Goal: Task Accomplishment & Management: Complete application form

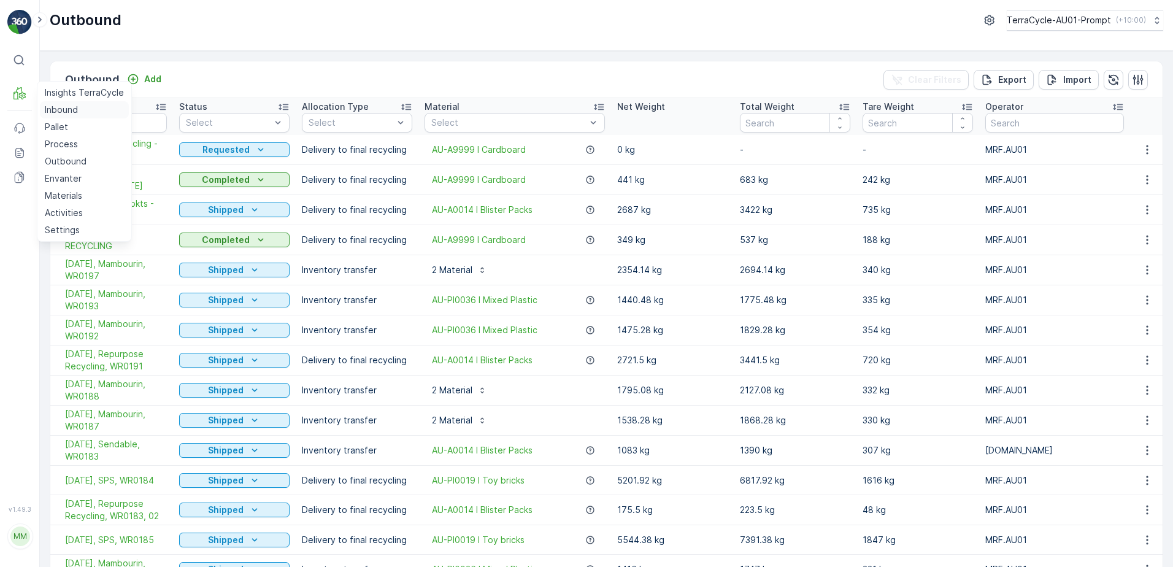
click at [81, 112] on link "Inbound" at bounding box center [84, 109] width 89 height 17
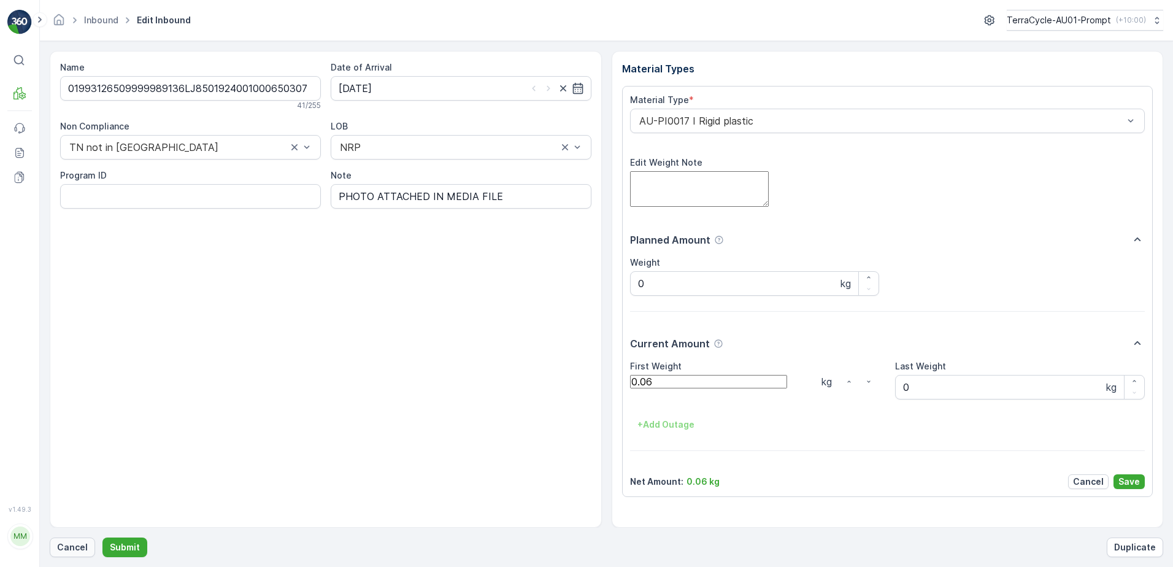
click at [79, 547] on p "Cancel" at bounding box center [72, 547] width 31 height 12
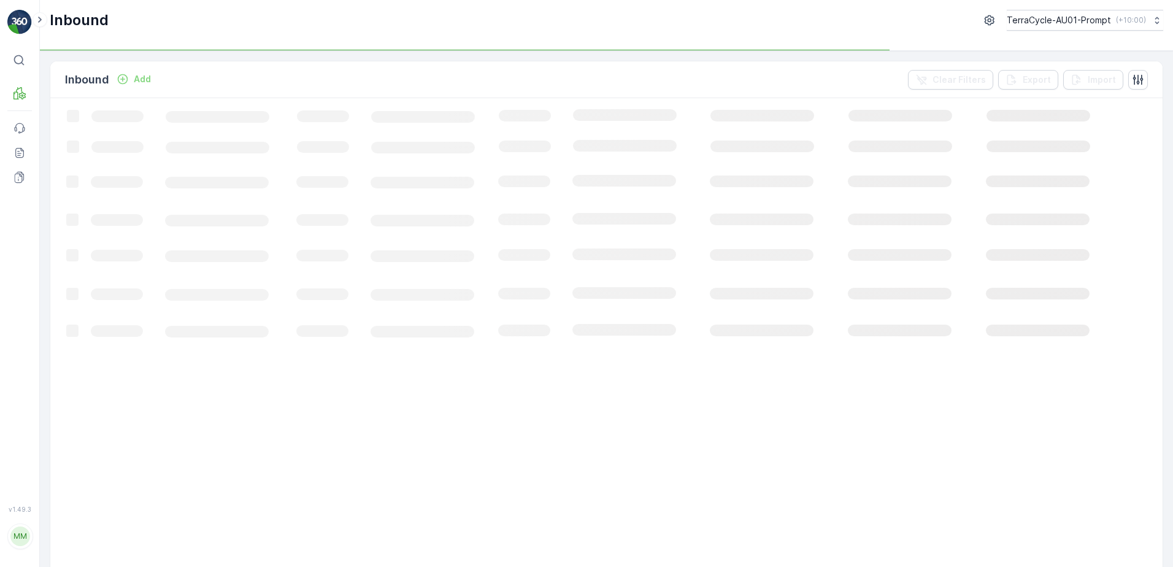
click at [143, 75] on p "Add" at bounding box center [142, 79] width 17 height 12
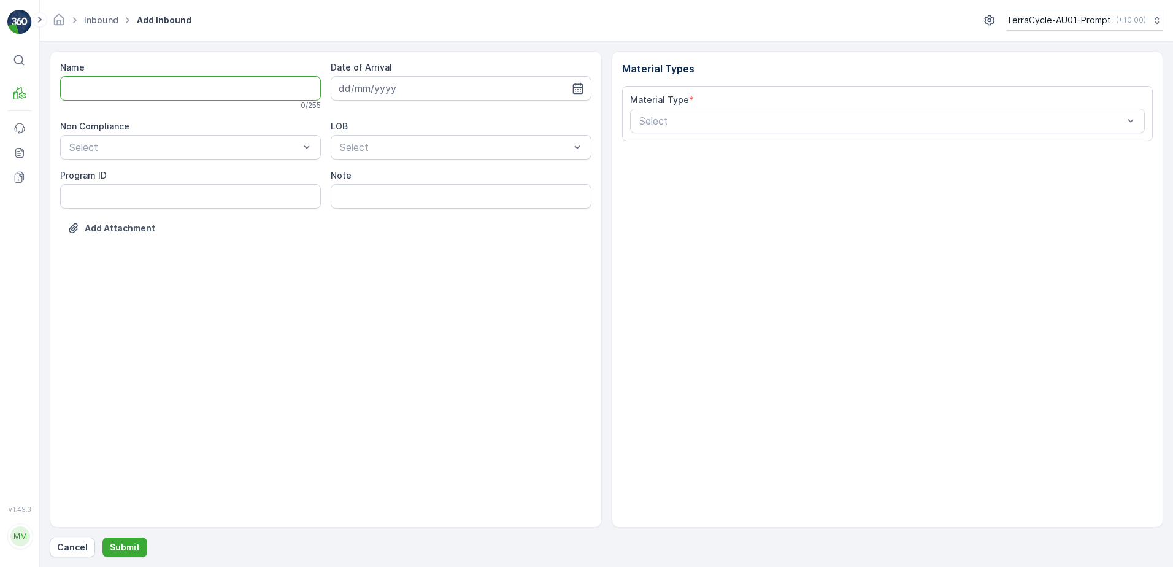
click at [135, 90] on input "Name" at bounding box center [190, 88] width 261 height 25
click at [102, 537] on button "Submit" at bounding box center [124, 547] width 45 height 20
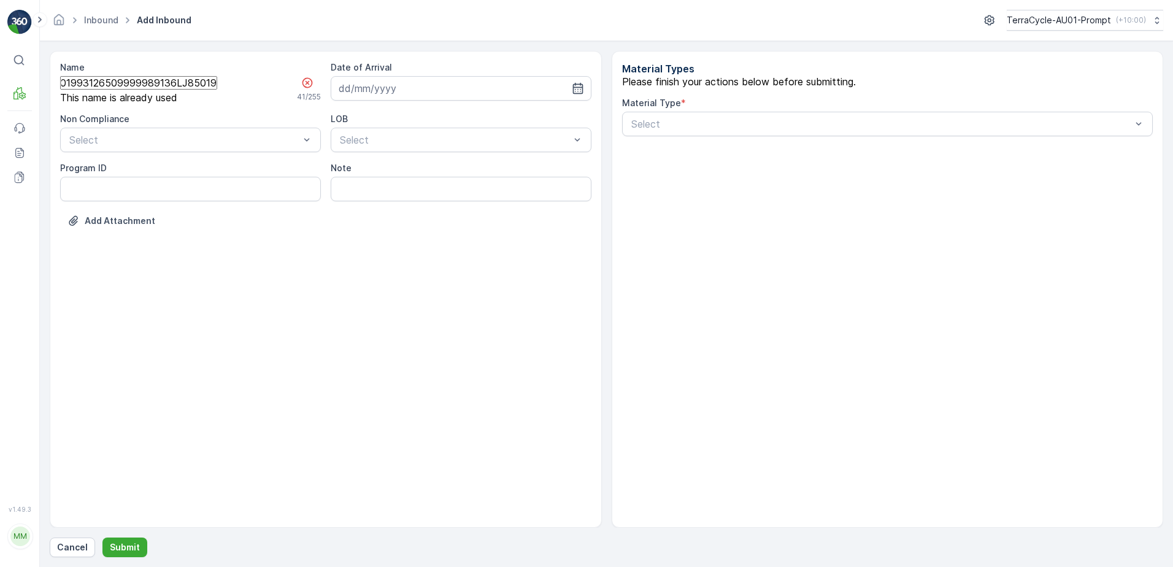
click at [217, 87] on input "01993126509999989136LJ8501924001000650307" at bounding box center [138, 82] width 157 height 13
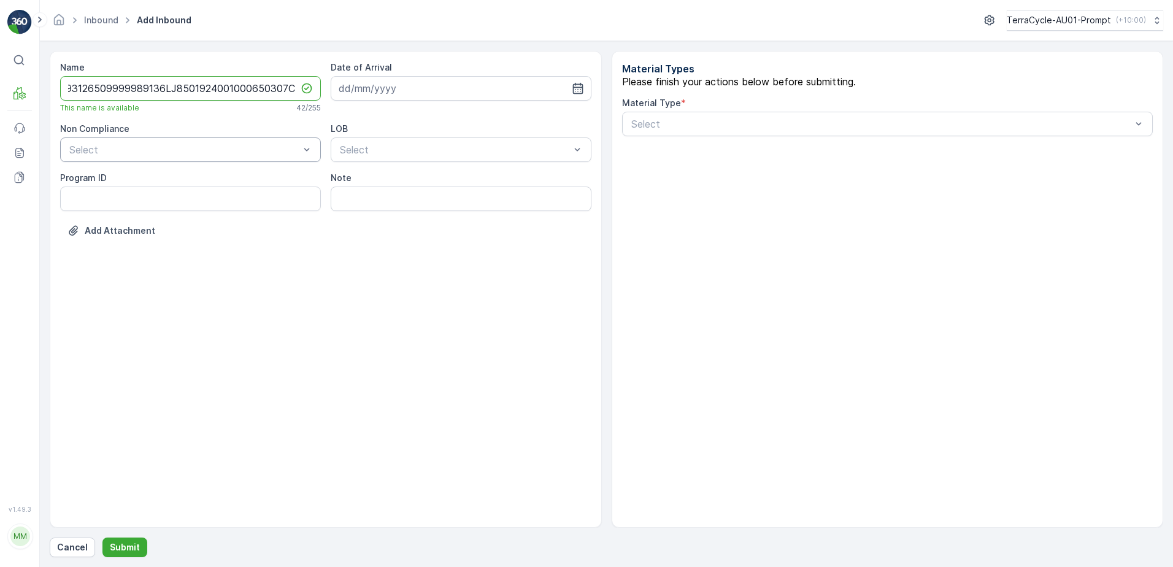
type input "01993126509999989136LJ8501924001000650307C"
click at [139, 205] on ID "Program ID" at bounding box center [190, 198] width 261 height 25
click at [399, 91] on input at bounding box center [461, 88] width 261 height 25
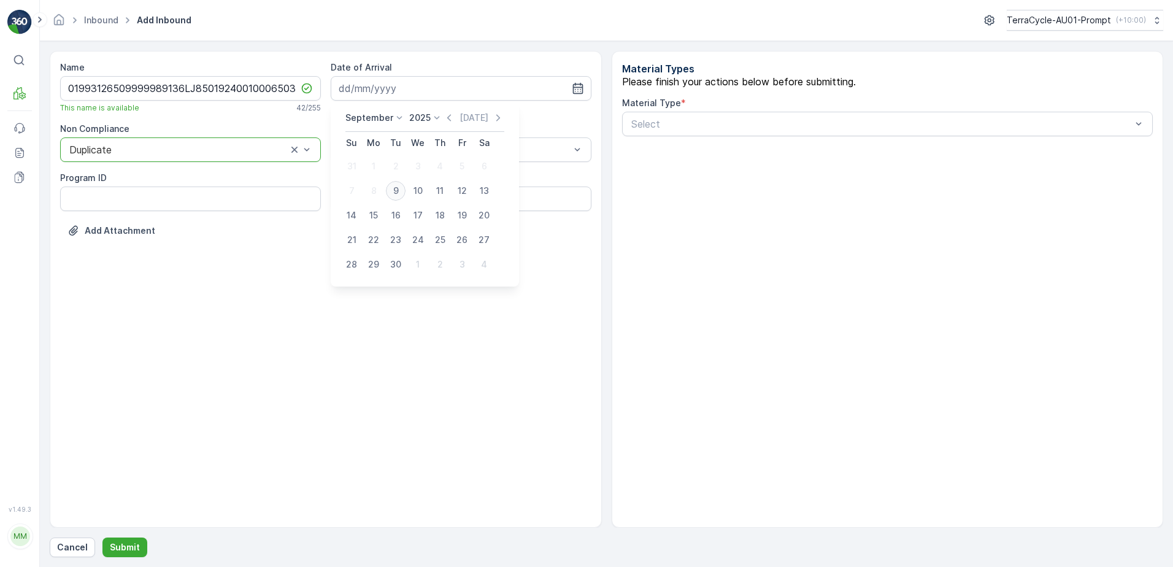
drag, startPoint x: 396, startPoint y: 193, endPoint x: 421, endPoint y: 161, distance: 41.0
click at [397, 192] on div "9" at bounding box center [396, 191] width 20 height 20
type input "[DATE]"
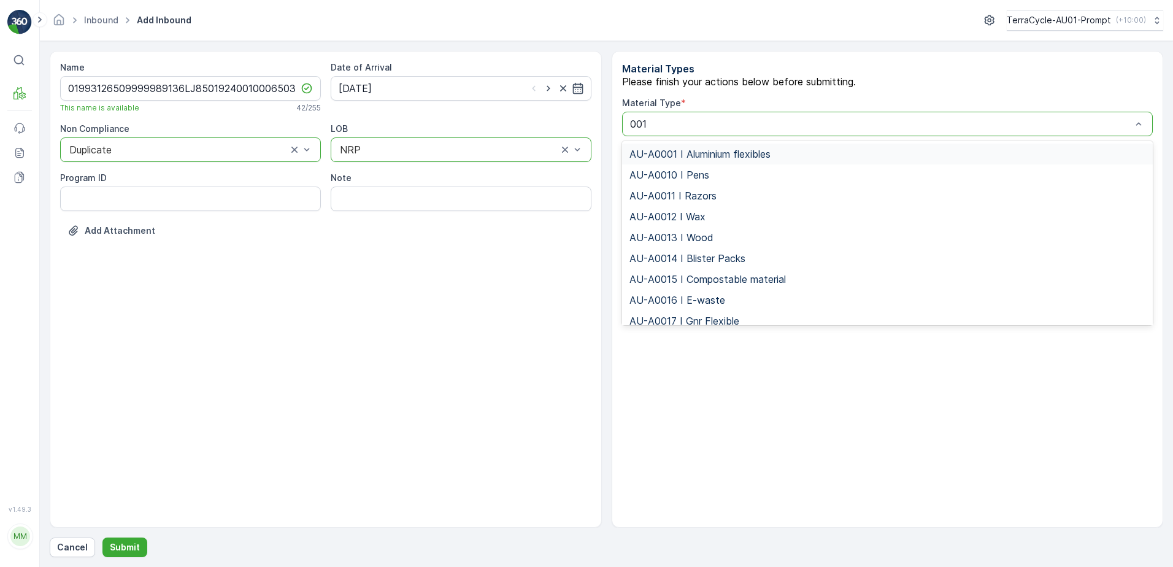
type input "0017"
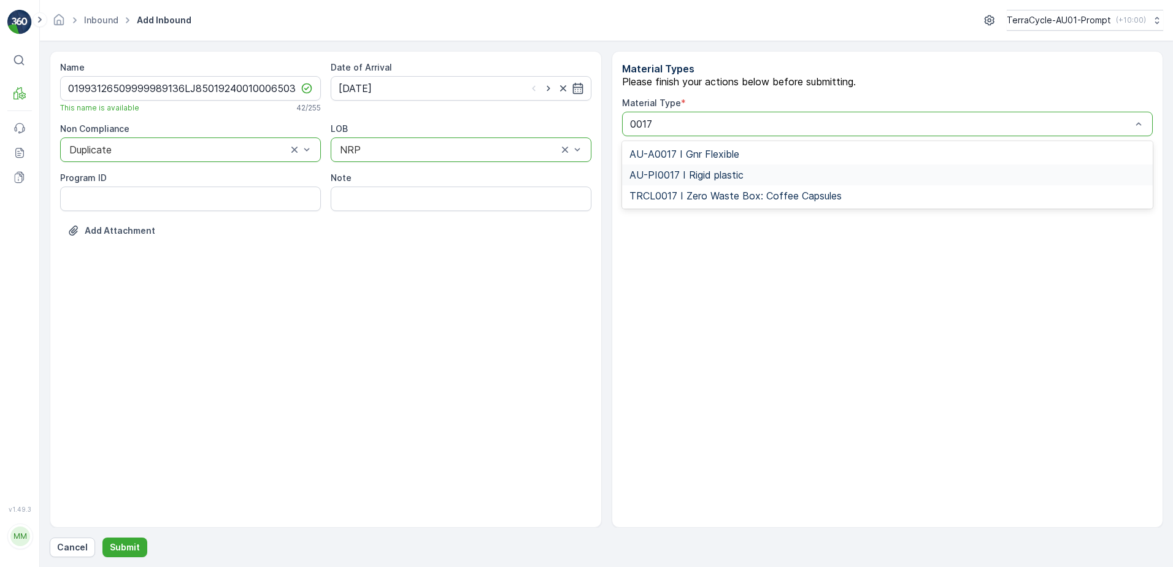
click at [705, 180] on span "AU-PI0017 I Rigid plastic" at bounding box center [686, 174] width 114 height 11
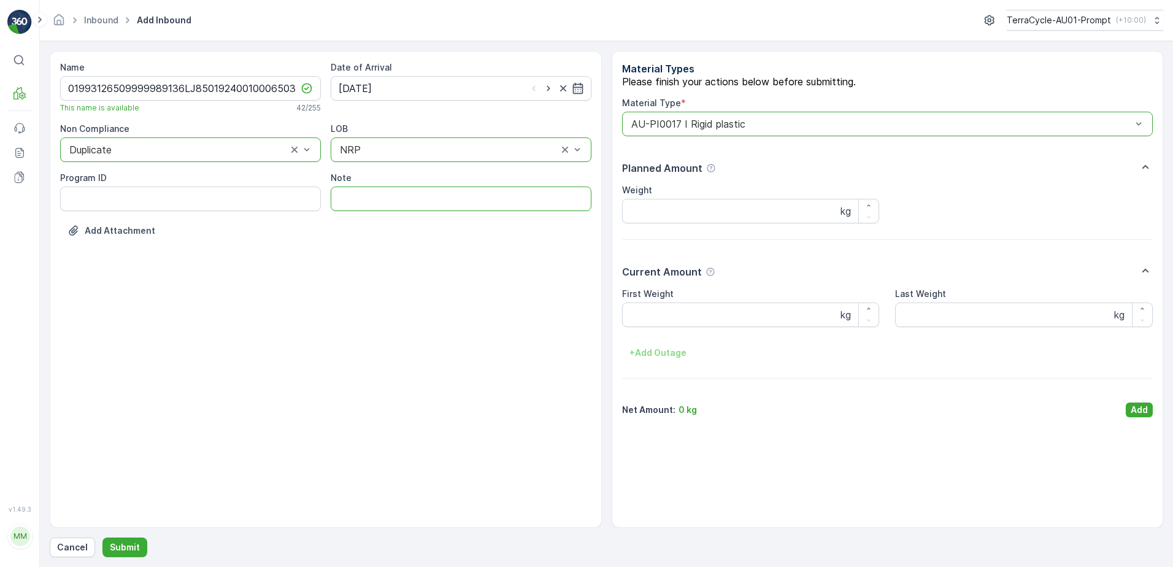
click at [469, 194] on input "Note" at bounding box center [461, 198] width 261 height 25
type input "WATERDROP BLISTERS"
click at [642, 316] on Weight "First Weight" at bounding box center [700, 308] width 157 height 13
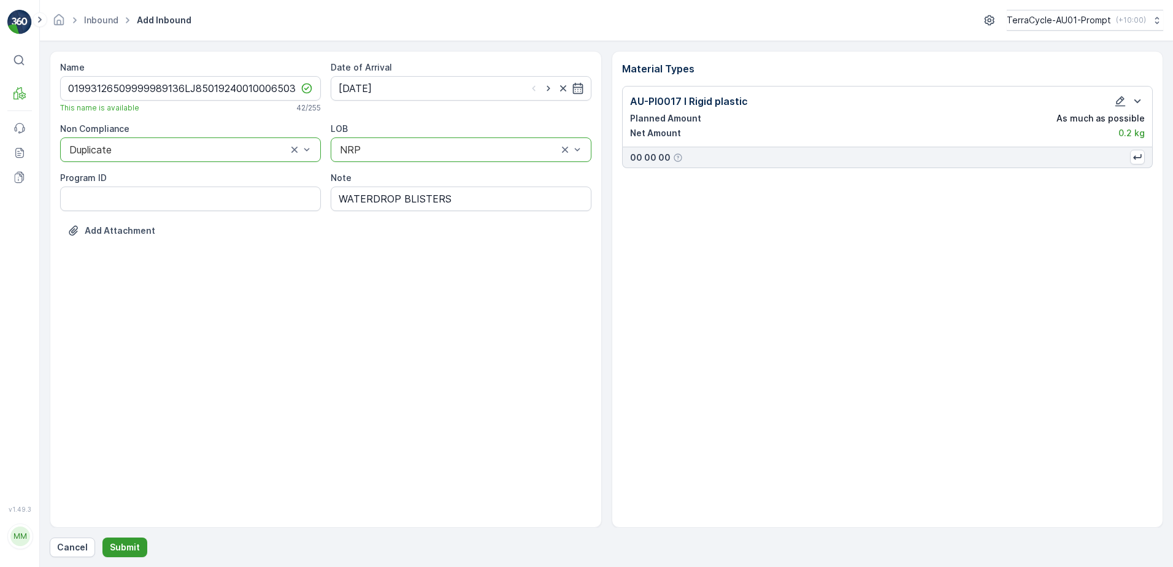
drag, startPoint x: 117, startPoint y: 548, endPoint x: 122, endPoint y: 544, distance: 6.5
click at [122, 544] on p "Submit" at bounding box center [125, 547] width 30 height 12
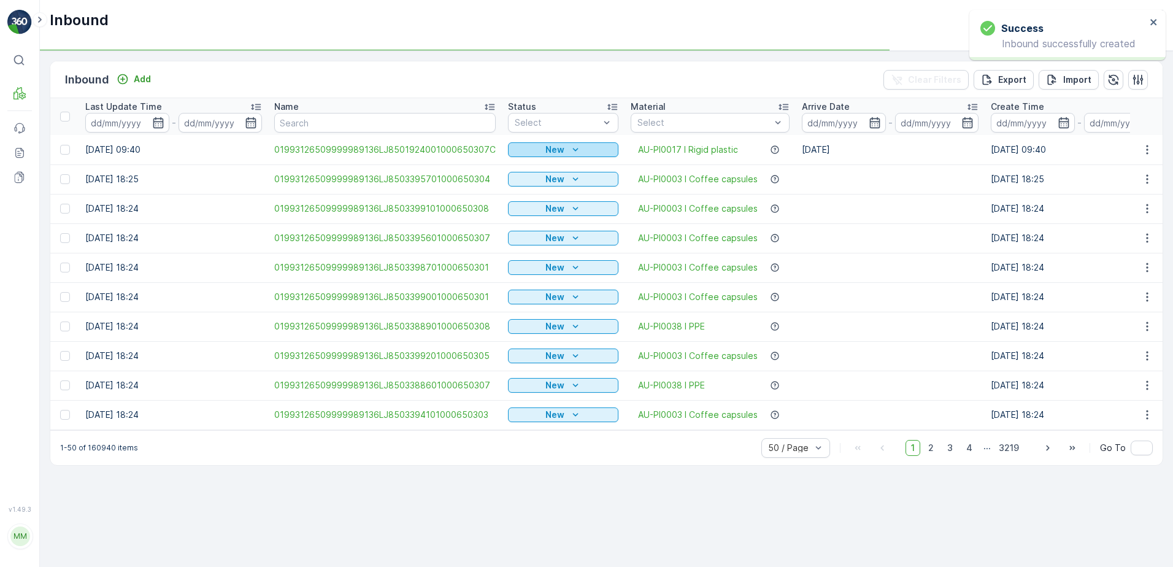
click at [563, 148] on div "New" at bounding box center [563, 150] width 101 height 12
click at [524, 186] on span "Scanned" at bounding box center [536, 189] width 36 height 12
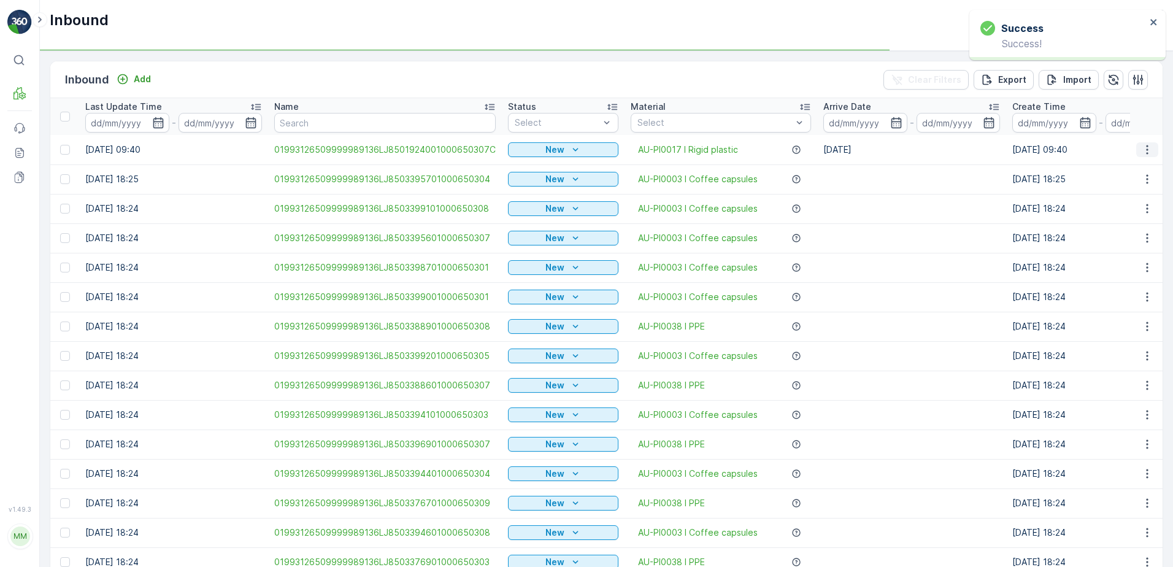
click at [1146, 149] on icon "button" at bounding box center [1147, 149] width 2 height 9
click at [1105, 242] on span "Print QR" at bounding box center [1105, 248] width 34 height 12
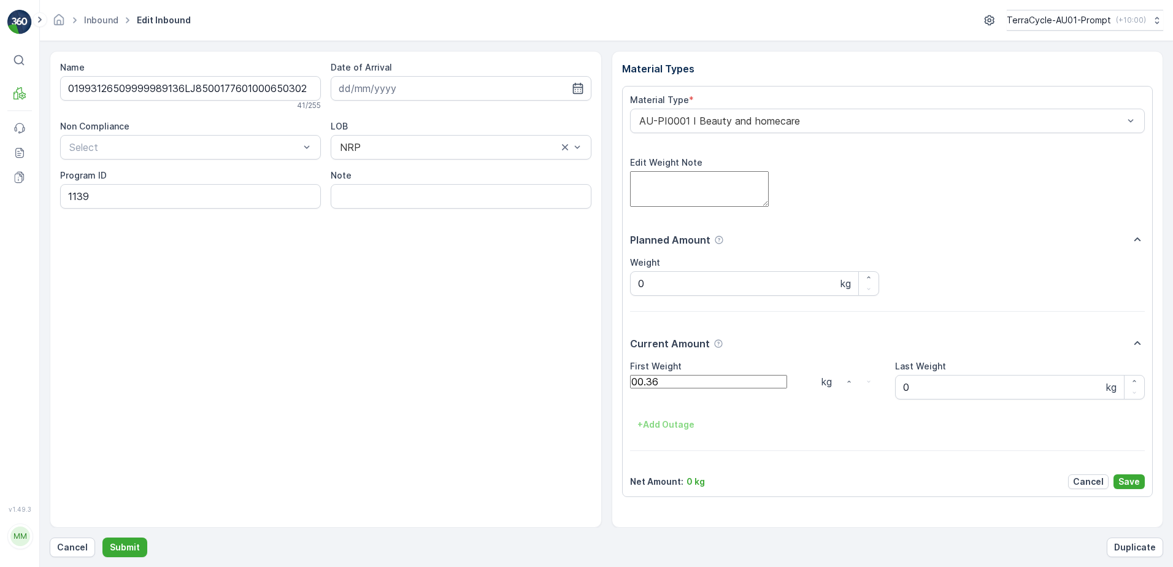
click at [102, 537] on button "Submit" at bounding box center [124, 547] width 45 height 20
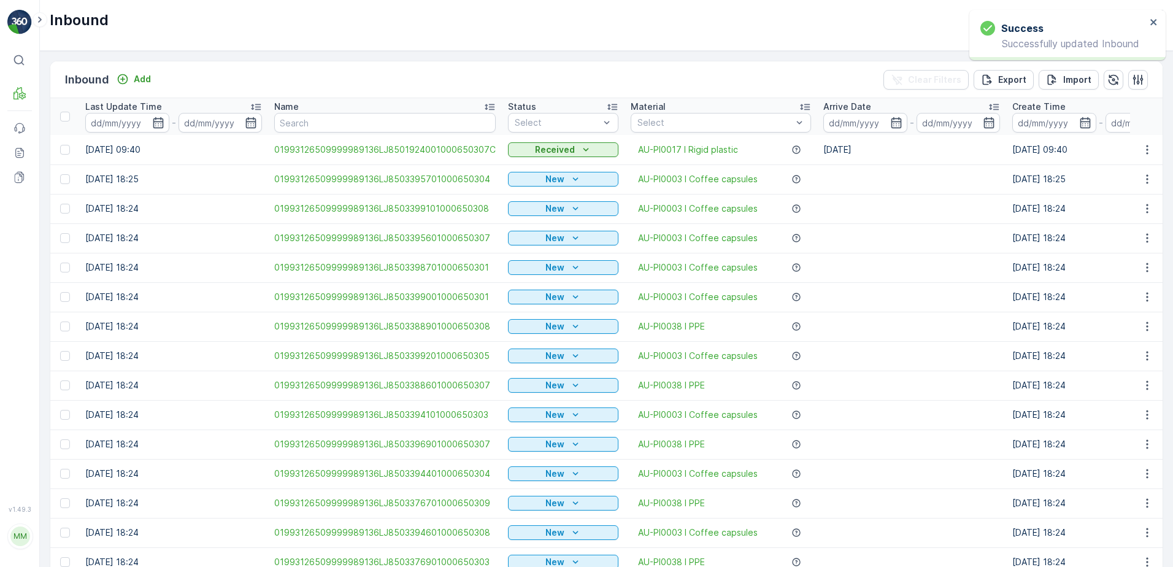
click at [640, 135] on td "AU-PI0017 I Rigid plastic" at bounding box center [720, 149] width 193 height 29
click at [653, 110] on p "Material" at bounding box center [648, 107] width 35 height 12
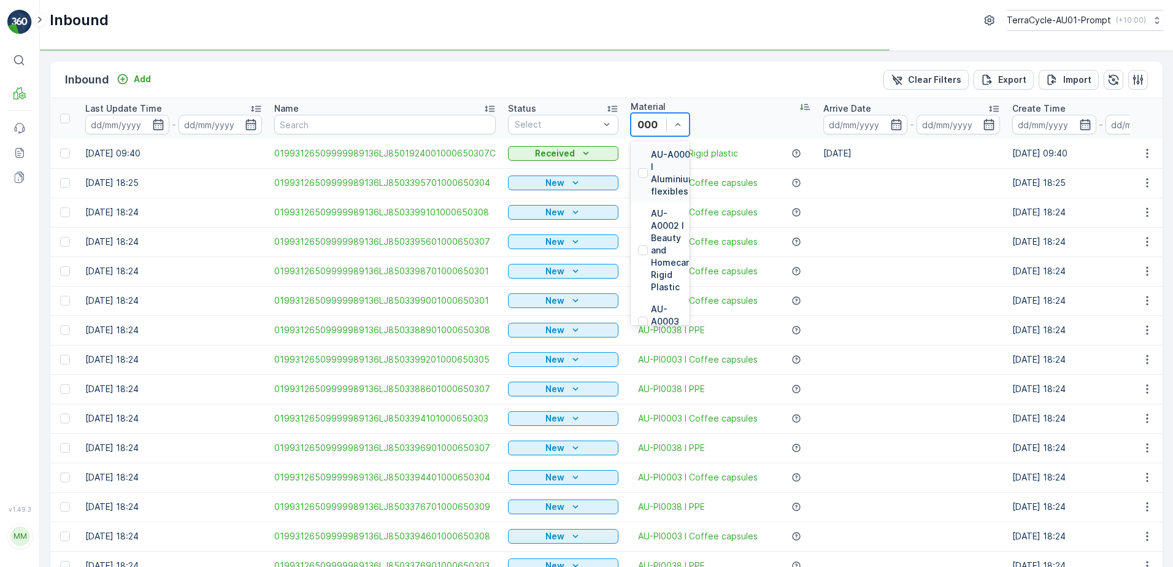
type input "0007"
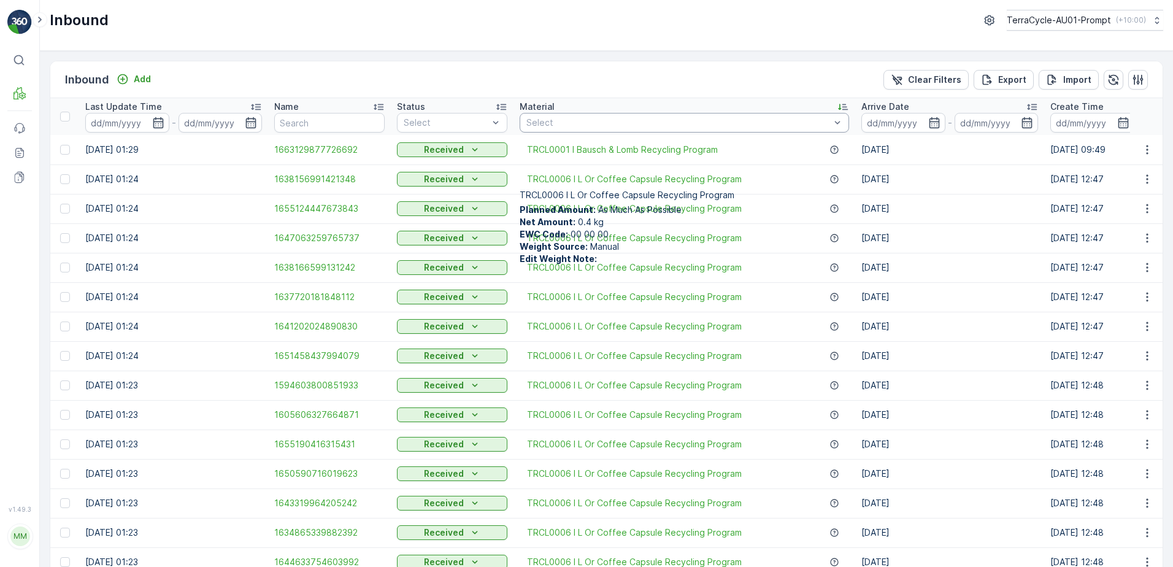
click at [650, 115] on div "Select" at bounding box center [684, 123] width 329 height 20
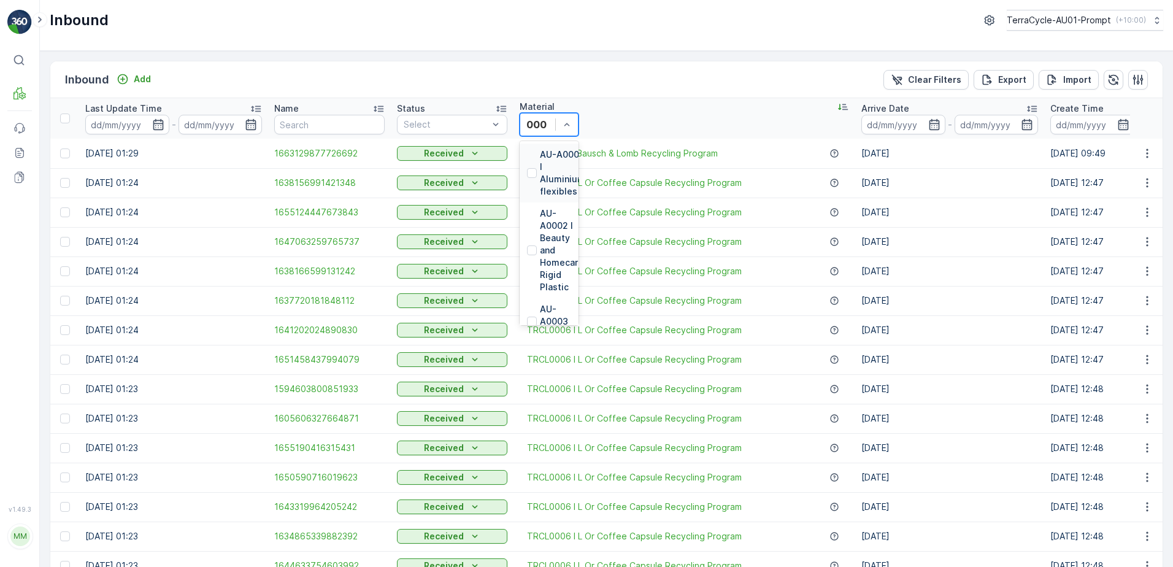
type input "0007"
click at [577, 195] on p "AU-PI0007 I Razors" at bounding box center [558, 213] width 37 height 37
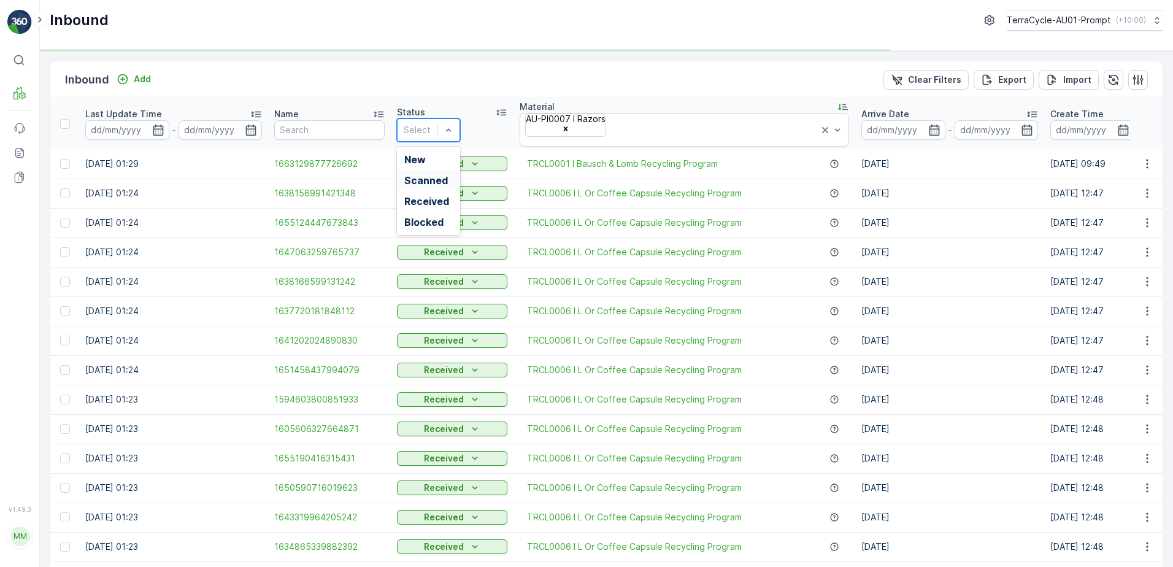
click at [441, 175] on div "Scanned" at bounding box center [428, 180] width 48 height 11
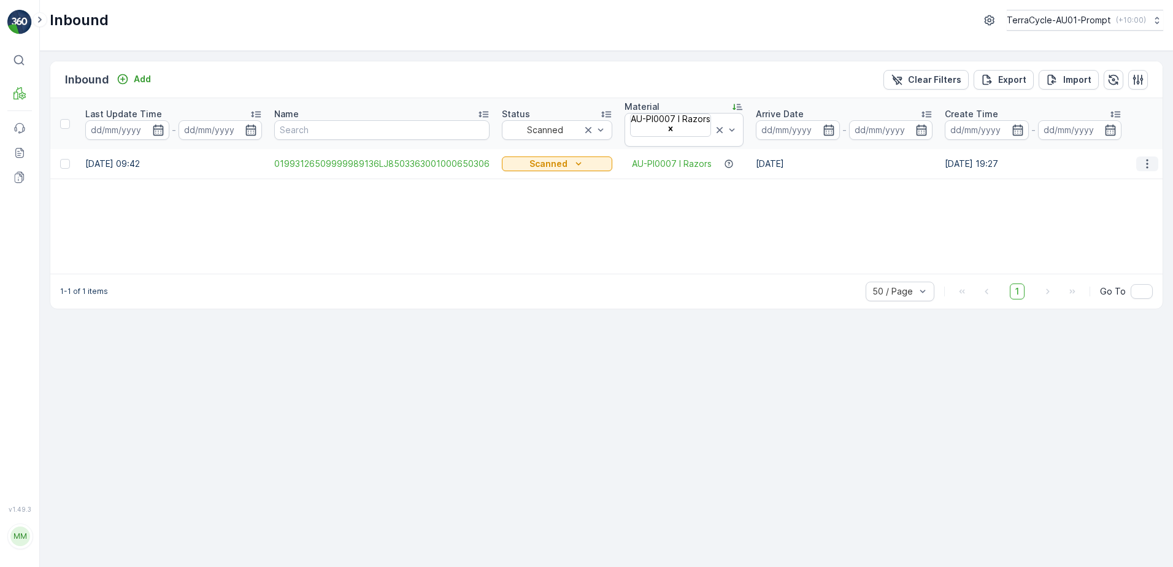
click at [1148, 158] on icon "button" at bounding box center [1147, 164] width 12 height 12
click at [1092, 248] on span "Print QR" at bounding box center [1105, 254] width 34 height 12
click at [1164, 321] on icon "button" at bounding box center [1170, 327] width 12 height 12
click at [919, 82] on p "Clear Filters" at bounding box center [934, 80] width 53 height 12
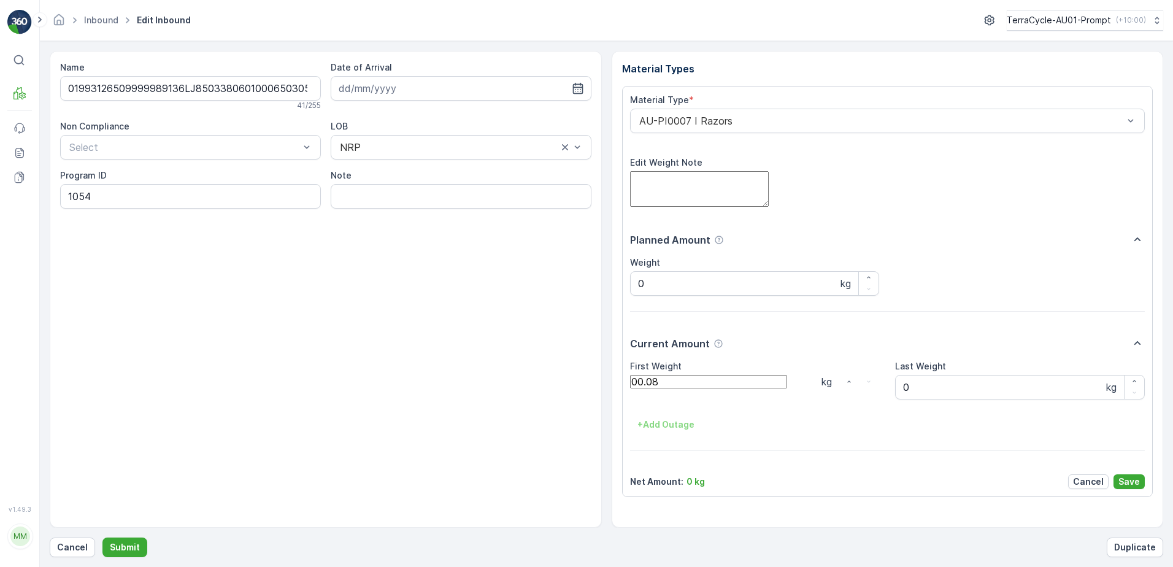
click at [102, 537] on button "Submit" at bounding box center [124, 547] width 45 height 20
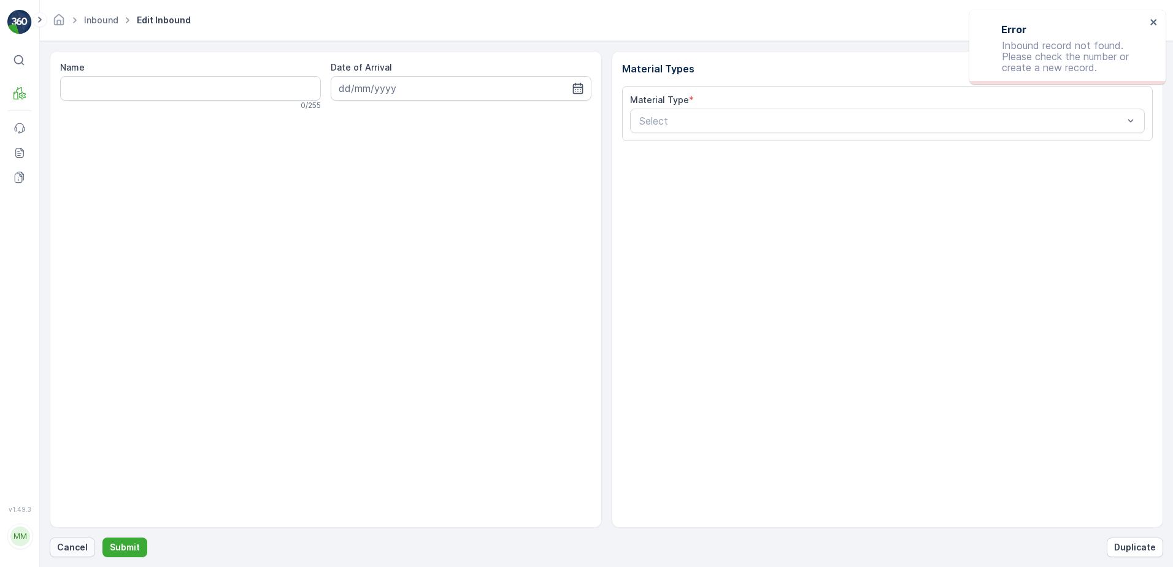
click at [62, 542] on p "Cancel" at bounding box center [72, 547] width 31 height 12
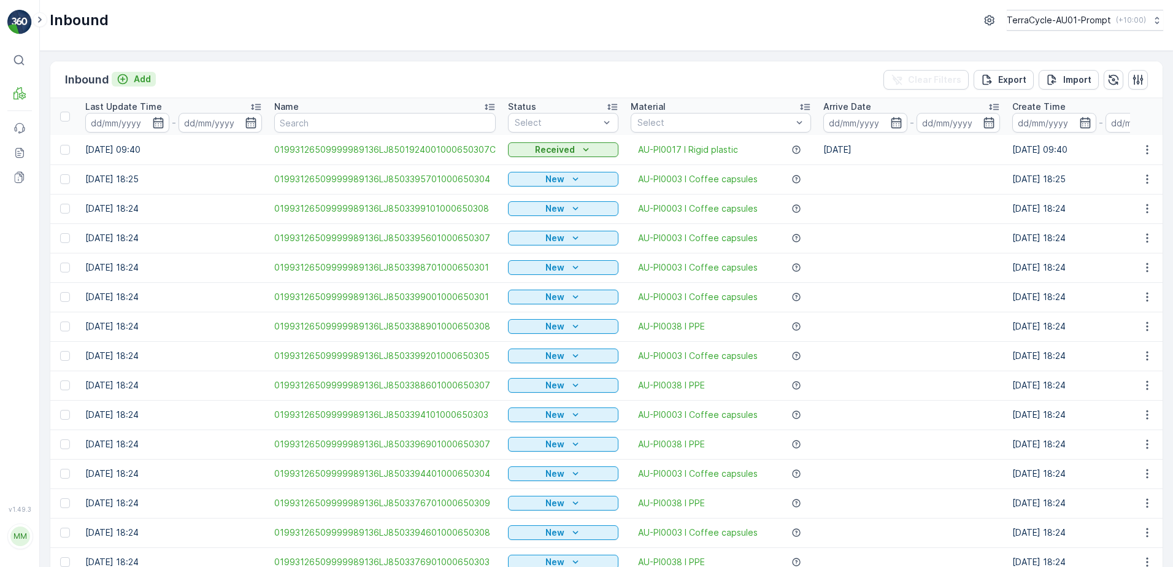
click at [148, 82] on p "Add" at bounding box center [142, 79] width 17 height 12
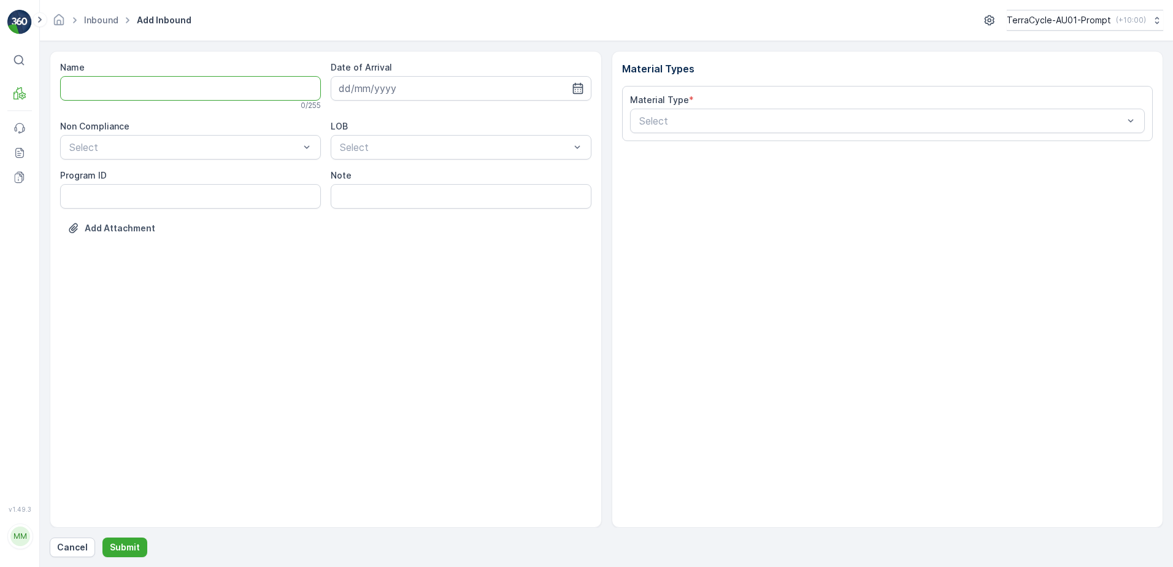
click at [147, 85] on input "Name" at bounding box center [190, 88] width 261 height 25
type input "01993126509999989136LJ8503362701000650306"
click at [102, 537] on button "Submit" at bounding box center [124, 547] width 45 height 20
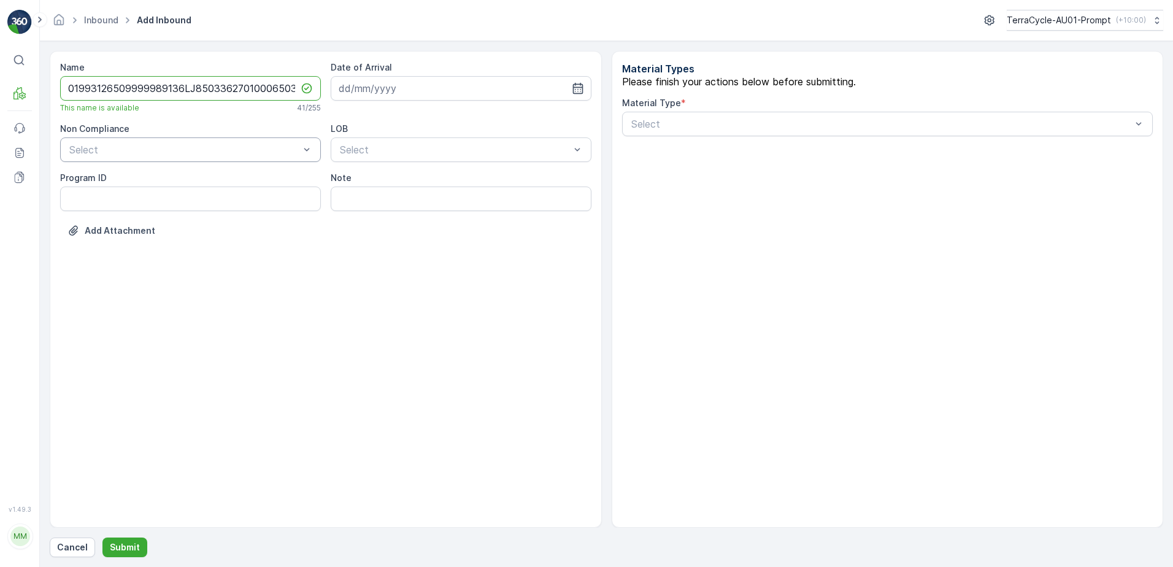
drag, startPoint x: 179, startPoint y: 147, endPoint x: 172, endPoint y: 139, distance: 10.4
click at [374, 91] on input at bounding box center [461, 88] width 261 height 25
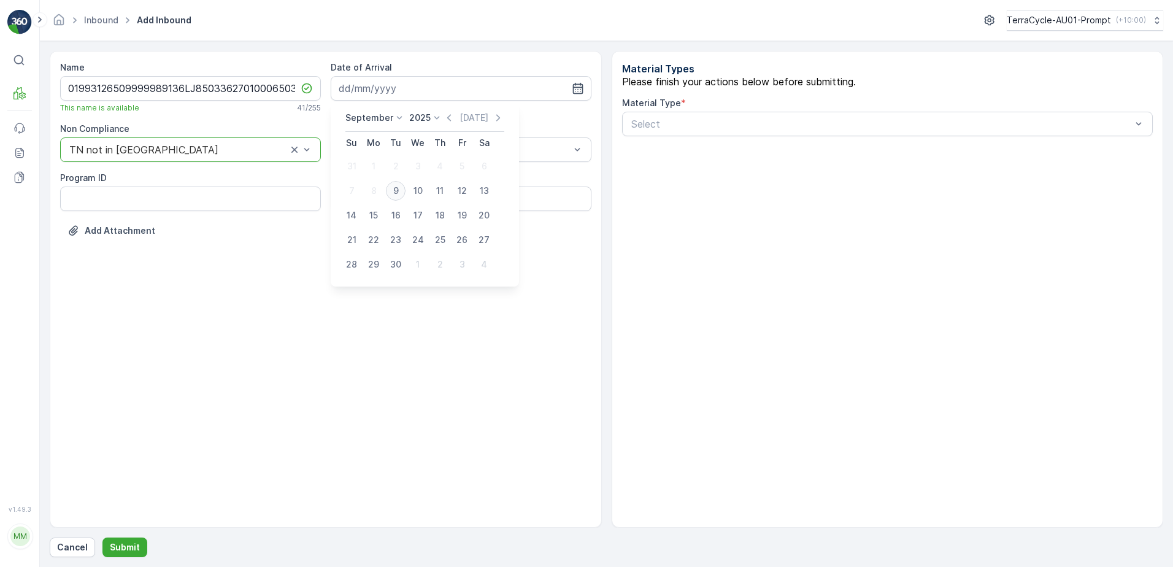
click at [394, 188] on div "9" at bounding box center [396, 191] width 20 height 20
type input "[DATE]"
click at [412, 207] on input "Note" at bounding box center [461, 198] width 261 height 25
type input "WATERDROP BLISTERS"
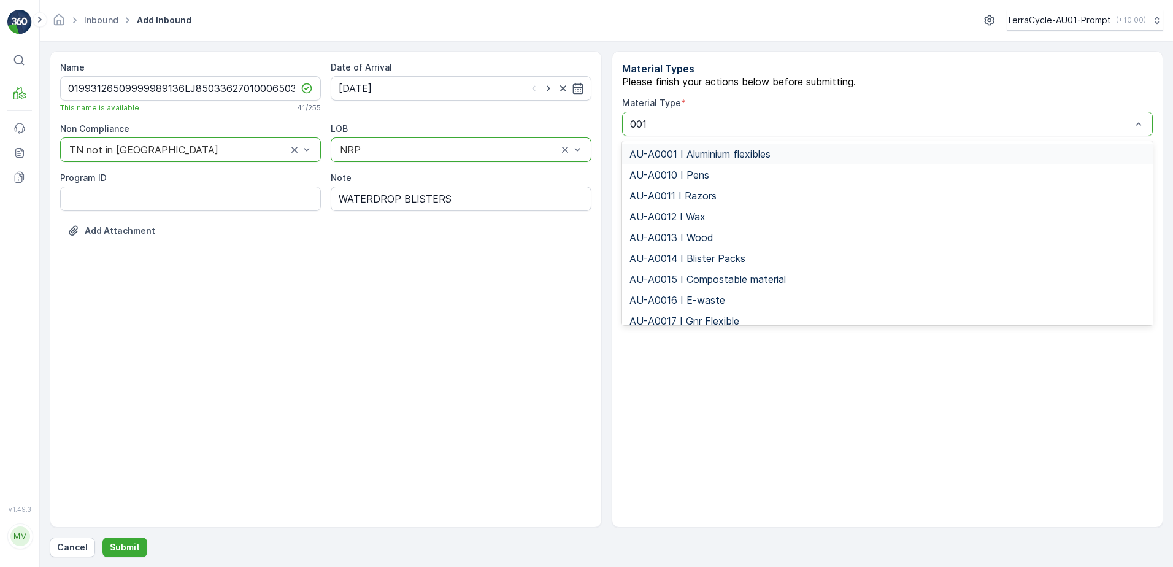
type input "0017"
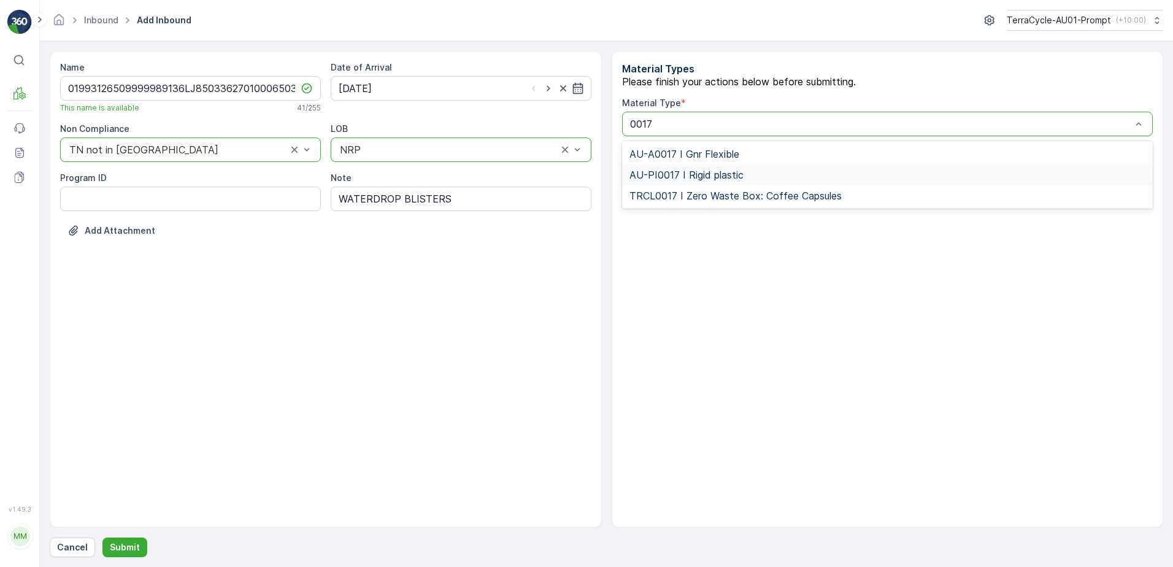
click at [728, 180] on span "AU-PI0017 I Rigid plastic" at bounding box center [686, 174] width 114 height 11
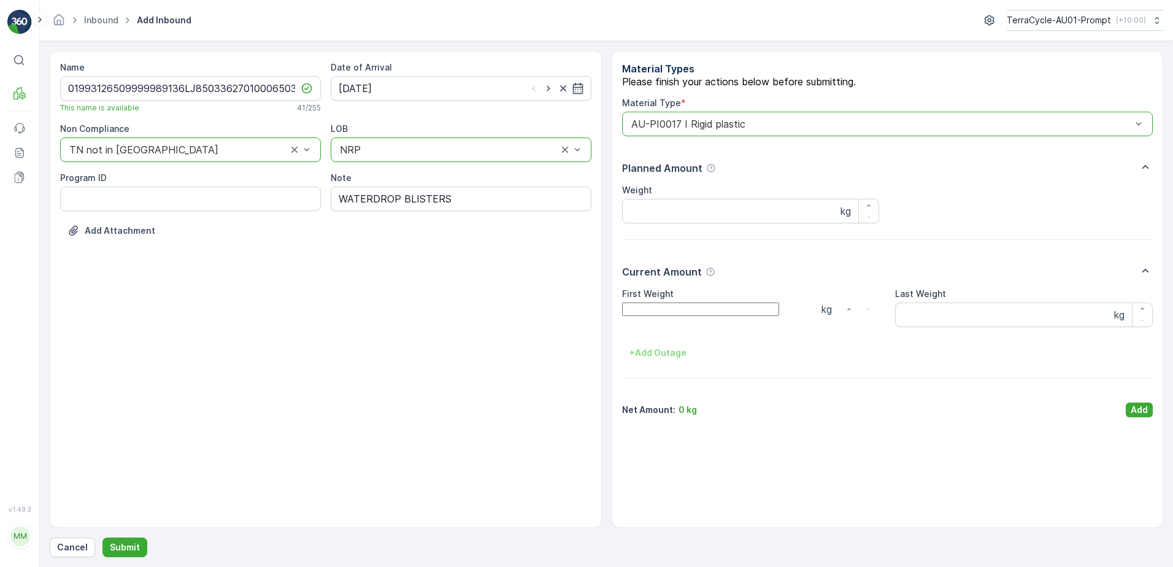
click at [684, 316] on Weight "First Weight" at bounding box center [700, 308] width 157 height 13
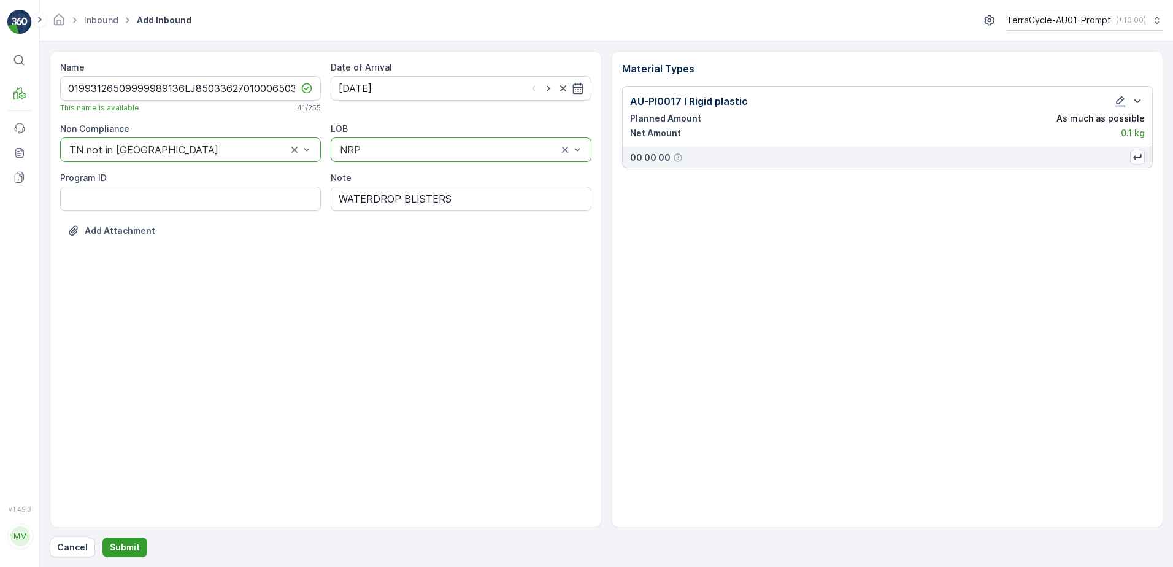
click at [117, 545] on p "Submit" at bounding box center [125, 547] width 30 height 12
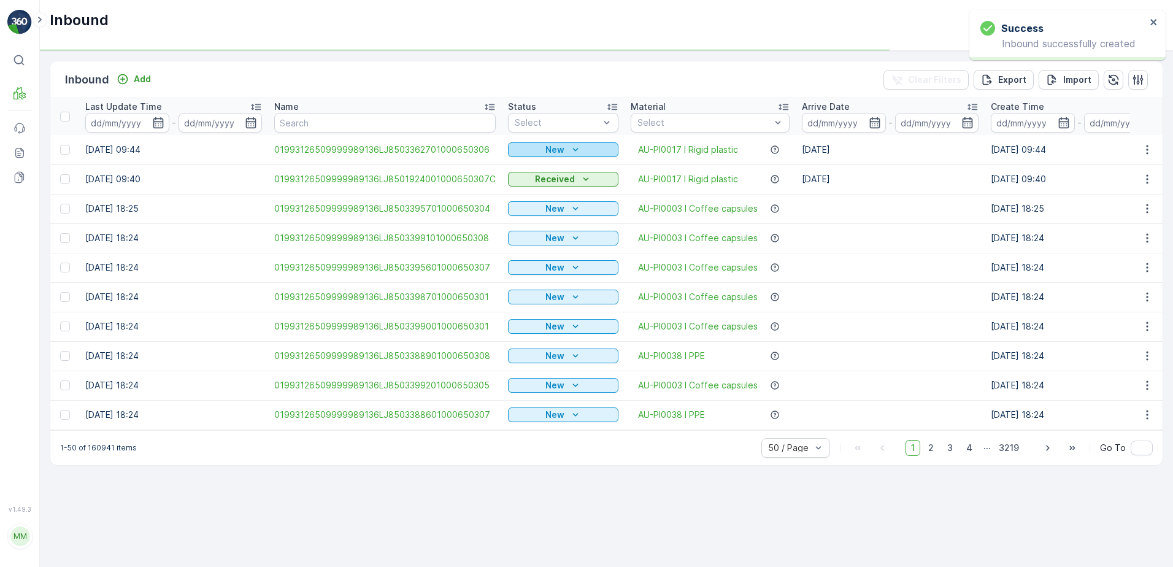
click at [556, 150] on p "New" at bounding box center [554, 150] width 19 height 12
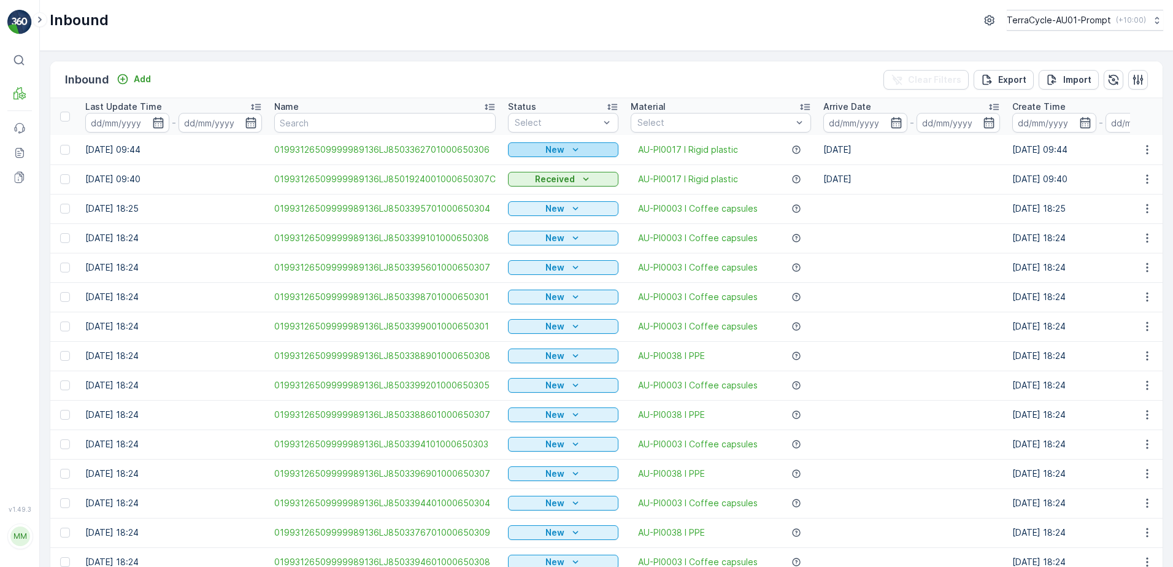
click at [558, 150] on p "New" at bounding box center [554, 150] width 19 height 12
click at [534, 185] on span "Scanned" at bounding box center [536, 189] width 36 height 12
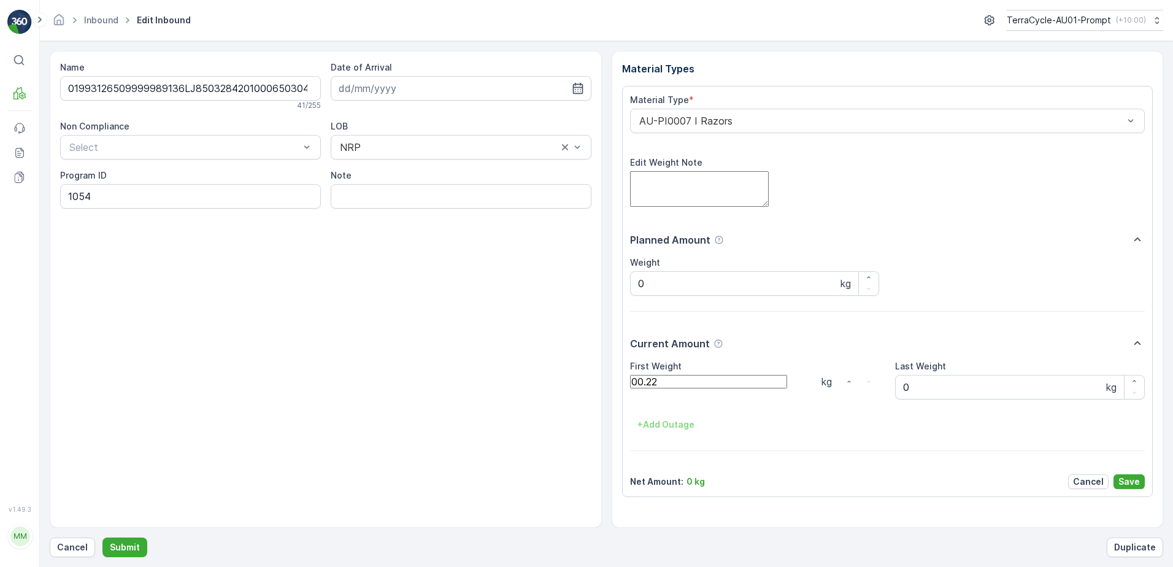
click at [102, 537] on button "Submit" at bounding box center [124, 547] width 45 height 20
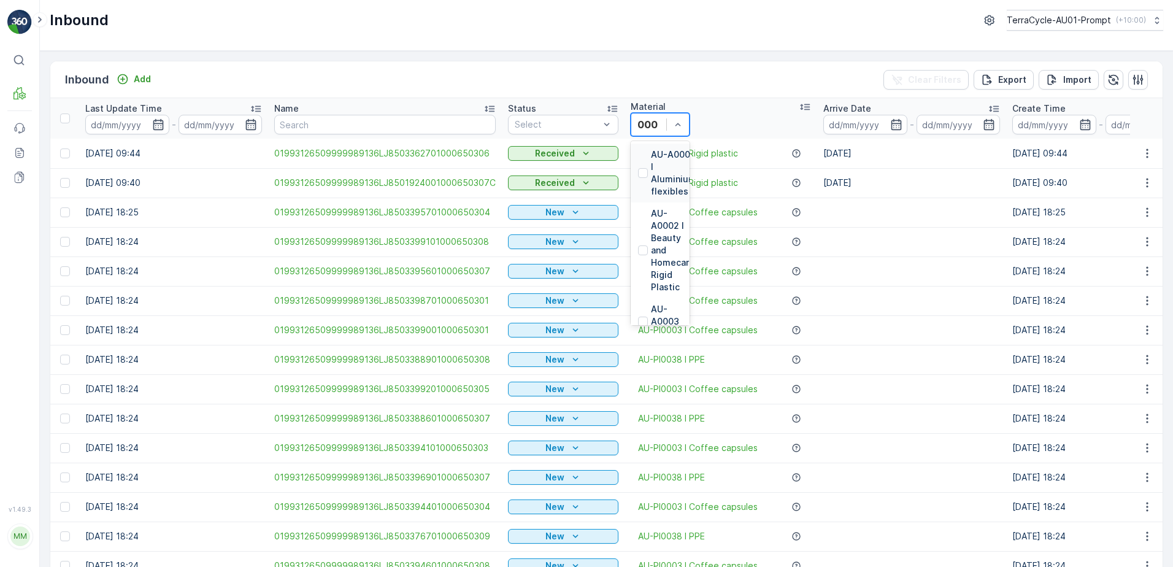
type input "0007"
click at [688, 195] on p "AU-PI0007 I Razors" at bounding box center [669, 213] width 37 height 37
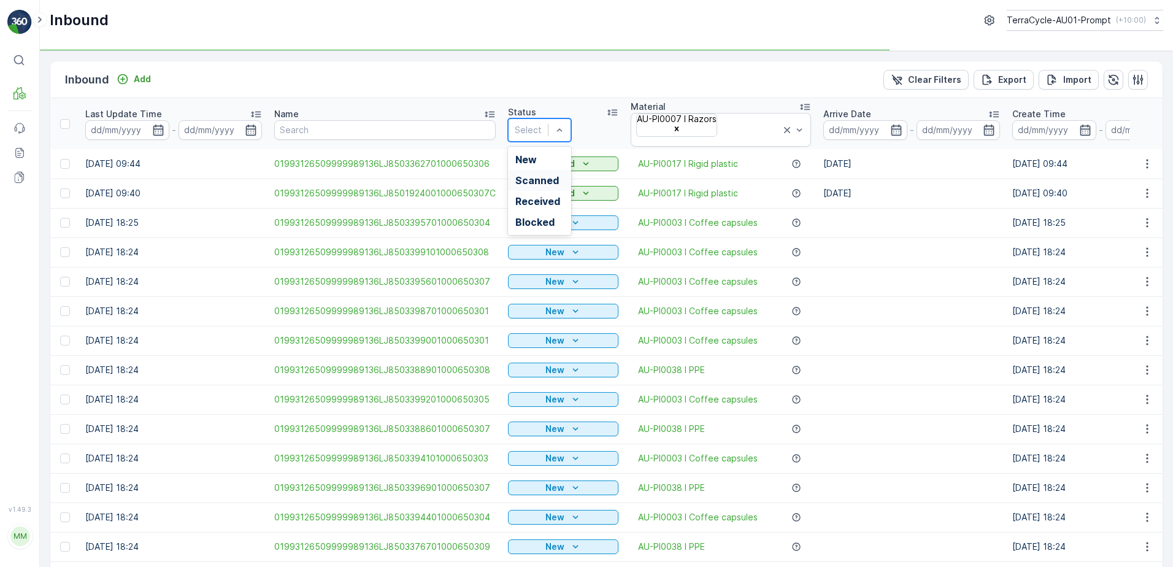
click at [558, 175] on div "Scanned" at bounding box center [539, 180] width 48 height 11
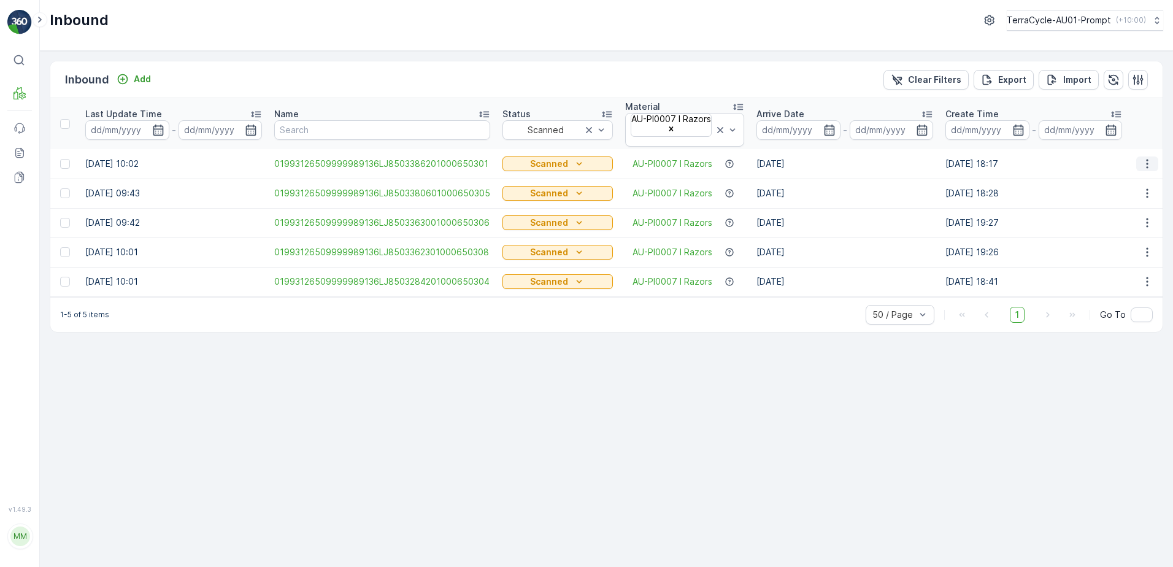
click at [1147, 158] on icon "button" at bounding box center [1147, 164] width 12 height 12
click at [1114, 248] on div "Print QR" at bounding box center [1105, 254] width 34 height 12
click at [1167, 348] on icon "button" at bounding box center [1170, 351] width 6 height 6
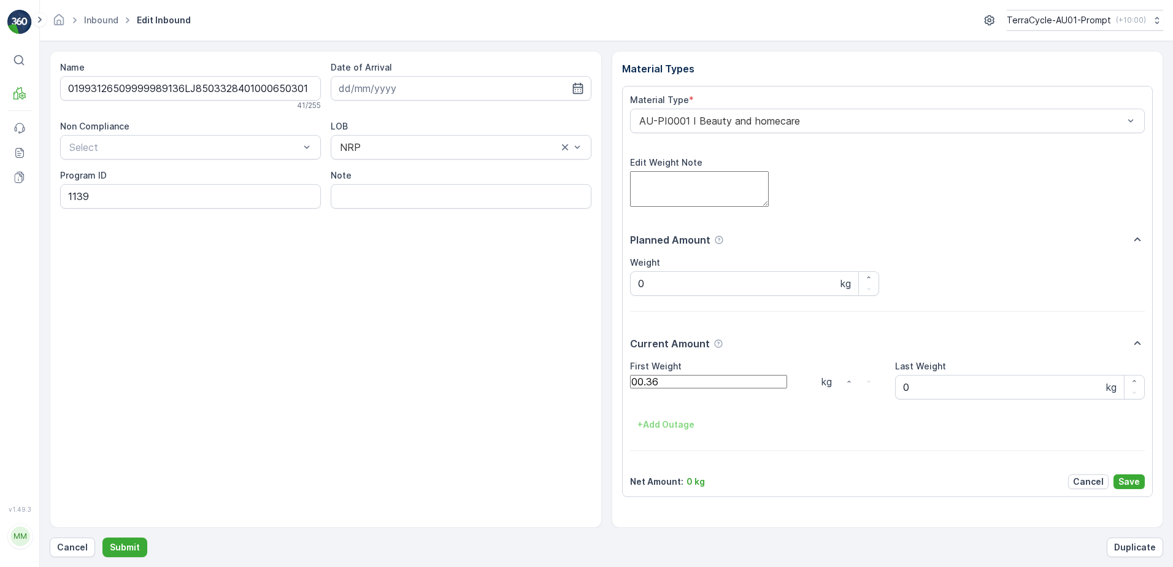
click at [102, 537] on button "Submit" at bounding box center [124, 547] width 45 height 20
click button "Submit" at bounding box center [124, 547] width 45 height 20
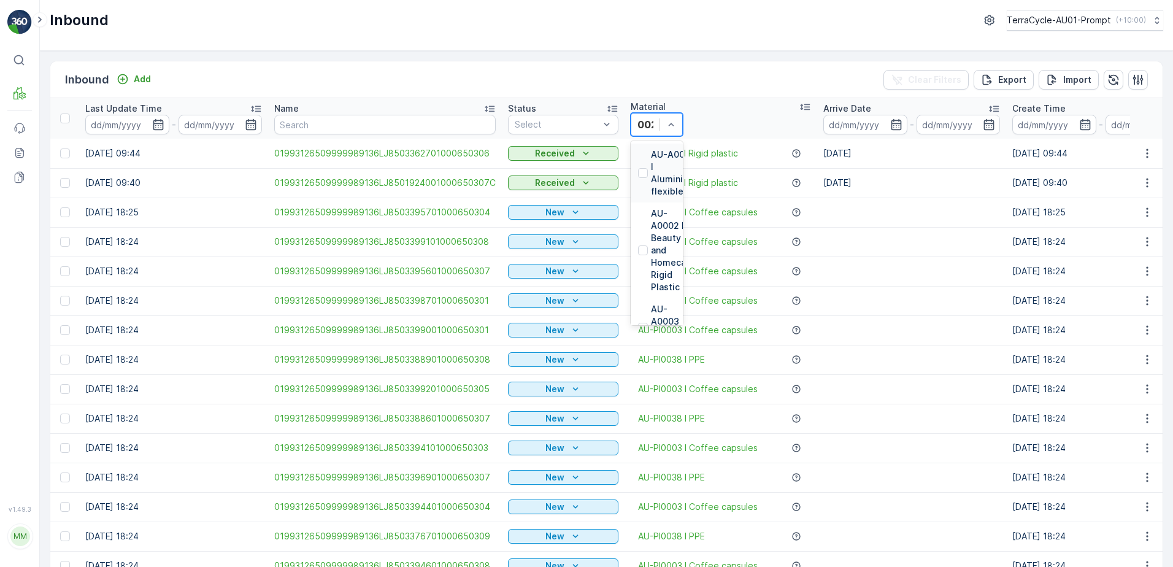
type input "0020"
click at [688, 220] on p "AU-PI0020 I Water filters" at bounding box center [669, 244] width 37 height 49
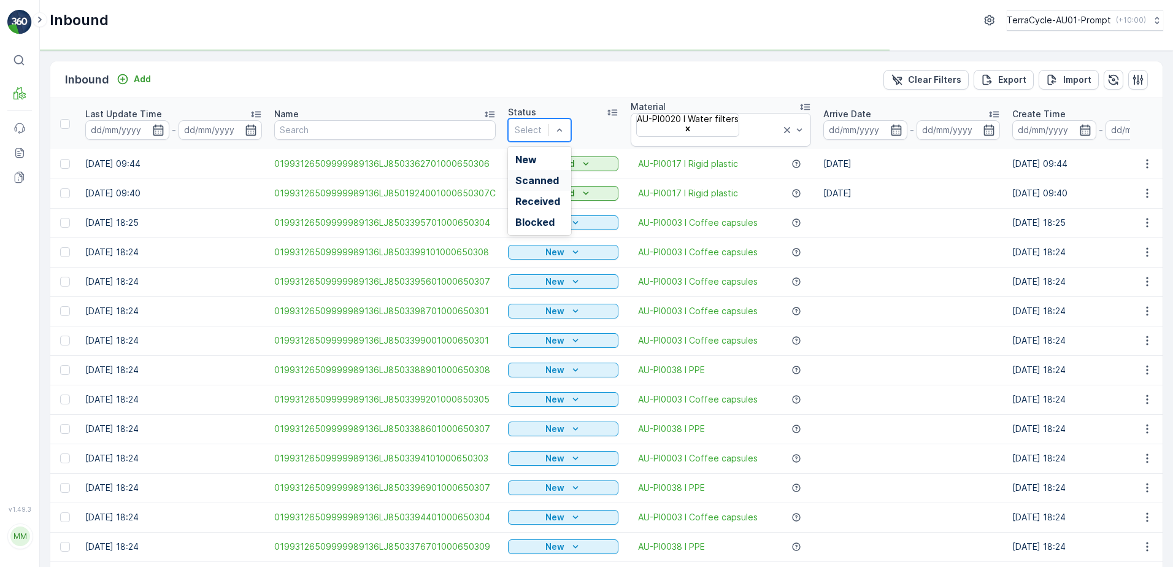
drag, startPoint x: 541, startPoint y: 175, endPoint x: 554, endPoint y: 166, distance: 15.5
click at [546, 171] on div "Scanned" at bounding box center [539, 180] width 63 height 21
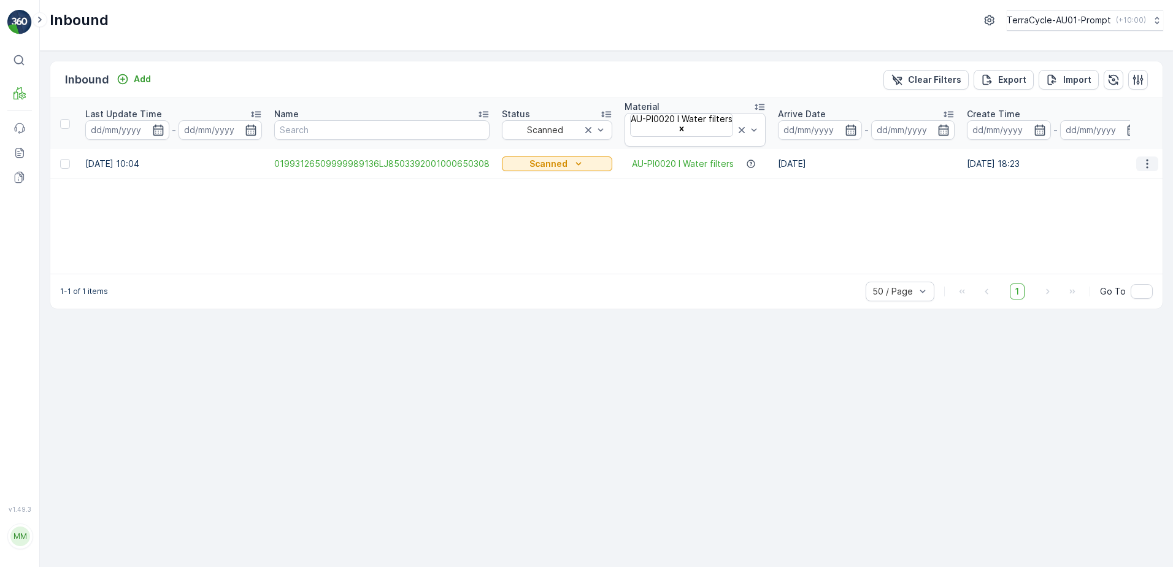
click at [1144, 158] on icon "button" at bounding box center [1147, 164] width 12 height 12
click at [1102, 248] on span "Print QR" at bounding box center [1105, 254] width 34 height 12
drag, startPoint x: 991, startPoint y: 545, endPoint x: 969, endPoint y: 518, distance: 34.9
click at [1164, 321] on icon "button" at bounding box center [1170, 327] width 12 height 12
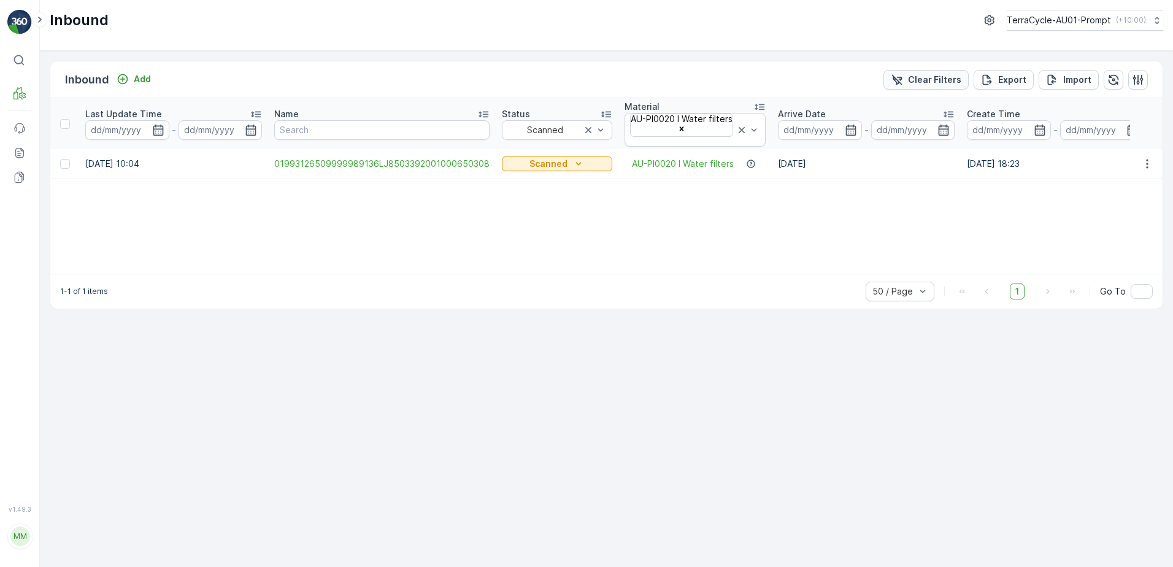
click at [949, 75] on p "Clear Filters" at bounding box center [934, 80] width 53 height 12
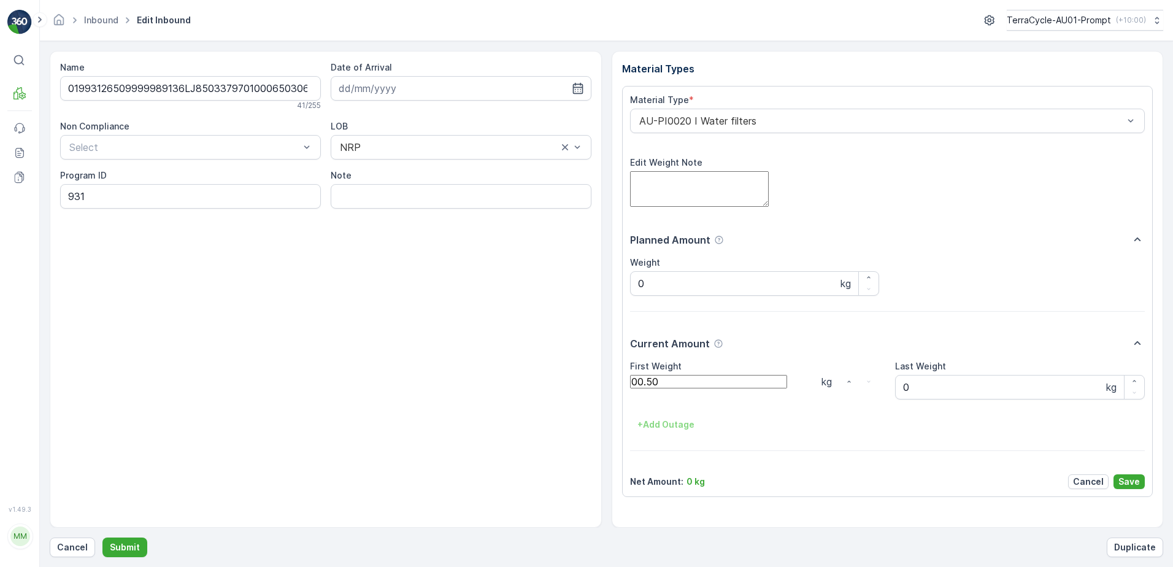
click at [102, 537] on button "Submit" at bounding box center [124, 547] width 45 height 20
click button "Submit" at bounding box center [124, 547] width 45 height 20
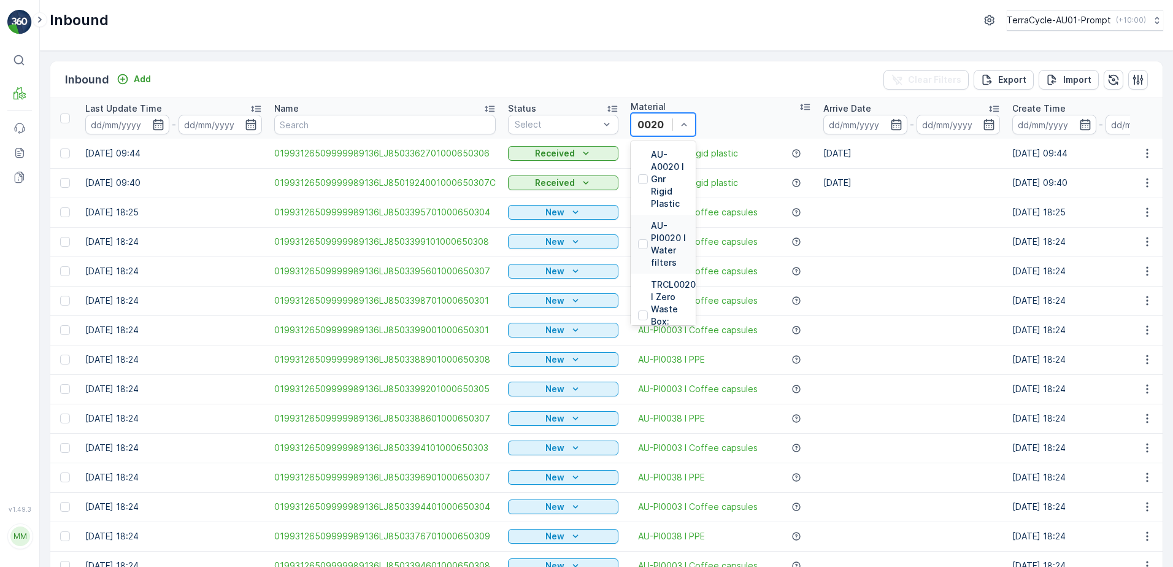
click at [688, 220] on p "AU-PI0020 I Water filters" at bounding box center [669, 244] width 37 height 49
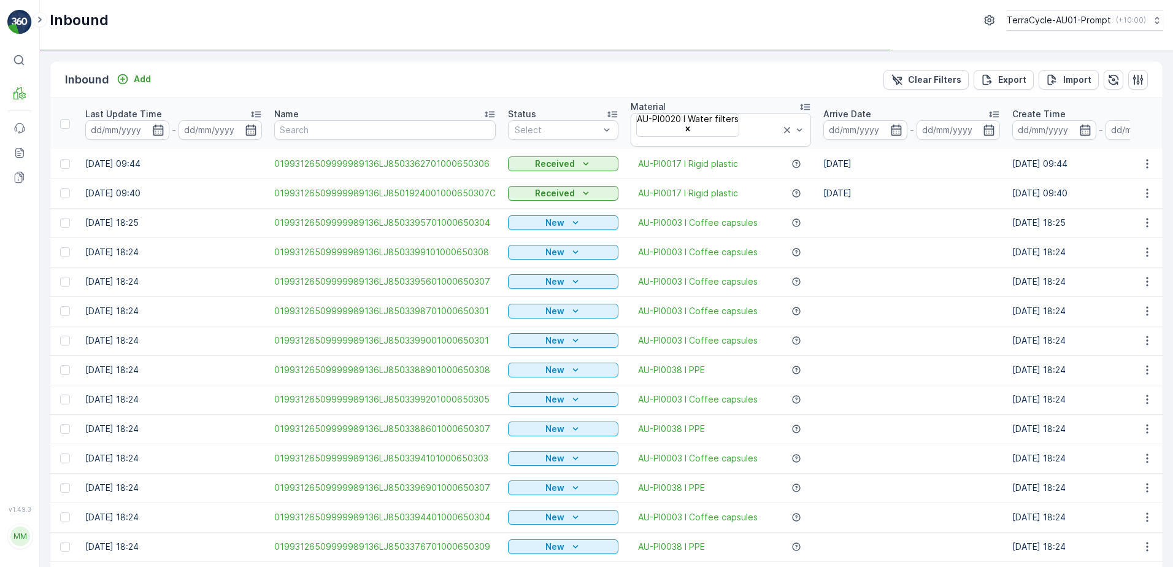
click at [525, 179] on td "Received" at bounding box center [563, 193] width 123 height 29
drag, startPoint x: 538, startPoint y: 170, endPoint x: 643, endPoint y: 172, distance: 104.9
click at [539, 175] on span "Scanned" at bounding box center [537, 180] width 44 height 11
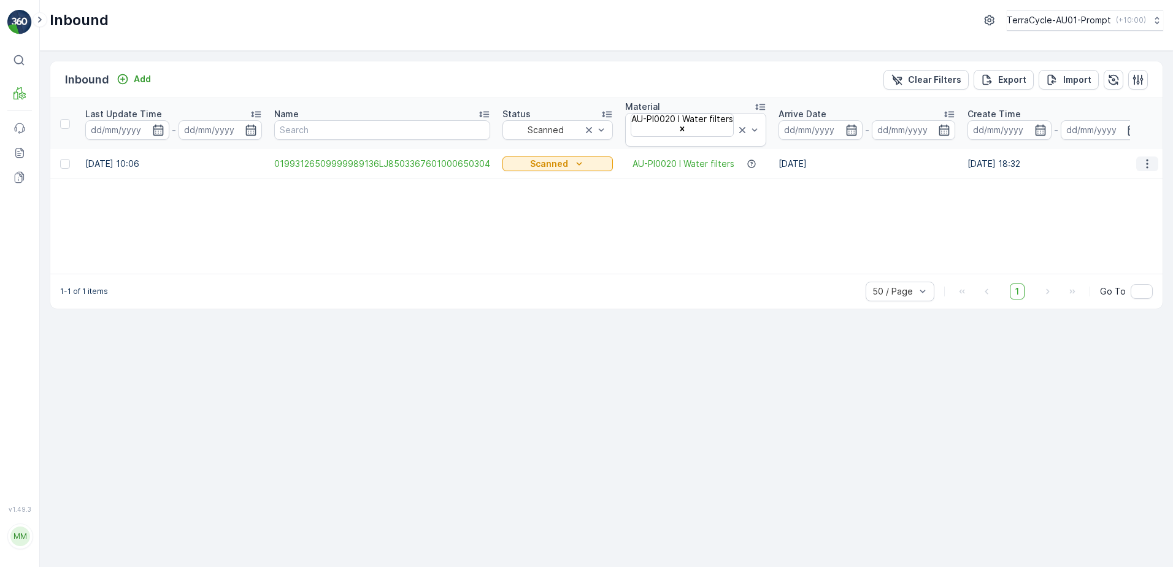
click at [1144, 159] on icon "button" at bounding box center [1147, 164] width 12 height 12
click at [1102, 248] on span "Print QR" at bounding box center [1105, 254] width 34 height 12
drag, startPoint x: 980, startPoint y: 543, endPoint x: 931, endPoint y: 532, distance: 50.2
click at [1164, 321] on icon "button" at bounding box center [1170, 327] width 12 height 12
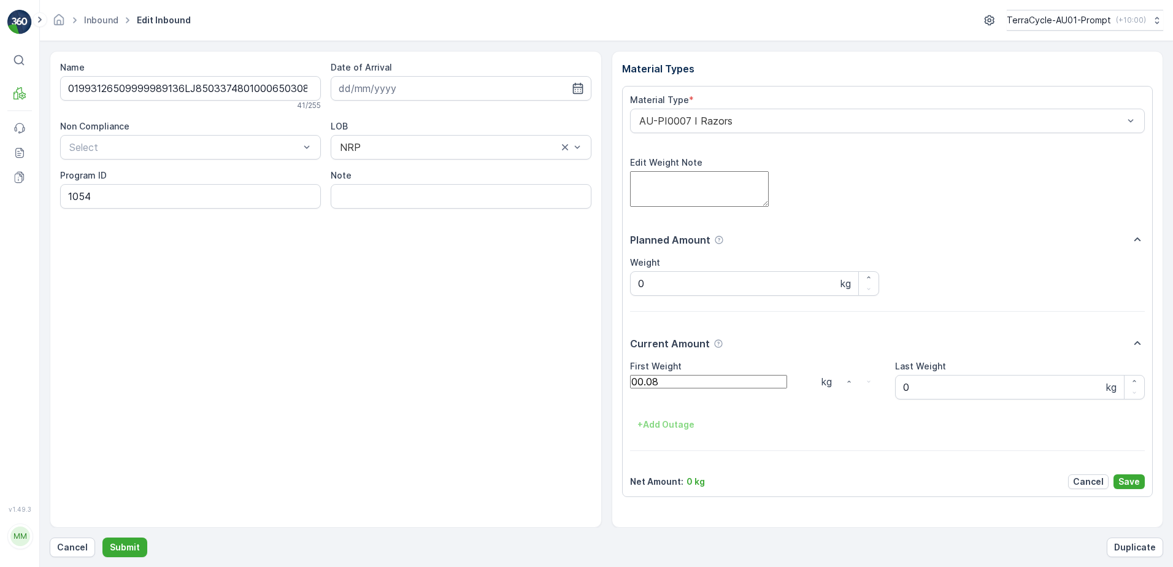
click button "Submit" at bounding box center [124, 547] width 45 height 20
click at [102, 537] on button "Submit" at bounding box center [124, 547] width 45 height 20
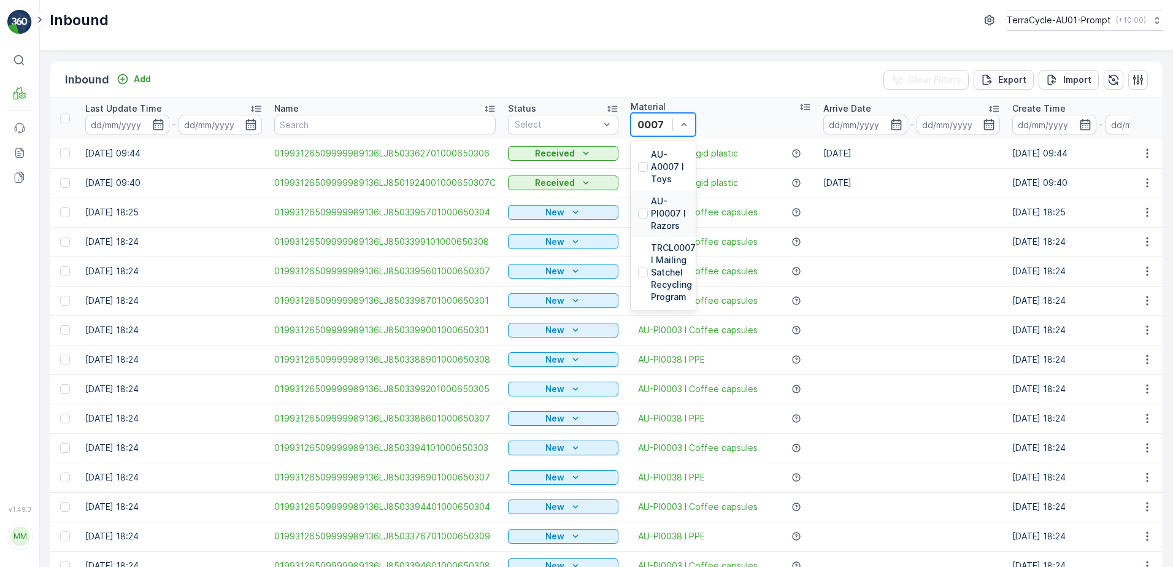
click at [688, 195] on p "AU-PI0007 I Razors" at bounding box center [669, 213] width 37 height 37
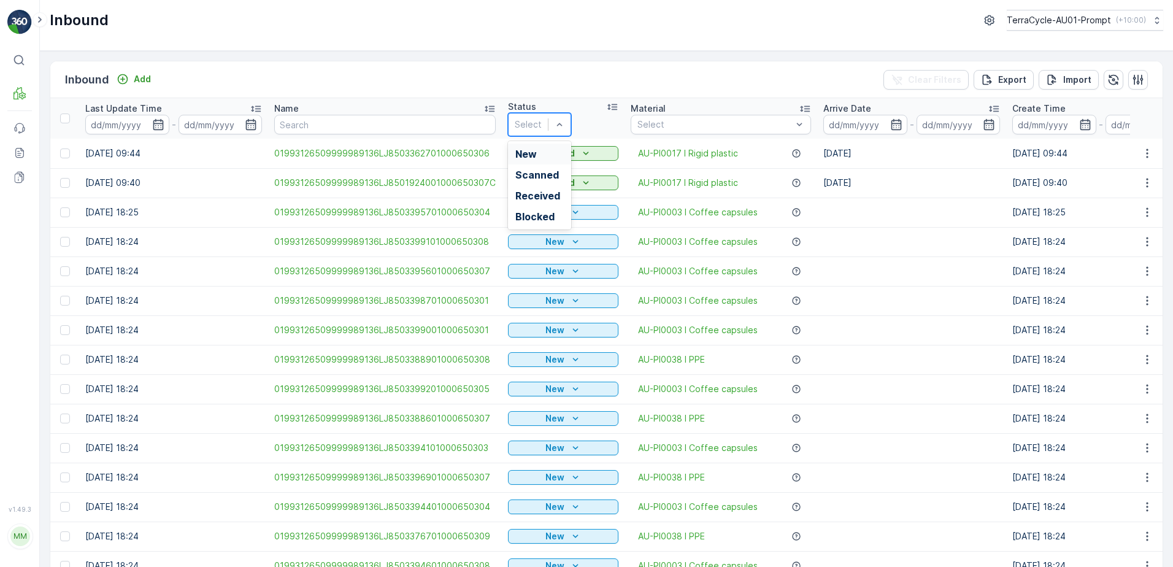
drag, startPoint x: 545, startPoint y: 152, endPoint x: 602, endPoint y: 156, distance: 57.2
click at [543, 168] on td "Received" at bounding box center [563, 182] width 123 height 29
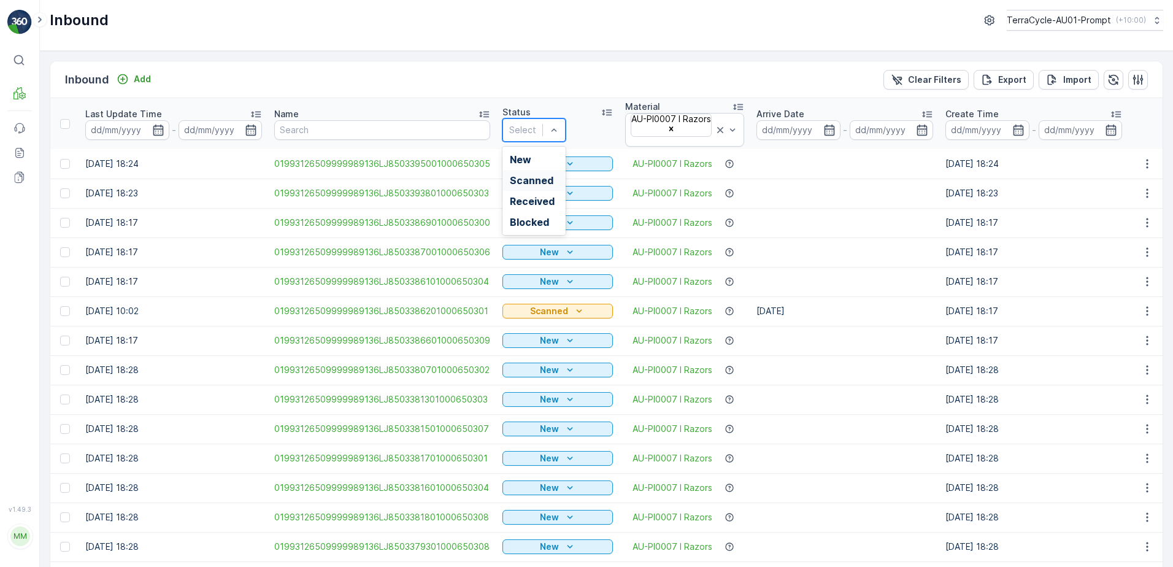
click at [532, 175] on span "Scanned" at bounding box center [532, 180] width 44 height 11
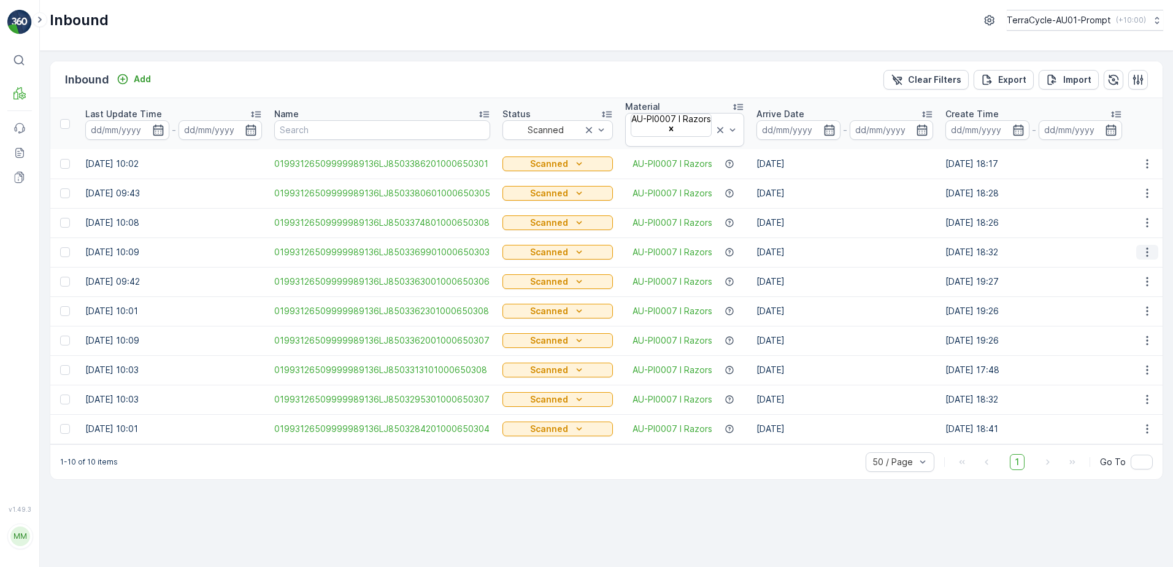
click at [1144, 246] on icon "button" at bounding box center [1147, 252] width 12 height 12
click at [1109, 337] on span "Print QR" at bounding box center [1105, 343] width 34 height 12
click at [1164, 492] on icon "button" at bounding box center [1170, 498] width 12 height 12
click at [1147, 334] on icon "button" at bounding box center [1147, 340] width 12 height 12
click at [1116, 425] on div "Print QR" at bounding box center [1105, 431] width 34 height 12
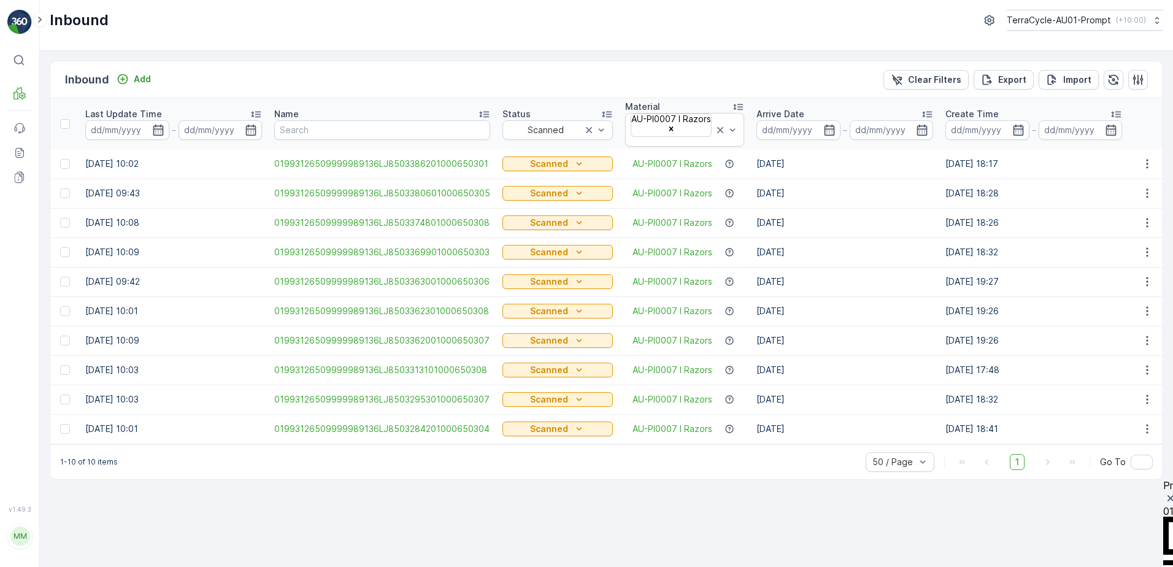
click at [1164, 492] on icon "button" at bounding box center [1170, 498] width 12 height 12
drag, startPoint x: 942, startPoint y: 79, endPoint x: 950, endPoint y: 71, distance: 11.7
click at [942, 77] on p "Clear Filters" at bounding box center [934, 80] width 53 height 12
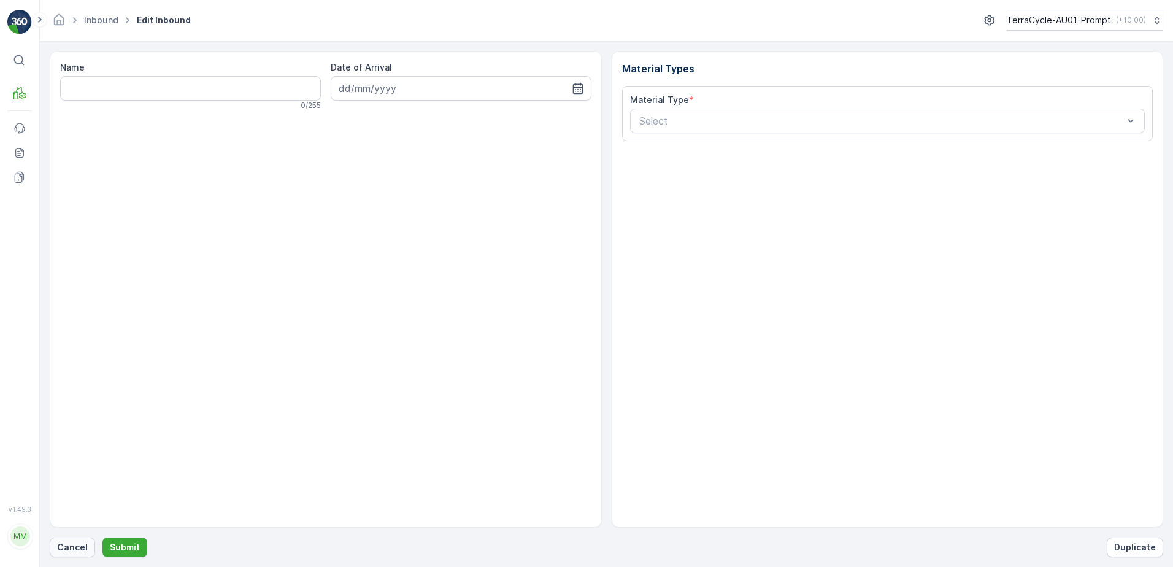
click at [67, 543] on p "Cancel" at bounding box center [72, 547] width 31 height 12
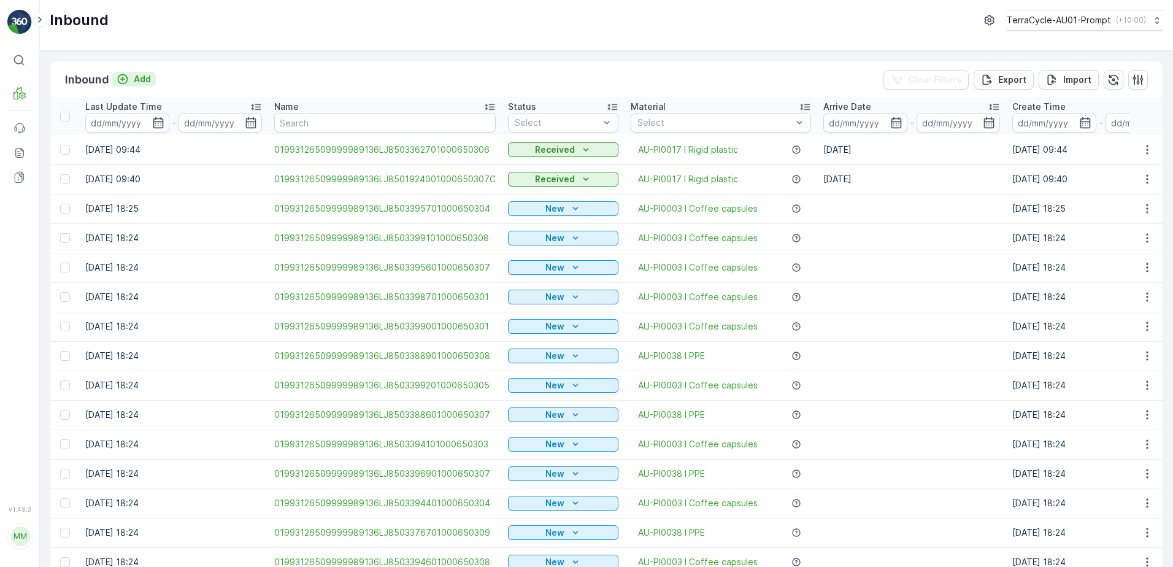
click at [145, 80] on p "Add" at bounding box center [142, 79] width 17 height 12
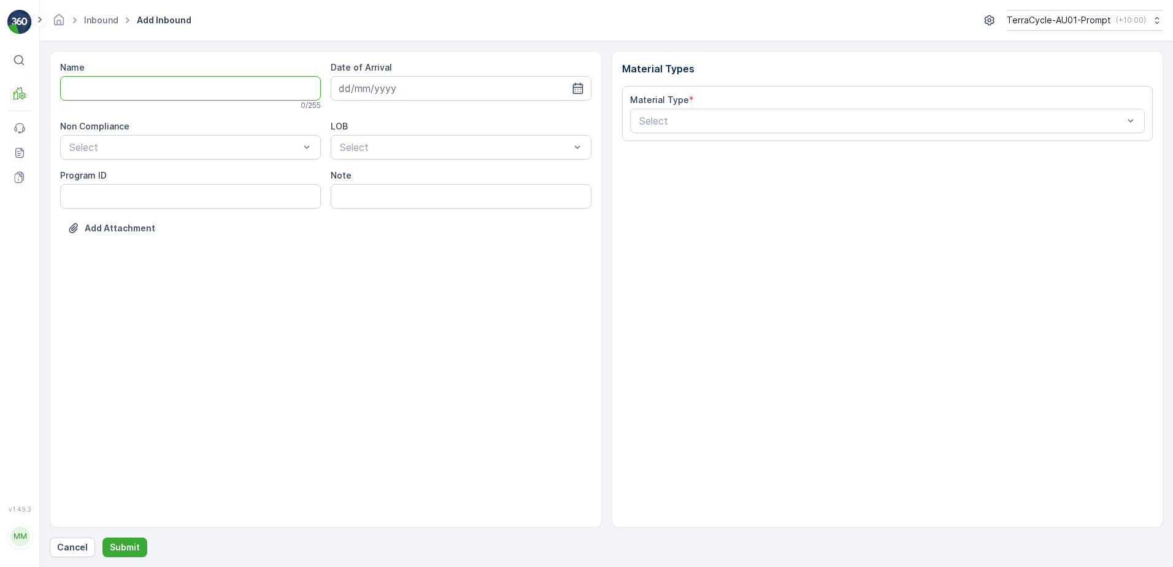
click at [138, 93] on input "Name" at bounding box center [190, 88] width 261 height 25
type input "019931265099999891ZX2000843101000650804"
click at [102, 537] on button "Submit" at bounding box center [124, 547] width 45 height 20
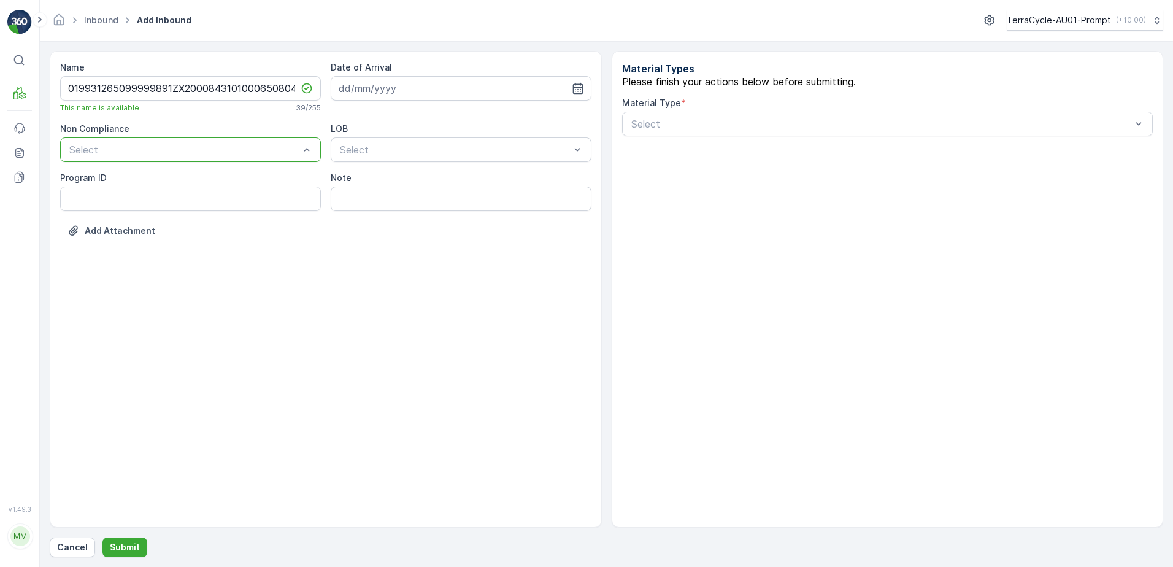
click at [92, 197] on ID "Program ID" at bounding box center [190, 198] width 261 height 25
type ID "CS83-M"
click at [442, 85] on input at bounding box center [461, 88] width 261 height 25
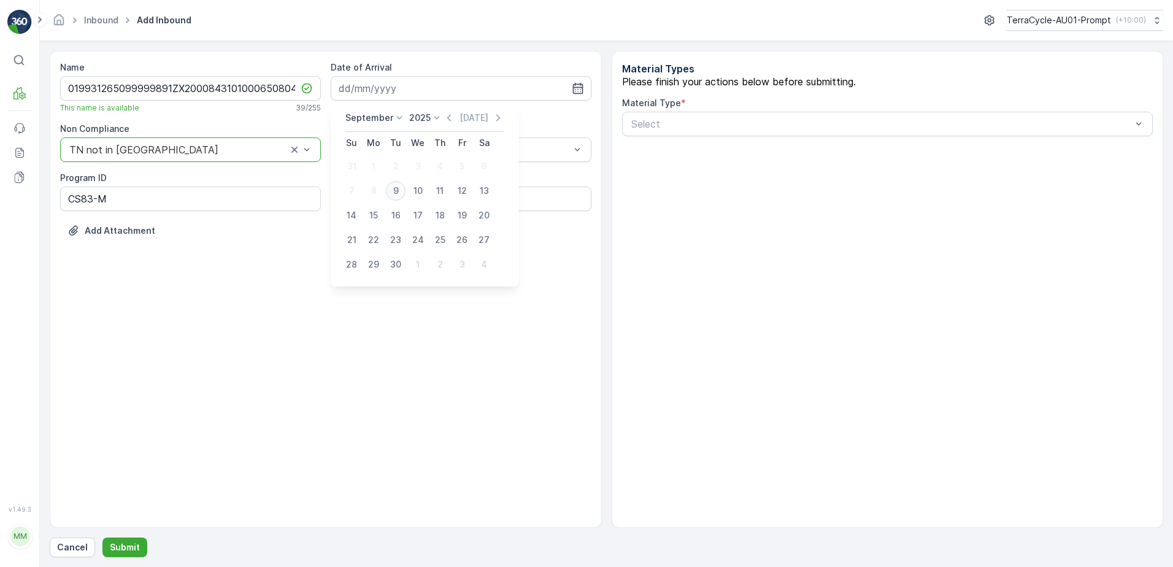
click at [390, 193] on div "9" at bounding box center [396, 191] width 20 height 20
type input "[DATE]"
drag, startPoint x: 376, startPoint y: 201, endPoint x: 645, endPoint y: 161, distance: 271.6
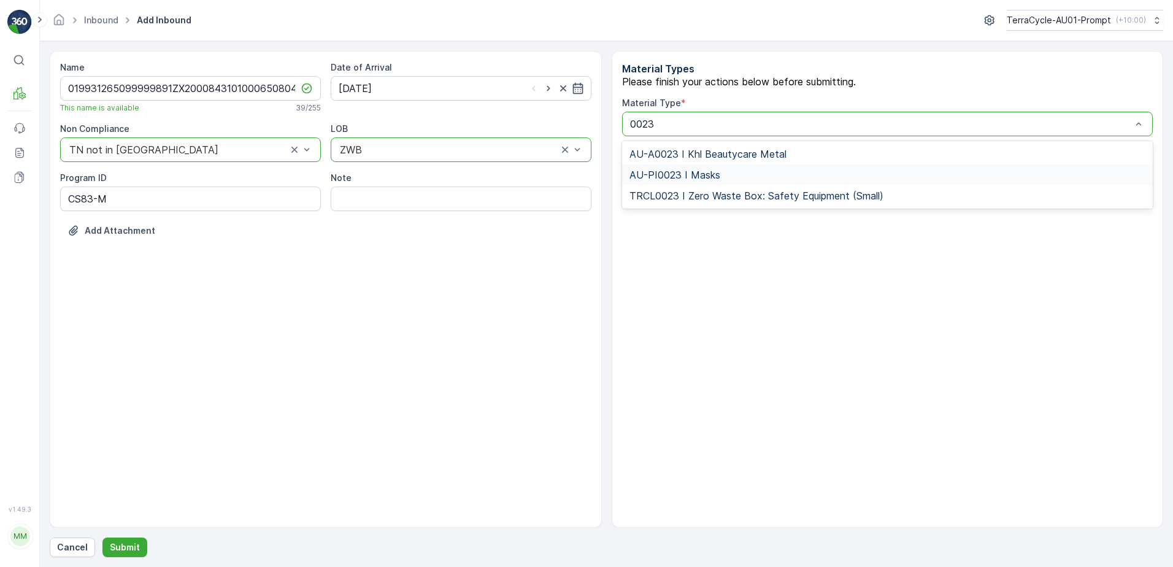
click at [720, 180] on span "AU-PI0023 I Masks" at bounding box center [674, 174] width 91 height 11
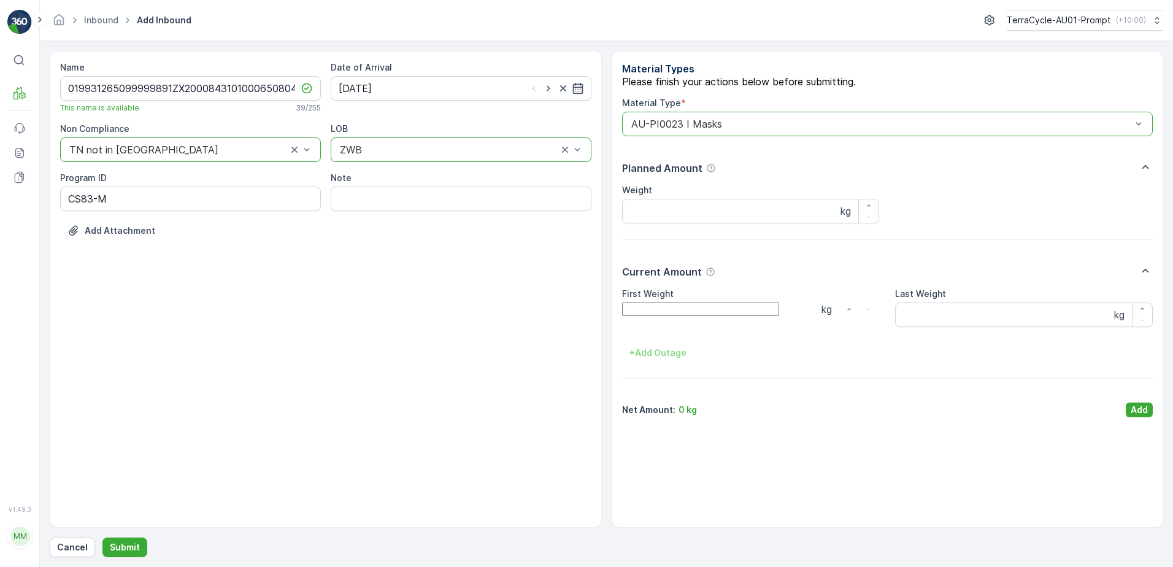
click at [713, 316] on Weight "First Weight" at bounding box center [700, 308] width 157 height 13
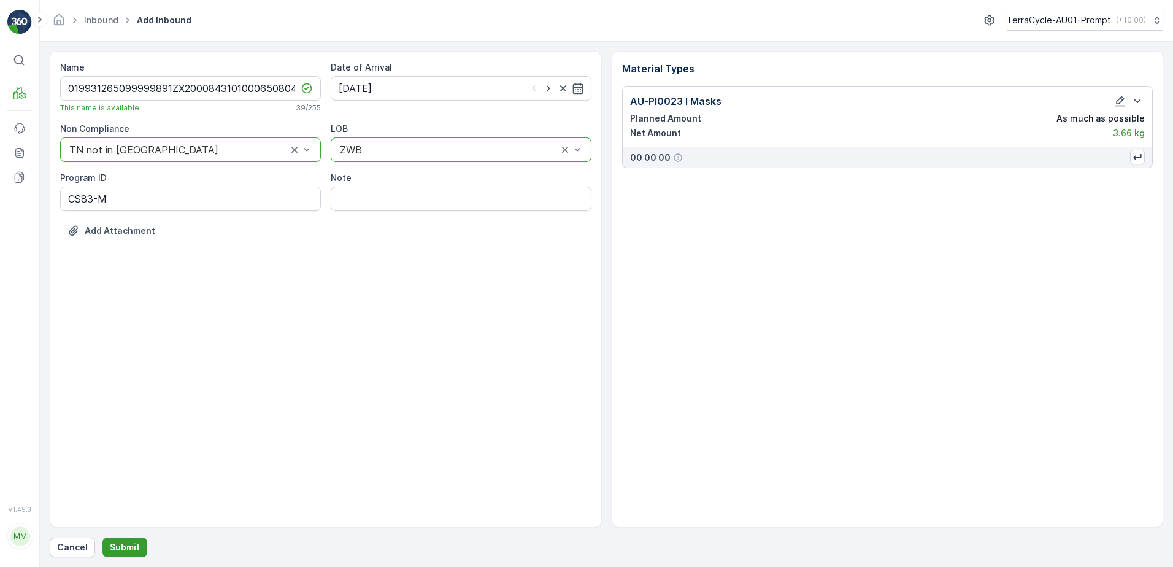
click at [138, 542] on button "Submit" at bounding box center [124, 547] width 45 height 20
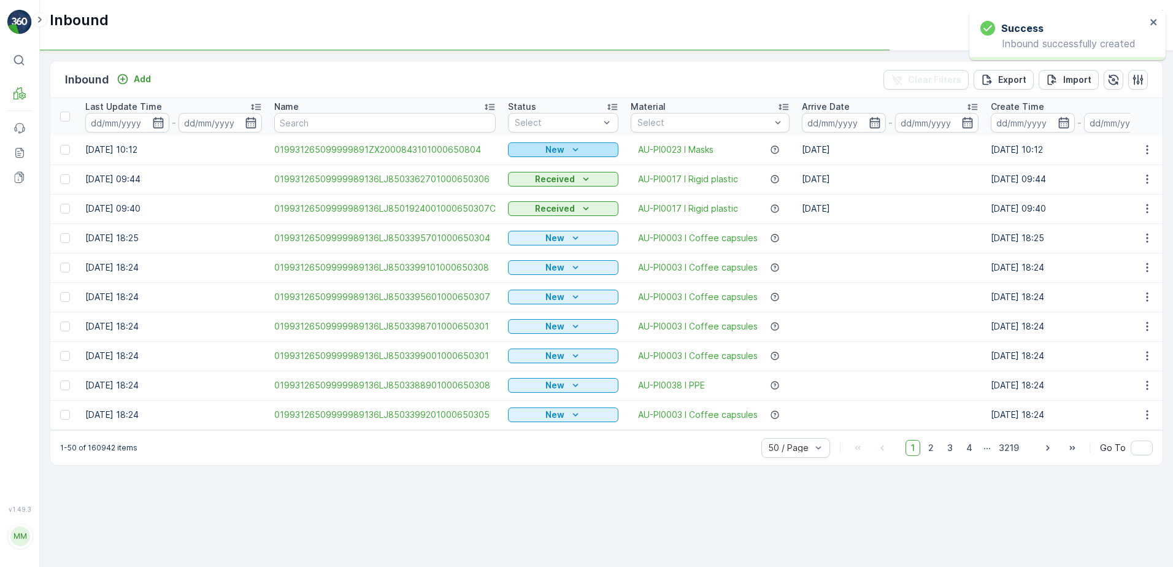
click at [553, 147] on p "New" at bounding box center [554, 150] width 19 height 12
drag, startPoint x: 539, startPoint y: 182, endPoint x: 555, endPoint y: 132, distance: 52.4
click at [539, 183] on span "Scanned" at bounding box center [536, 189] width 36 height 12
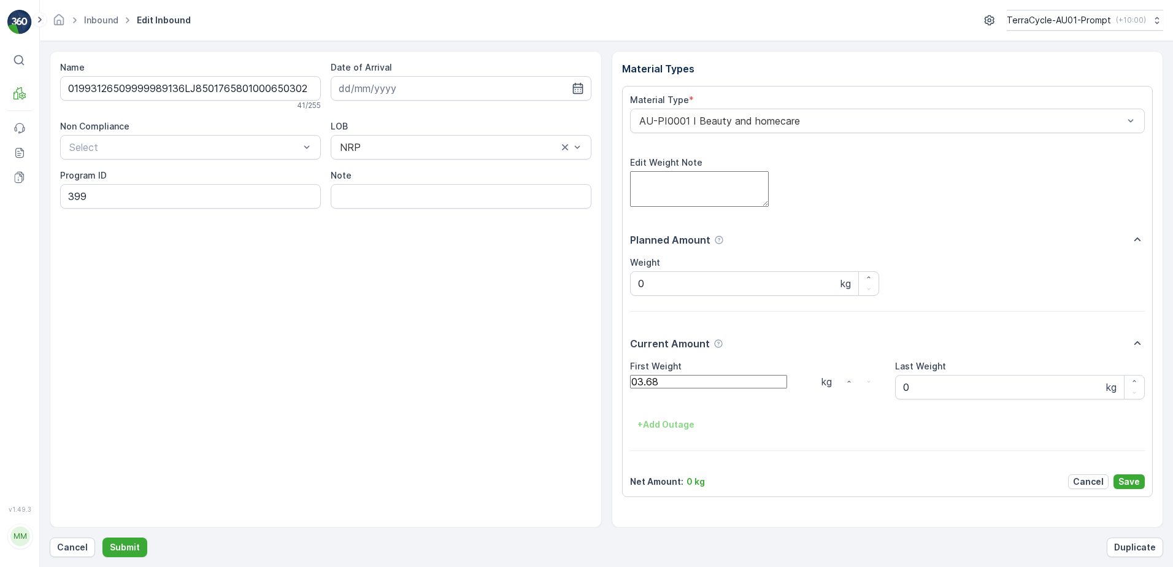
click button "Submit" at bounding box center [124, 547] width 45 height 20
click at [102, 537] on button "Submit" at bounding box center [124, 547] width 45 height 20
click button "Submit" at bounding box center [124, 547] width 45 height 20
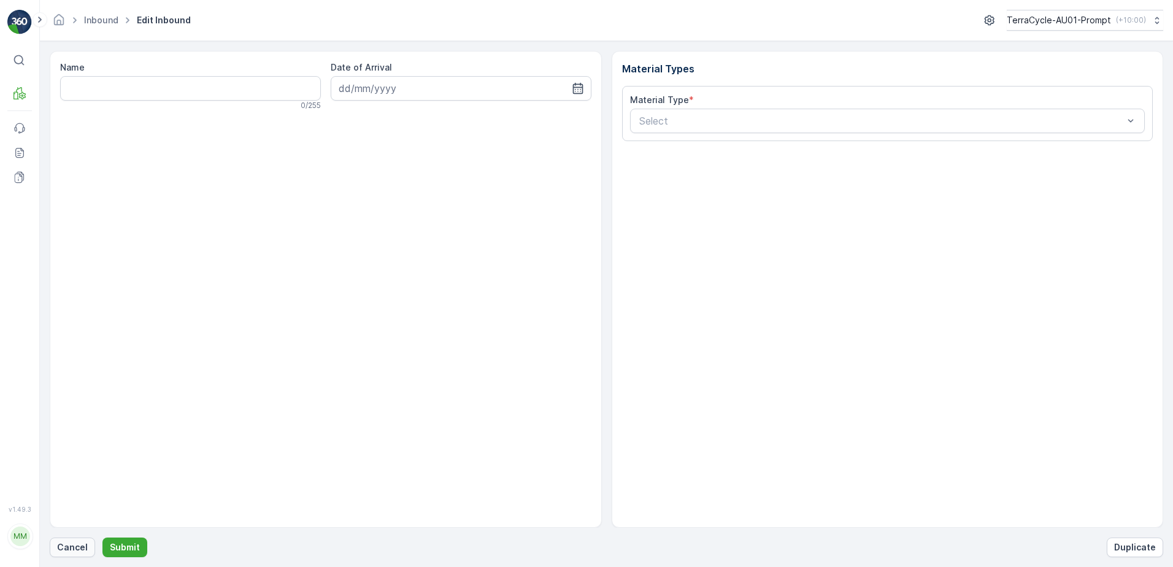
click at [85, 547] on p "Cancel" at bounding box center [72, 547] width 31 height 12
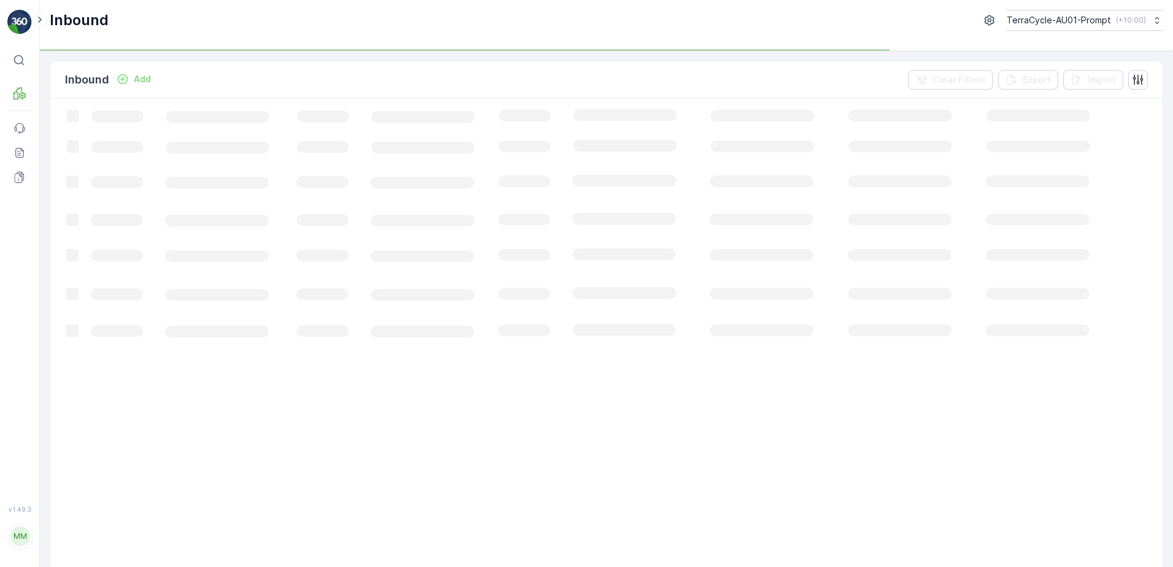
click at [139, 80] on p "Add" at bounding box center [142, 79] width 17 height 12
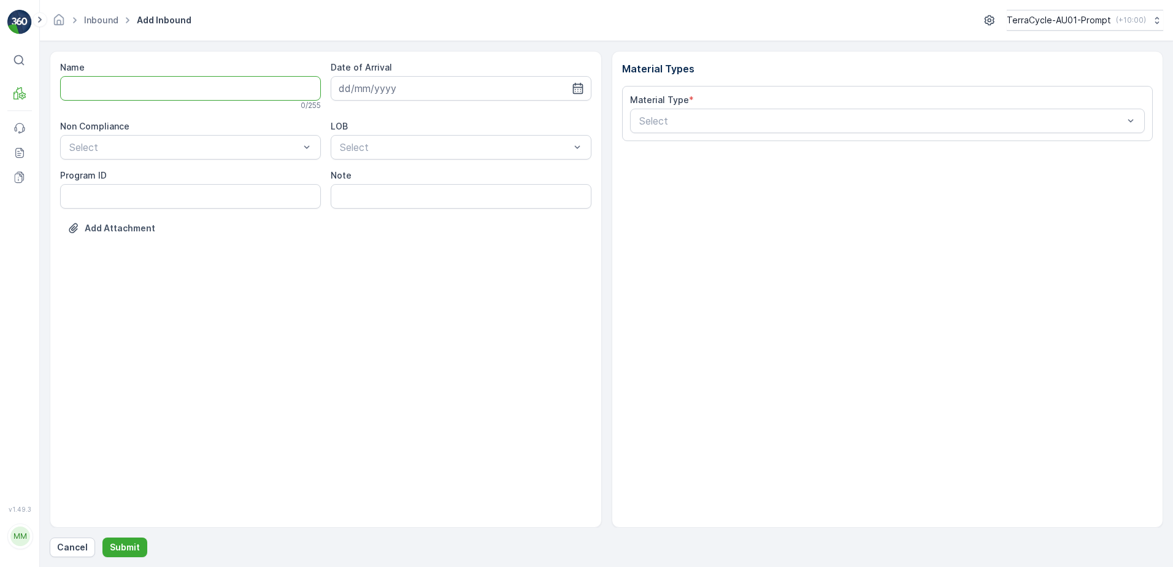
click at [136, 93] on input "Name" at bounding box center [190, 88] width 261 height 25
type input "019931265099999891ZX2000563201000650808"
click at [102, 537] on button "Submit" at bounding box center [124, 547] width 45 height 20
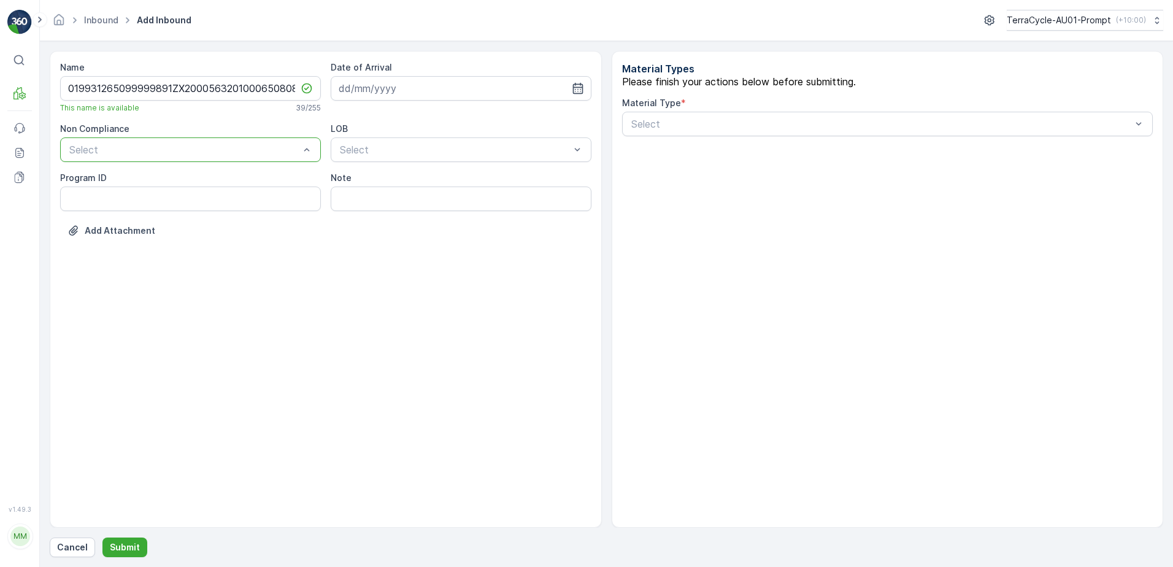
drag, startPoint x: 393, startPoint y: 86, endPoint x: 403, endPoint y: 99, distance: 16.1
click at [394, 88] on input at bounding box center [461, 88] width 261 height 25
click at [401, 188] on div "9" at bounding box center [396, 191] width 20 height 20
type input "[DATE]"
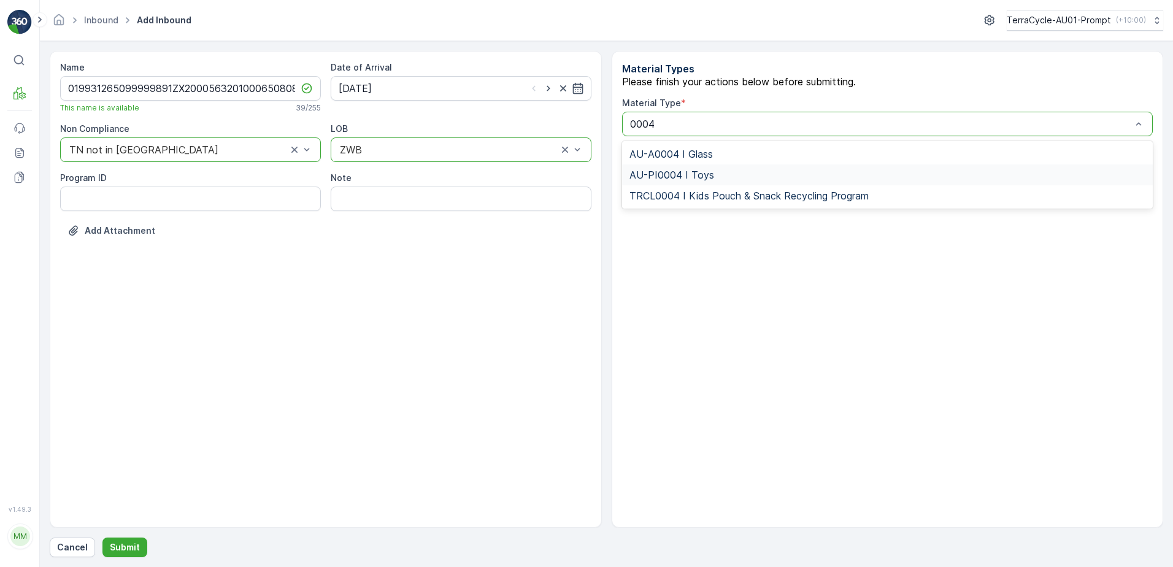
click at [685, 180] on span "AU-PI0004 I Toys" at bounding box center [671, 174] width 85 height 11
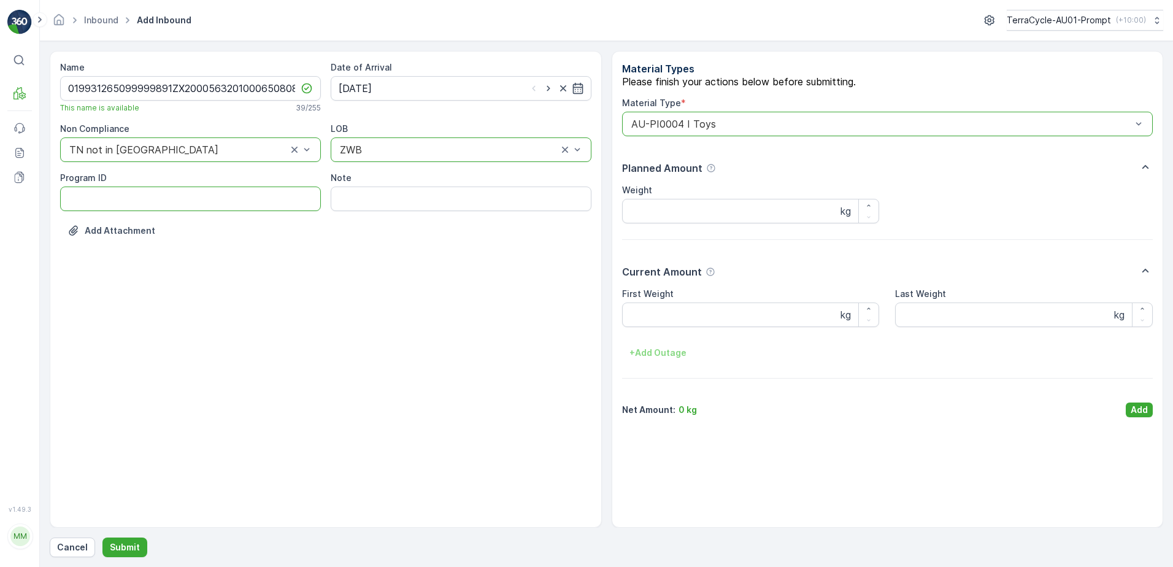
click at [209, 196] on ID "Program ID" at bounding box center [190, 198] width 261 height 25
type ID "CS38-M"
click at [658, 316] on Weight "First Weight" at bounding box center [700, 308] width 157 height 13
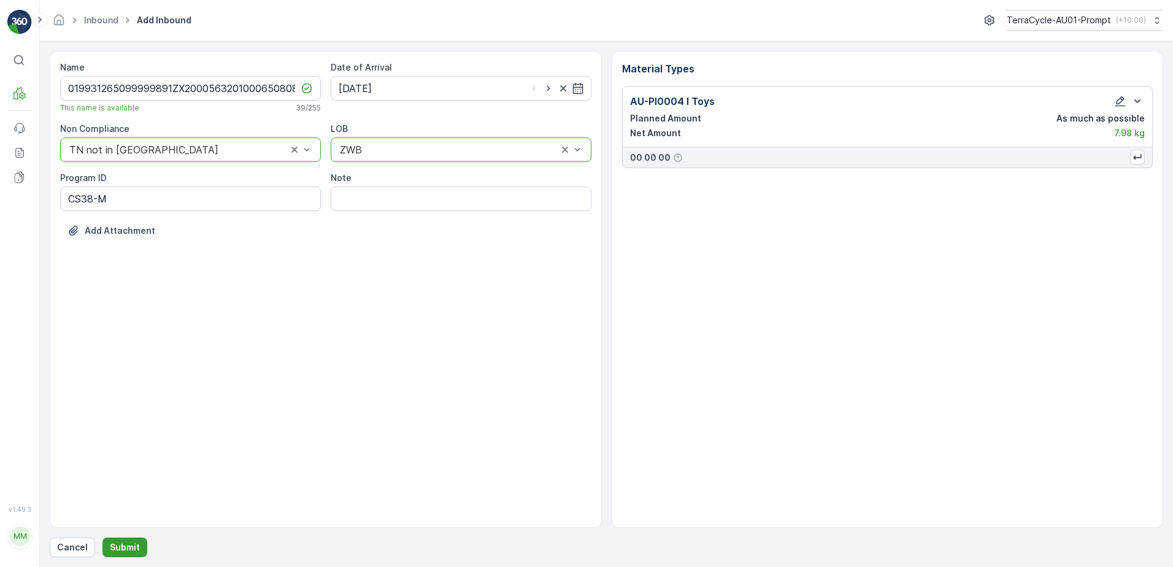
click at [136, 539] on button "Submit" at bounding box center [124, 547] width 45 height 20
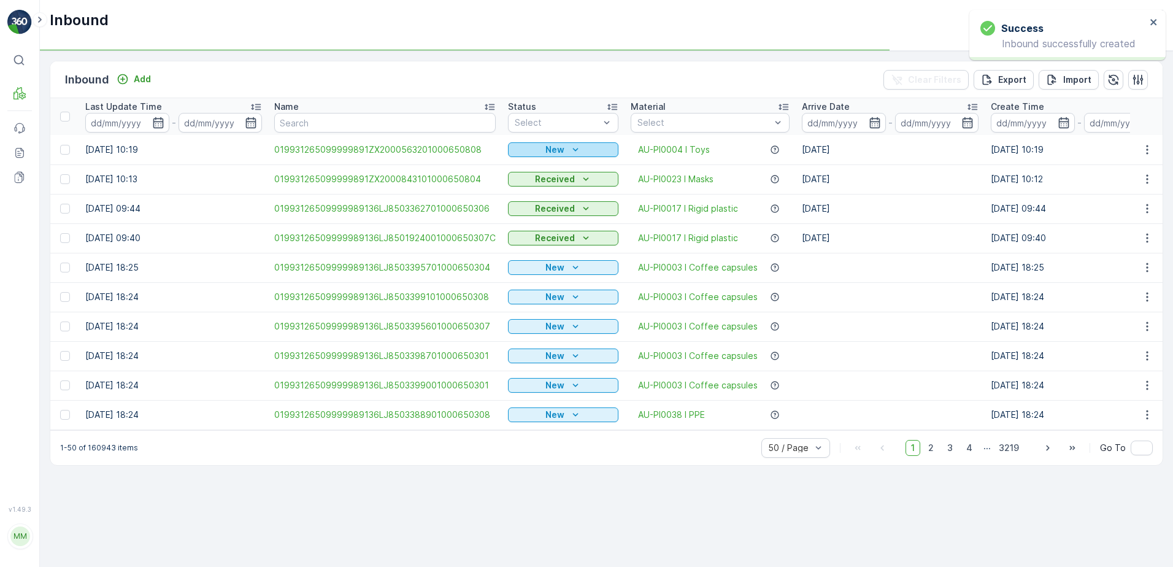
click at [569, 149] on icon "New" at bounding box center [575, 150] width 12 height 12
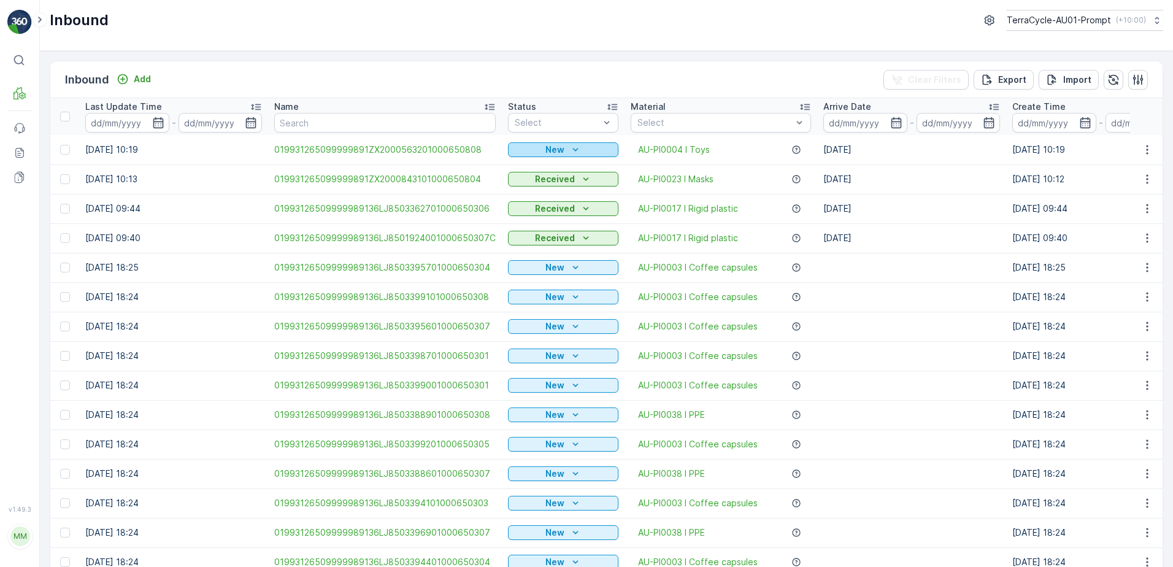
click at [569, 148] on icon "New" at bounding box center [575, 150] width 12 height 12
click at [537, 183] on span "Scanned" at bounding box center [536, 189] width 36 height 12
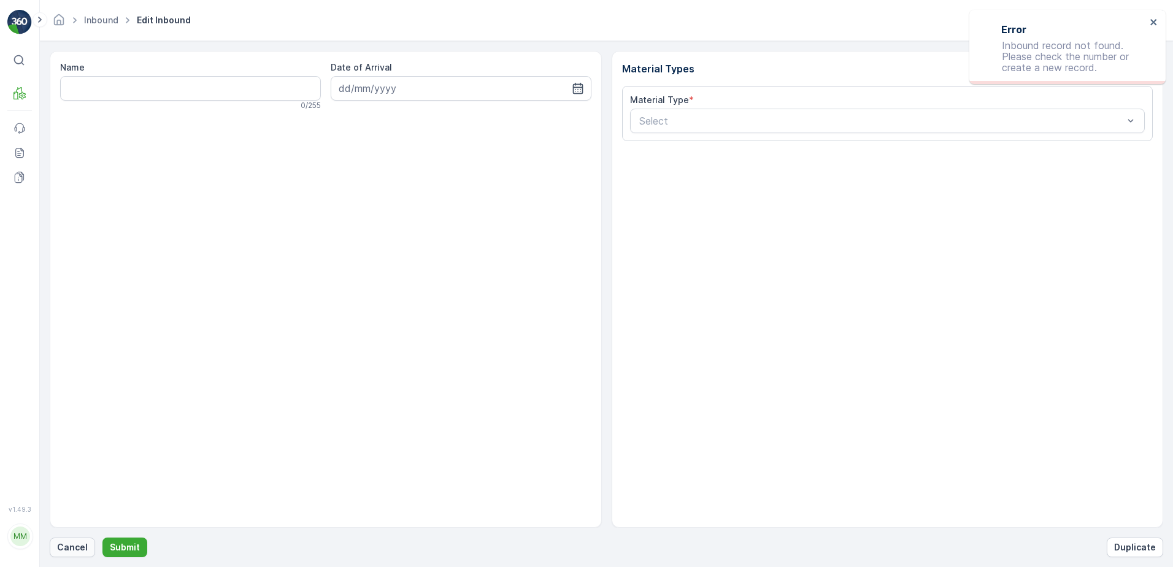
click at [70, 549] on p "Cancel" at bounding box center [72, 547] width 31 height 12
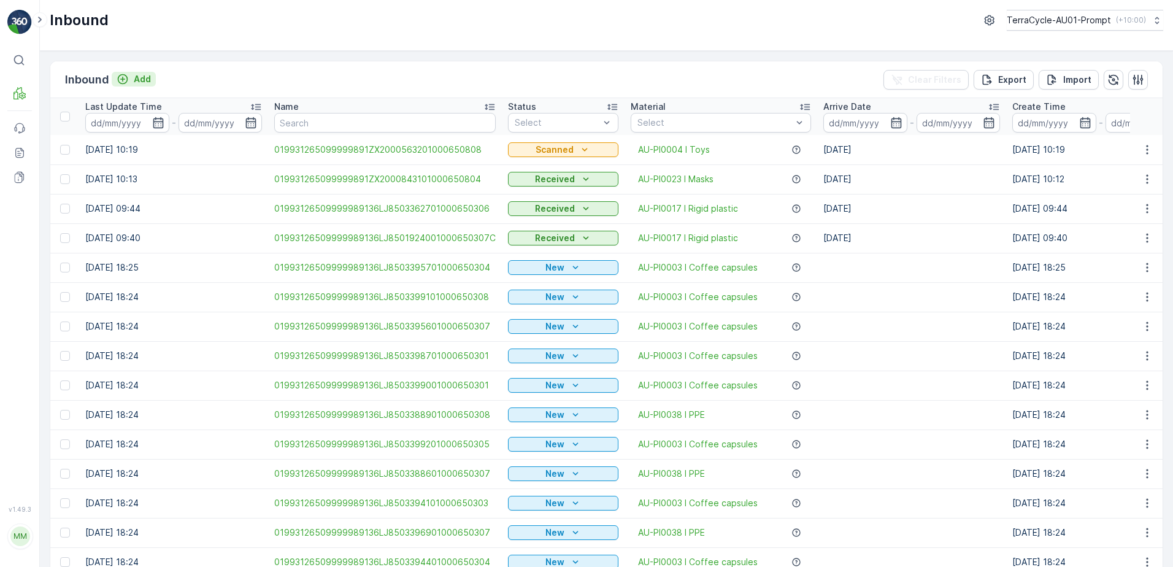
click at [140, 81] on p "Add" at bounding box center [142, 79] width 17 height 12
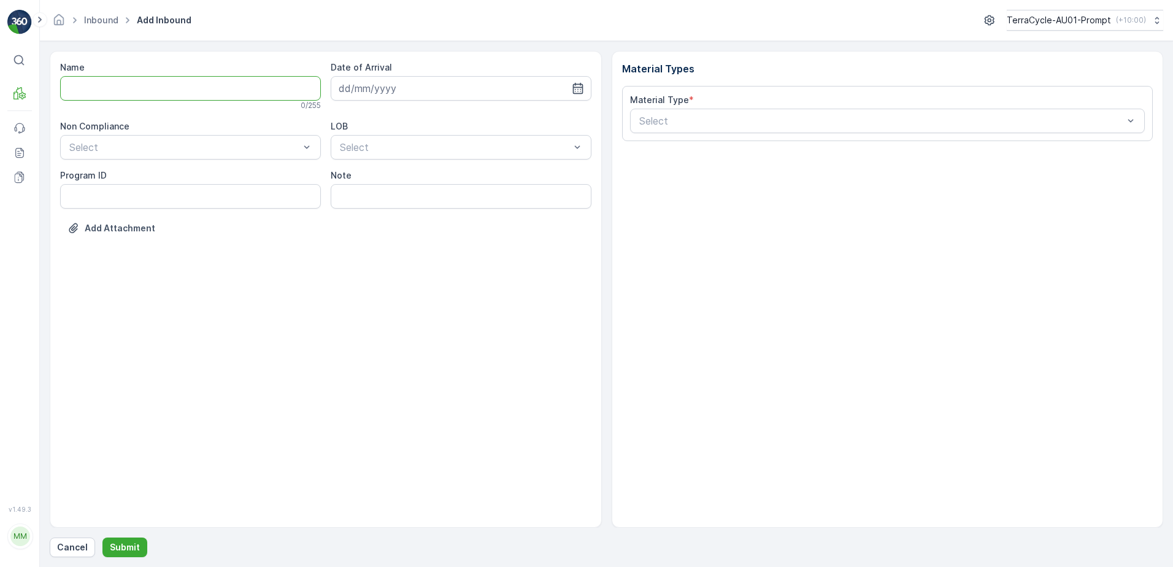
click at [120, 94] on input "Name" at bounding box center [190, 88] width 261 height 25
type input "019931265099999891ZX2000563301000650805"
click at [102, 537] on button "Submit" at bounding box center [124, 547] width 45 height 20
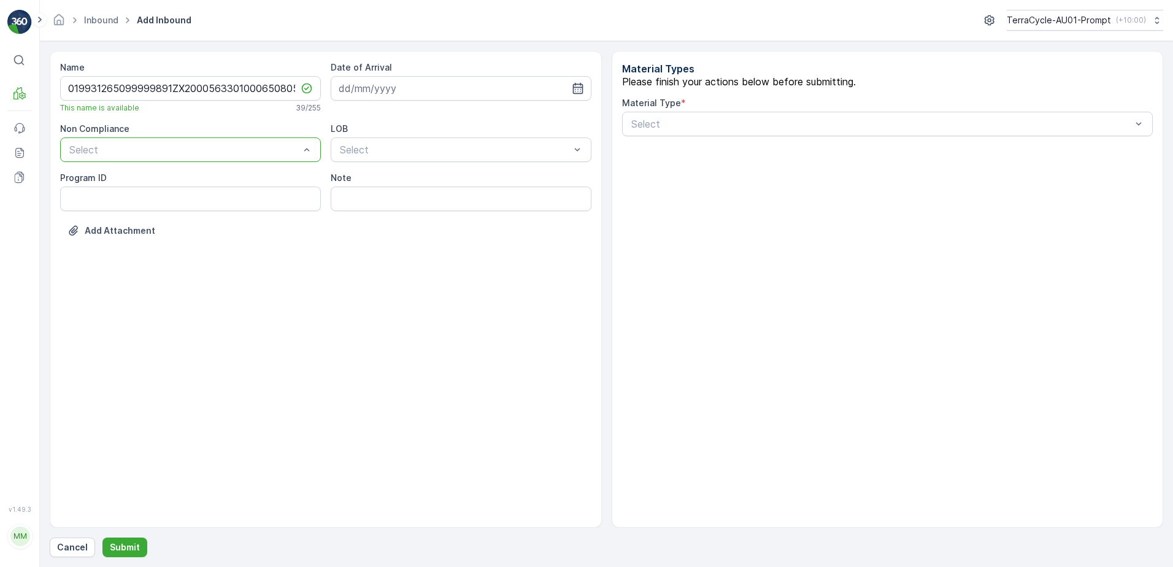
click at [120, 191] on ID "Program ID" at bounding box center [190, 198] width 261 height 25
type ID "SW2-M"
click at [448, 85] on input at bounding box center [461, 88] width 261 height 25
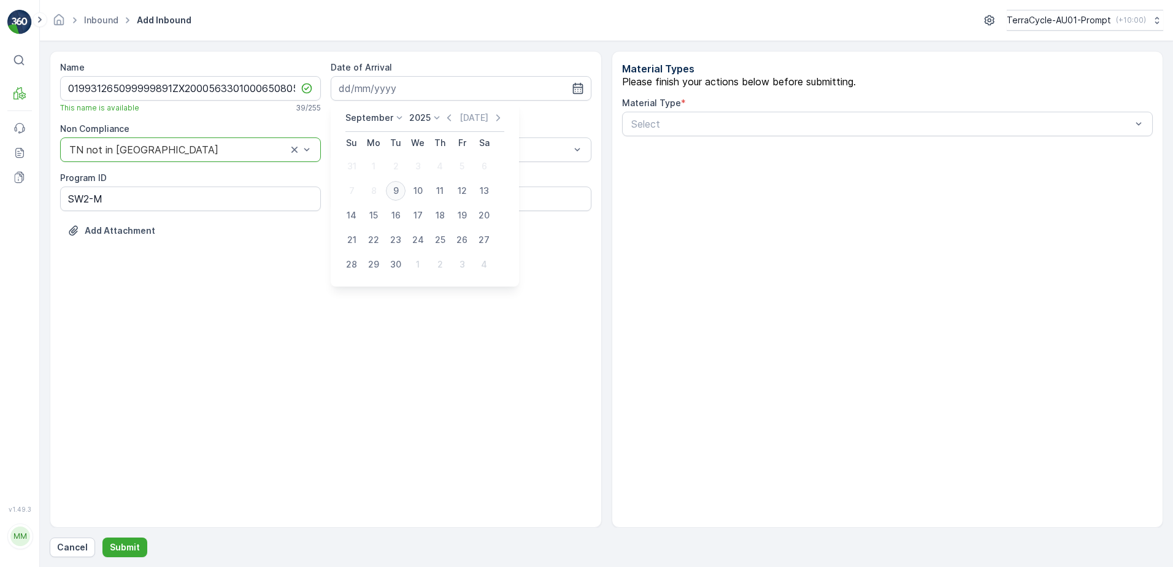
click at [397, 191] on div "9" at bounding box center [396, 191] width 20 height 20
type input "[DATE]"
drag, startPoint x: 399, startPoint y: 200, endPoint x: 696, endPoint y: 161, distance: 298.9
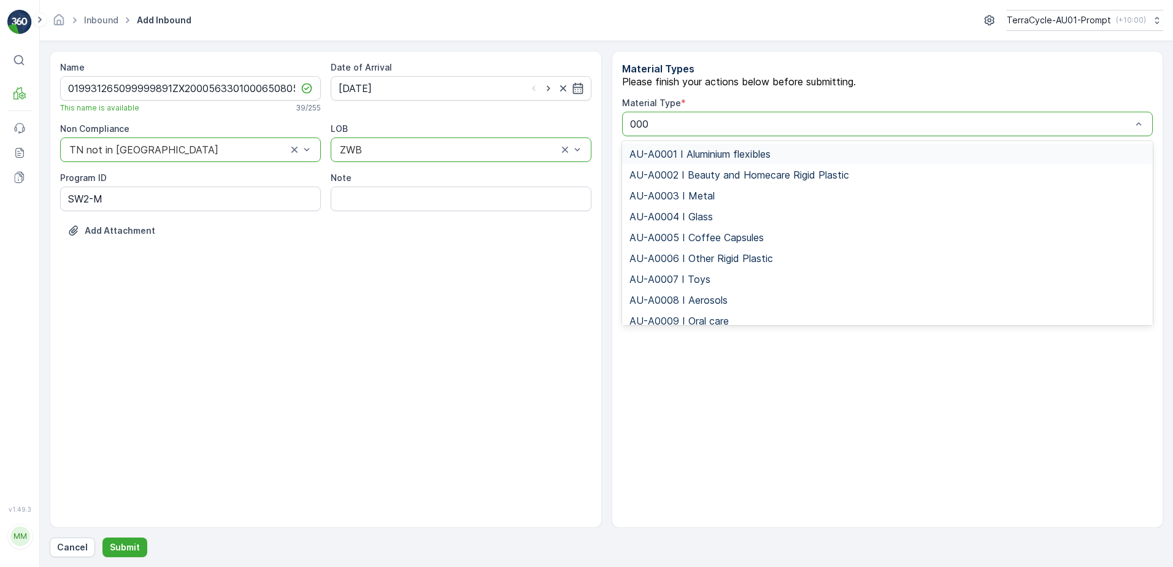
type input "0001"
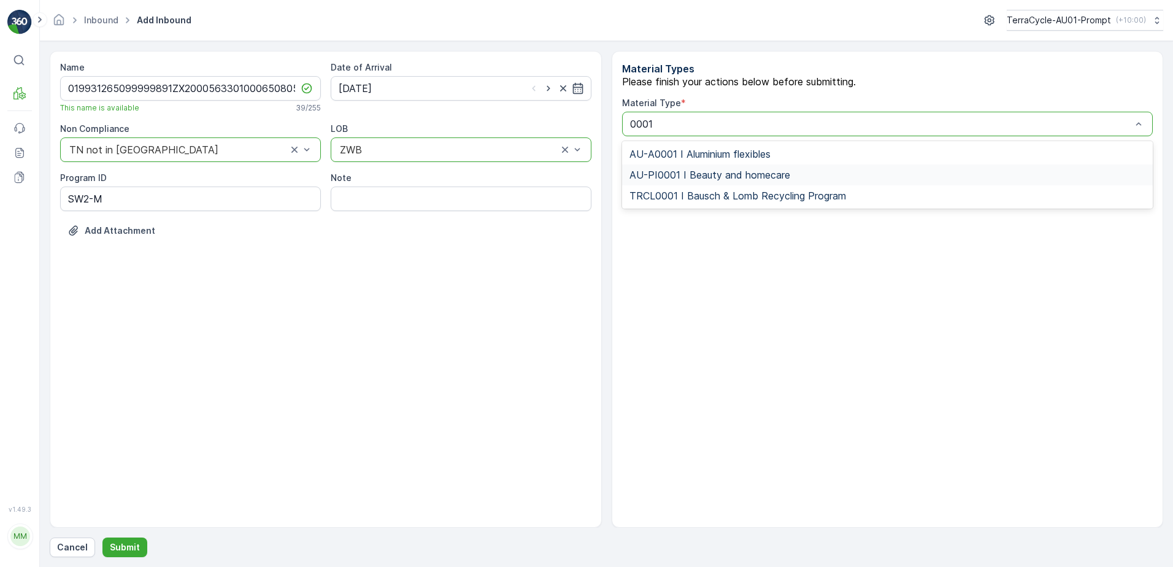
click at [780, 178] on span "AU-PI0001 I Beauty and homecare" at bounding box center [709, 174] width 161 height 11
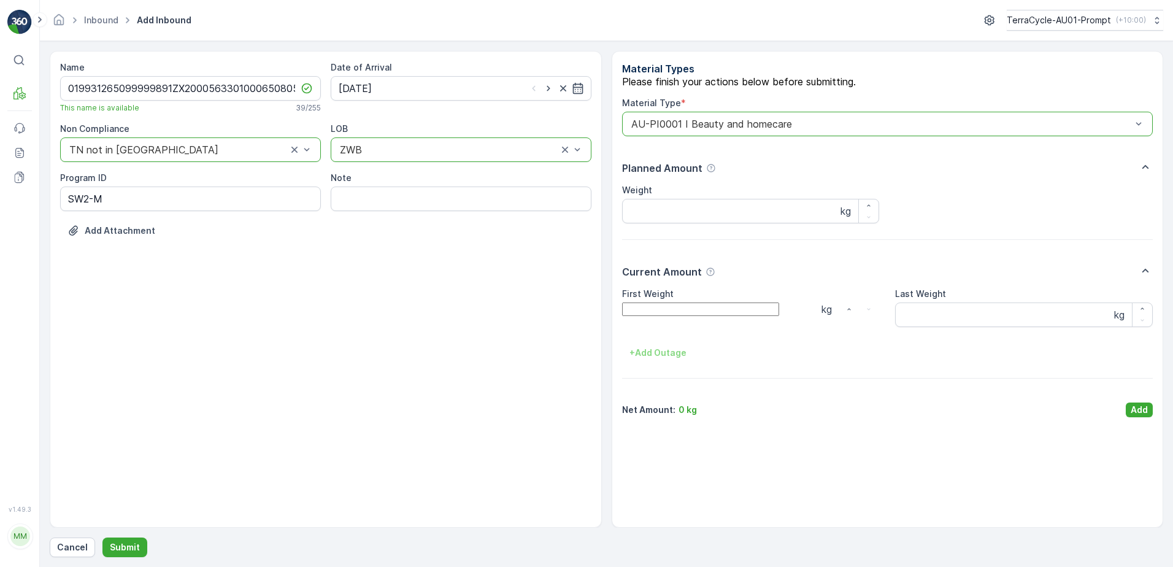
click at [693, 316] on Weight "First Weight" at bounding box center [700, 308] width 157 height 13
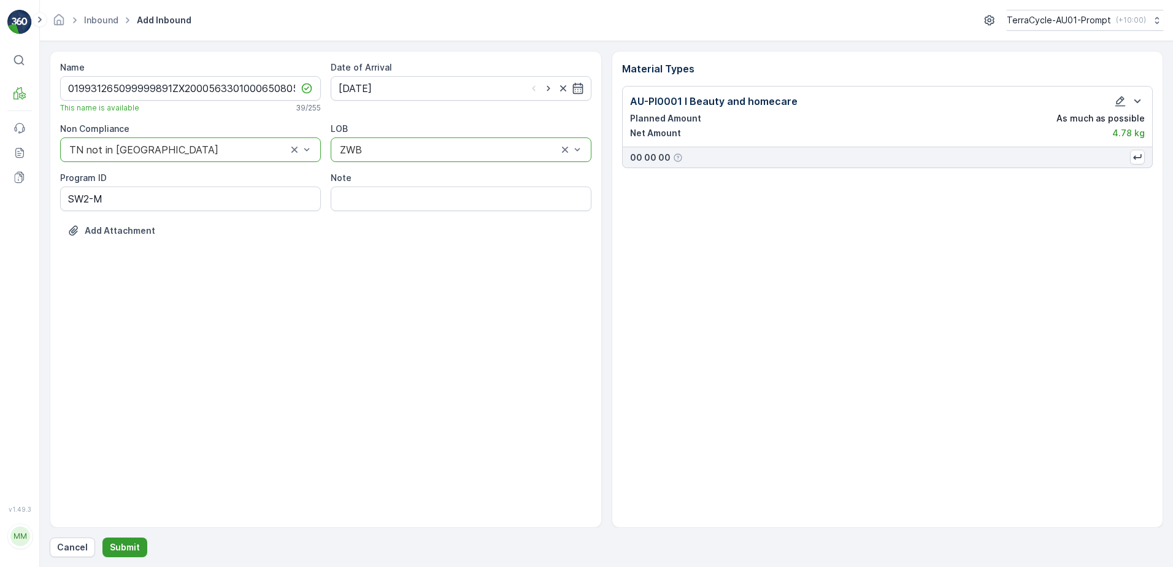
click at [128, 550] on p "Submit" at bounding box center [125, 547] width 30 height 12
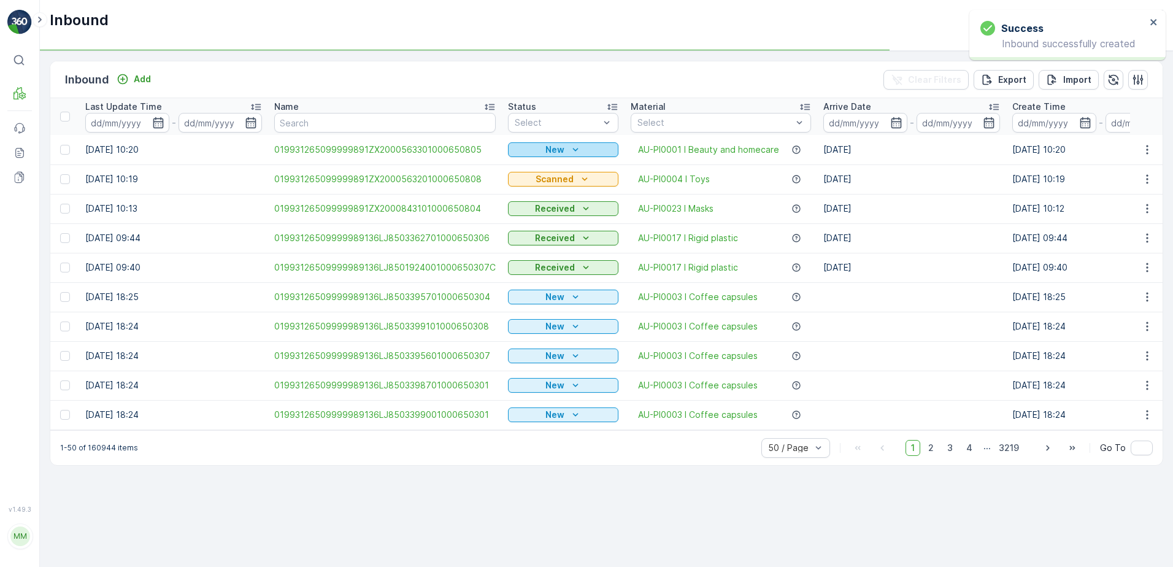
click at [569, 148] on icon "New" at bounding box center [575, 150] width 12 height 12
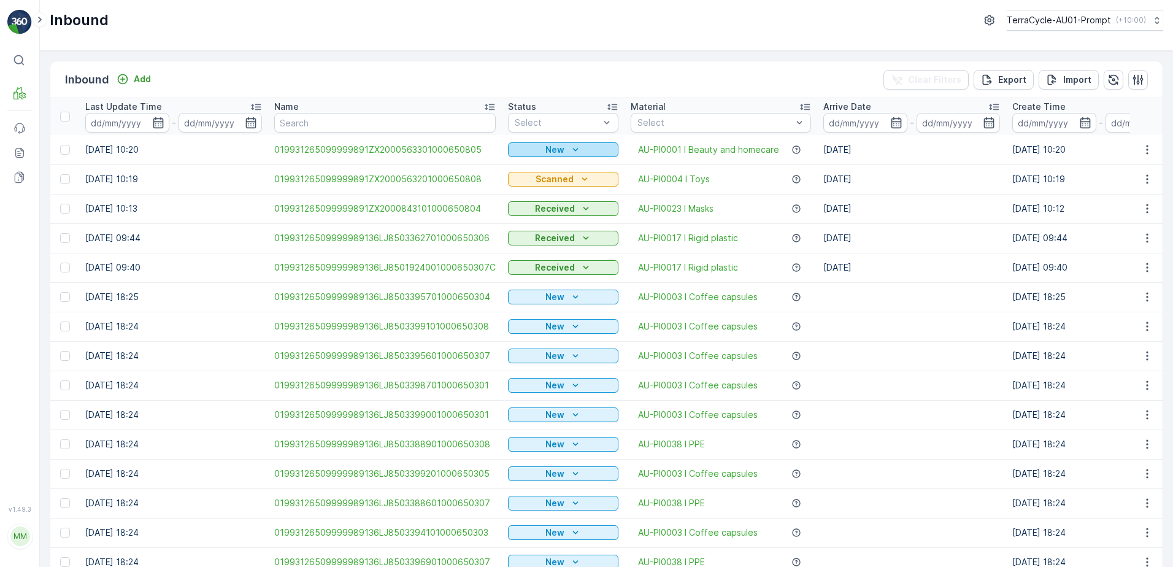
click at [559, 145] on p "New" at bounding box center [554, 150] width 19 height 12
click at [532, 183] on span "Scanned" at bounding box center [536, 189] width 36 height 12
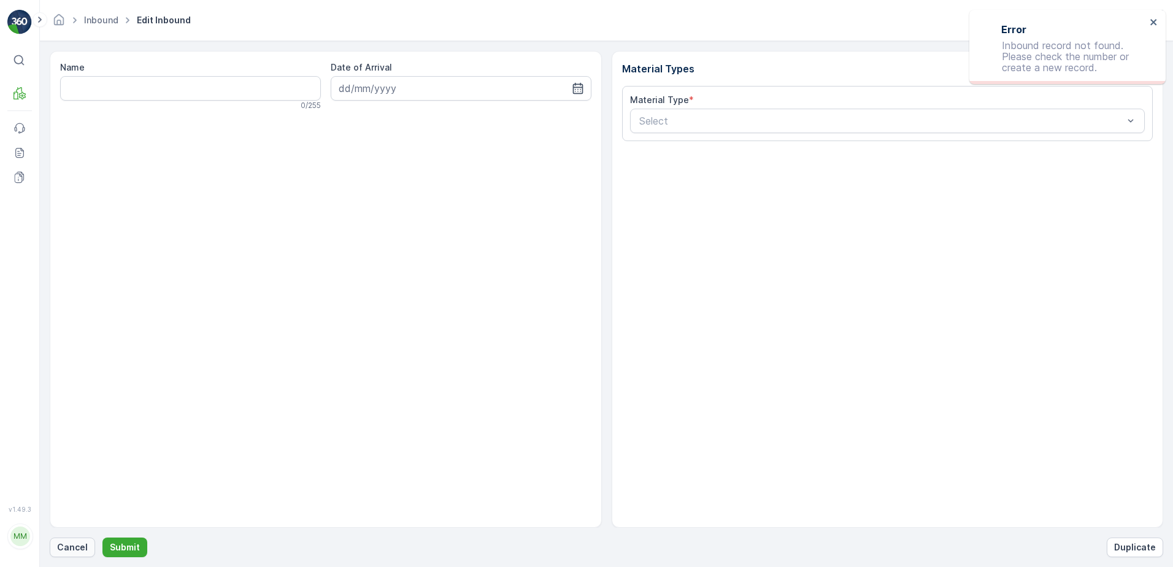
drag, startPoint x: 69, startPoint y: 550, endPoint x: 80, endPoint y: 543, distance: 12.4
click at [80, 543] on p "Cancel" at bounding box center [72, 547] width 31 height 12
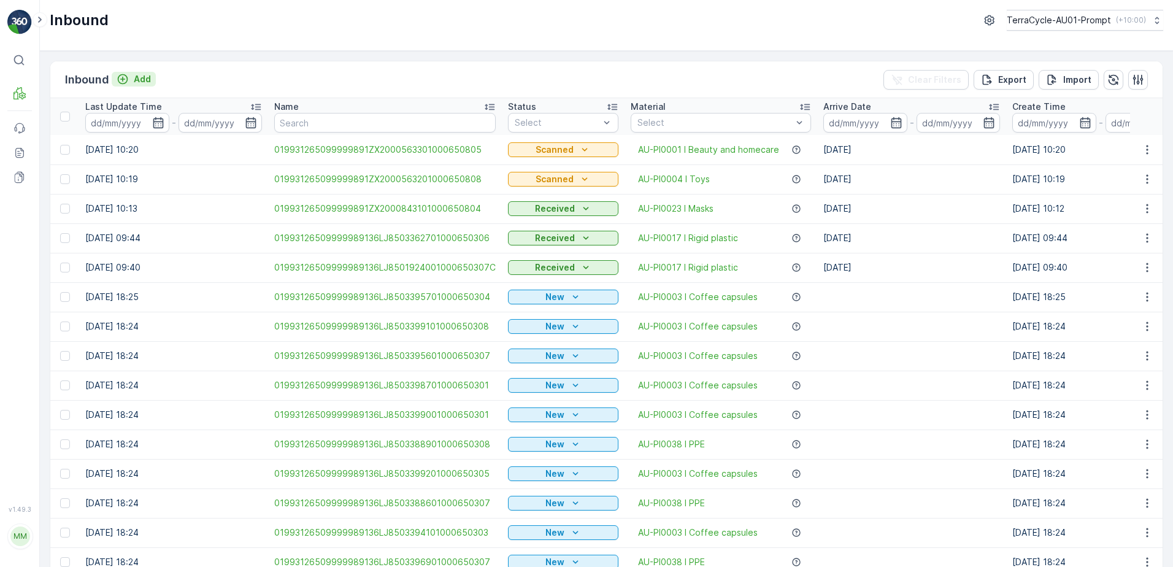
click at [144, 82] on p "Add" at bounding box center [142, 79] width 17 height 12
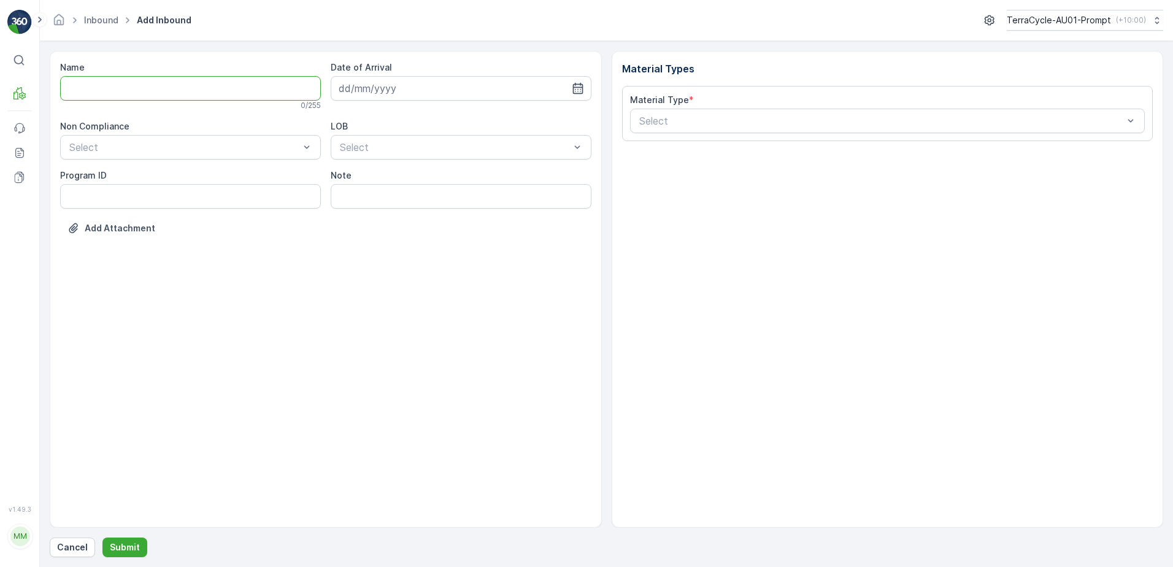
click at [140, 85] on input "Name" at bounding box center [190, 88] width 261 height 25
type input "01993126509999989136LJ8503400001000650306"
click at [102, 537] on button "Submit" at bounding box center [124, 547] width 45 height 20
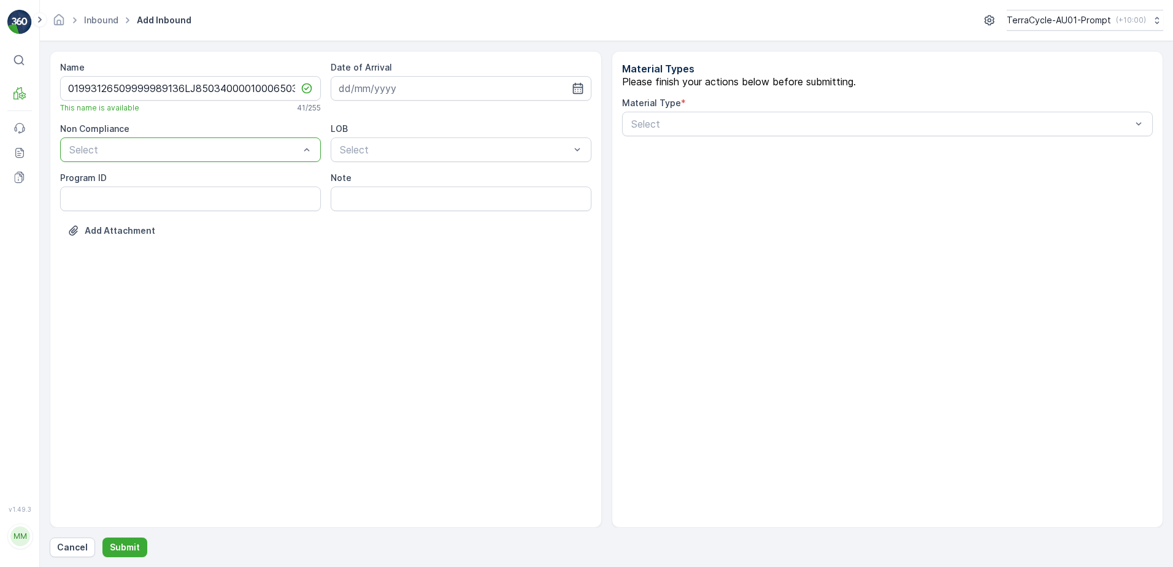
drag, startPoint x: 158, startPoint y: 181, endPoint x: 227, endPoint y: 160, distance: 72.4
click at [395, 87] on input at bounding box center [461, 88] width 261 height 25
drag, startPoint x: 395, startPoint y: 191, endPoint x: 402, endPoint y: 167, distance: 24.3
click at [396, 190] on div "9" at bounding box center [396, 191] width 20 height 20
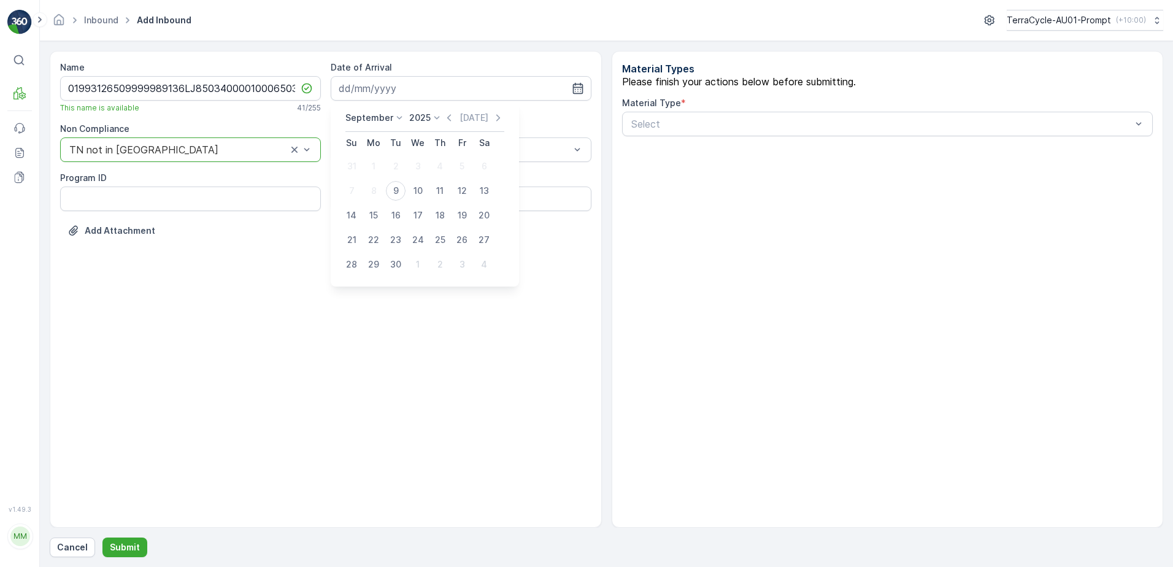
type input "[DATE]"
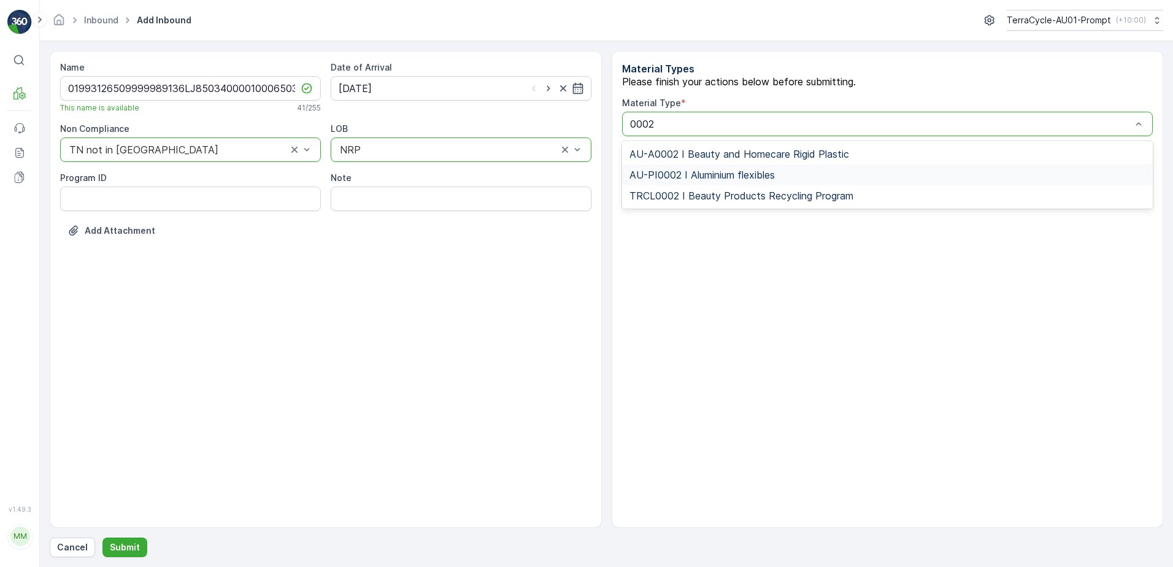
click at [739, 180] on span "AU-PI0002 I Aluminium flexibles" at bounding box center [701, 174] width 145 height 11
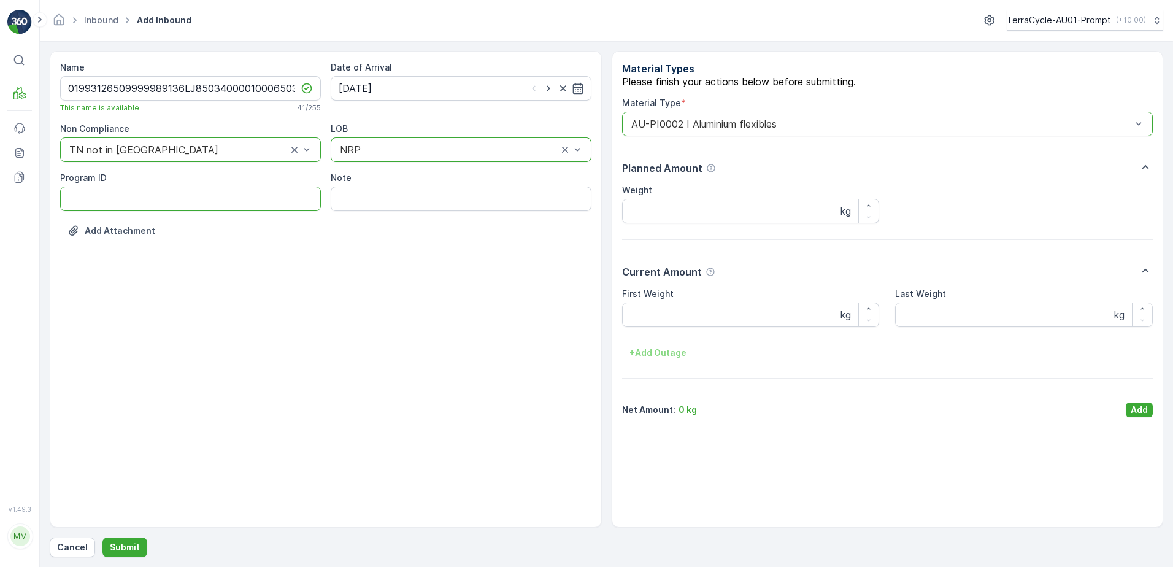
click at [85, 195] on ID "Program ID" at bounding box center [190, 198] width 261 height 25
type ID "1219"
click at [640, 316] on Weight "First Weight" at bounding box center [700, 308] width 157 height 13
type Weight "7.5"
click at [1126, 417] on button "Add" at bounding box center [1139, 409] width 27 height 15
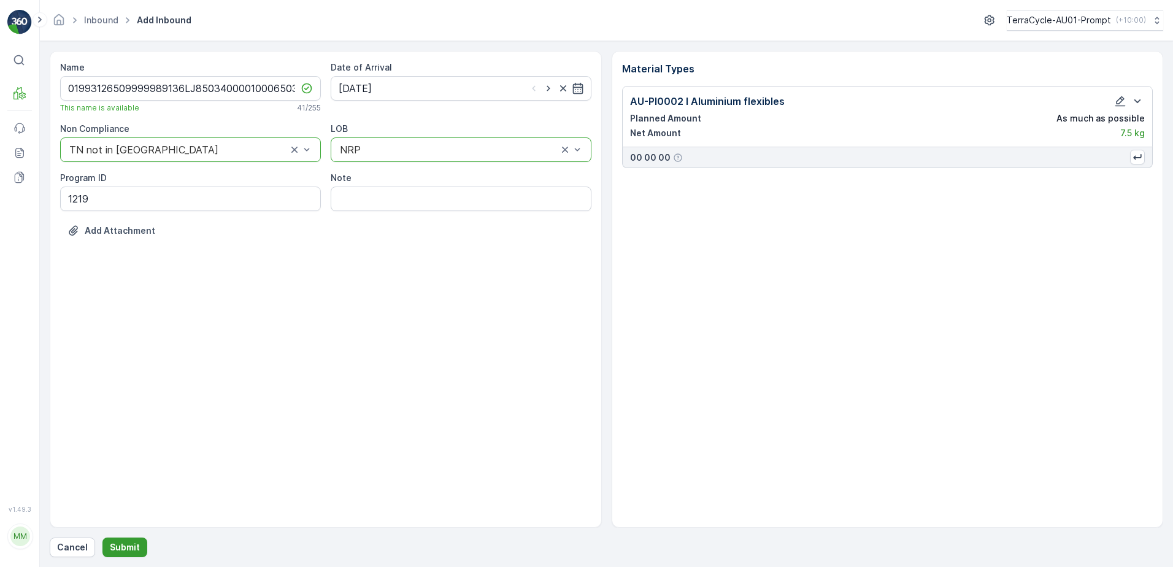
click at [123, 551] on p "Submit" at bounding box center [125, 547] width 30 height 12
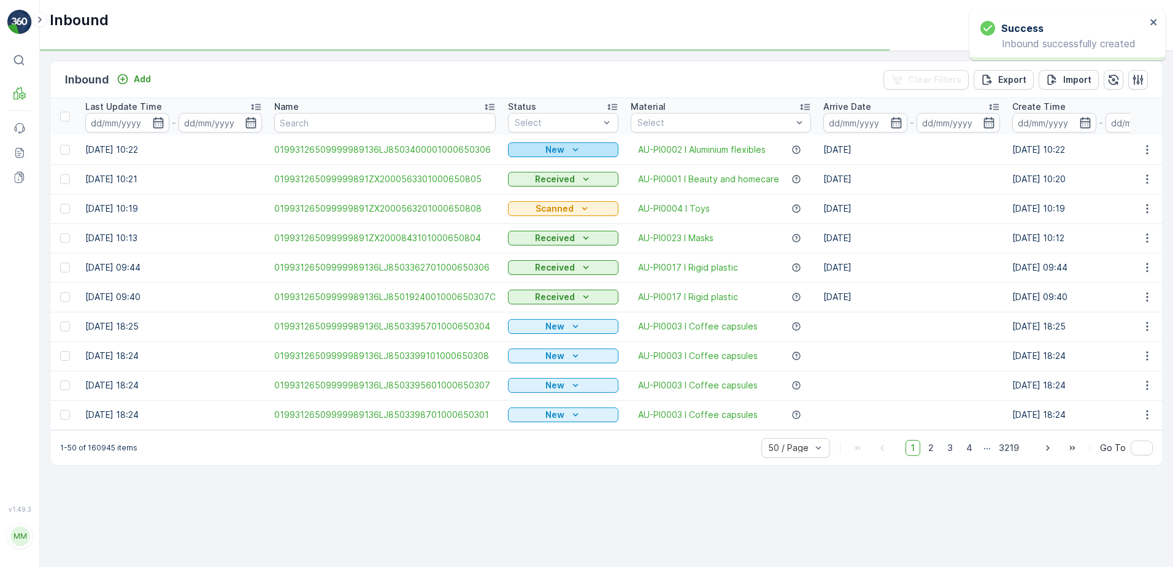
click at [529, 148] on div "New" at bounding box center [563, 150] width 101 height 12
drag, startPoint x: 513, startPoint y: 189, endPoint x: 558, endPoint y: 133, distance: 71.6
click at [518, 188] on span "Scanned" at bounding box center [536, 189] width 36 height 12
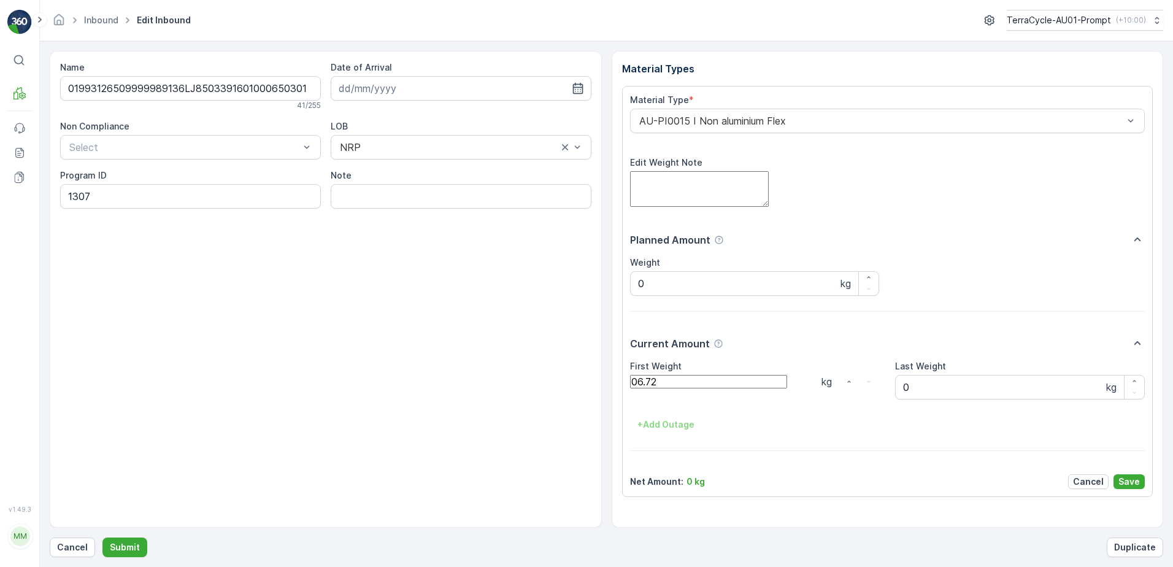
click button "Submit" at bounding box center [124, 547] width 45 height 20
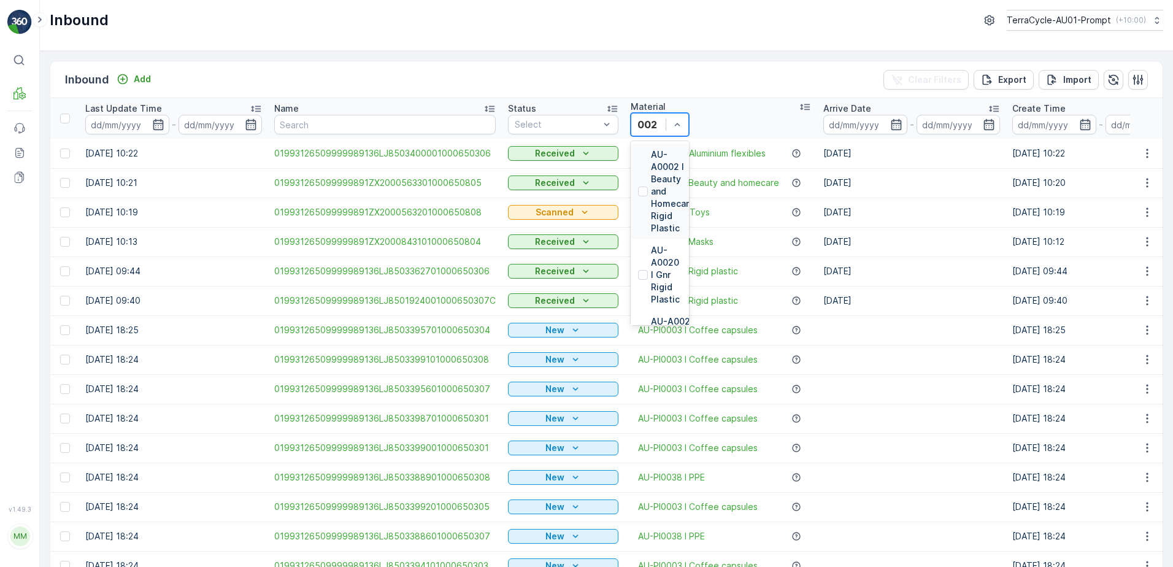
type input "0020"
click at [688, 220] on p "AU-PI0020 I Water filters" at bounding box center [669, 244] width 37 height 49
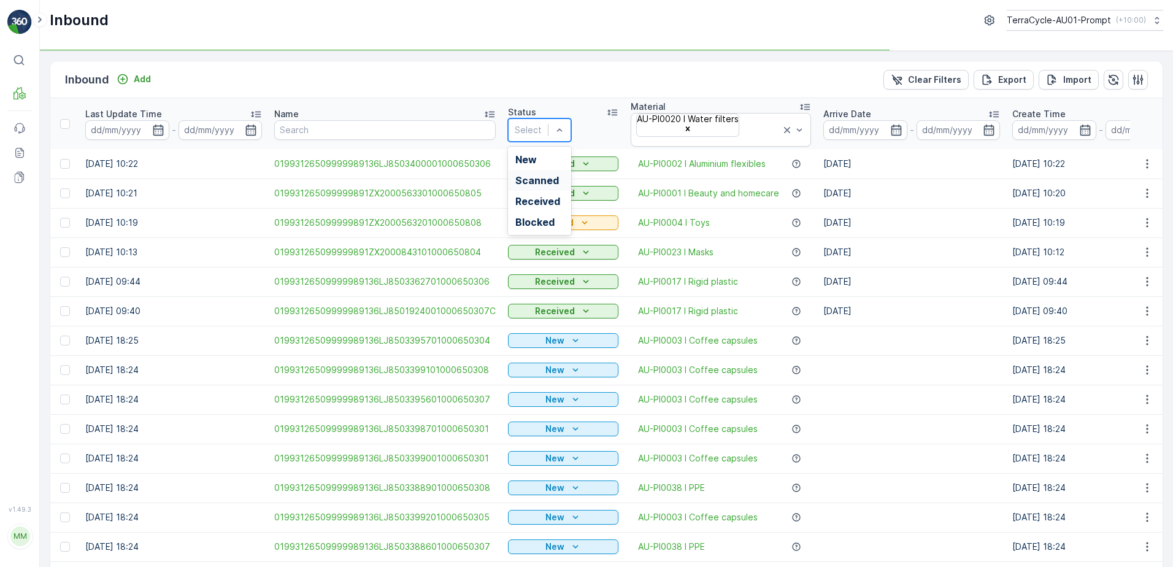
click at [527, 170] on div "Scanned" at bounding box center [539, 180] width 63 height 21
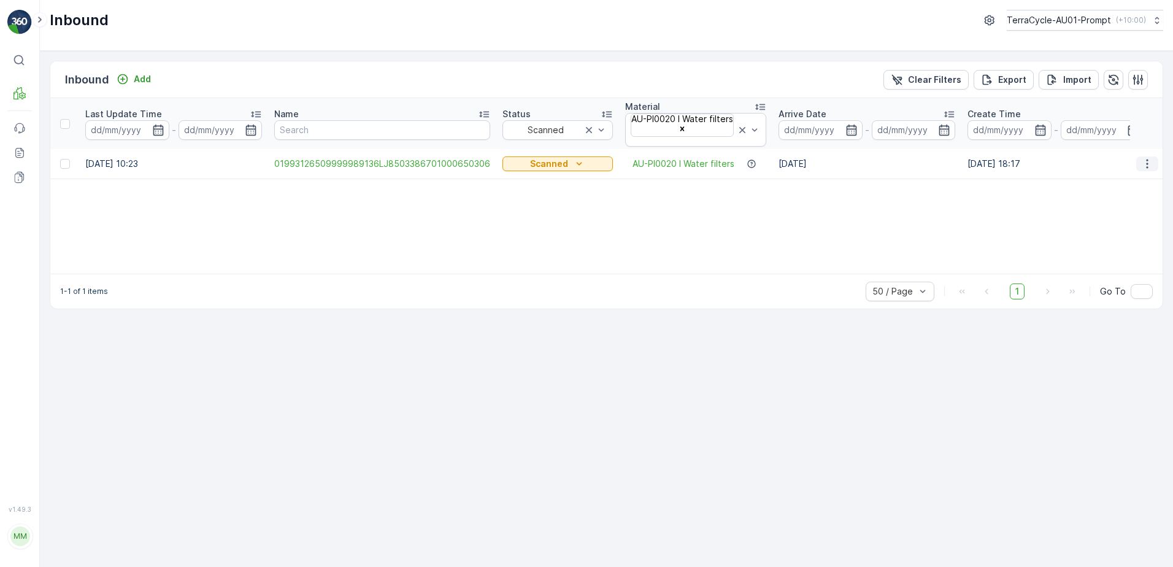
click at [1143, 158] on icon "button" at bounding box center [1147, 164] width 12 height 12
click at [1098, 248] on span "Print QR" at bounding box center [1105, 254] width 34 height 12
click at [1164, 321] on icon "button" at bounding box center [1170, 327] width 12 height 12
click at [918, 80] on p "Clear Filters" at bounding box center [934, 80] width 53 height 12
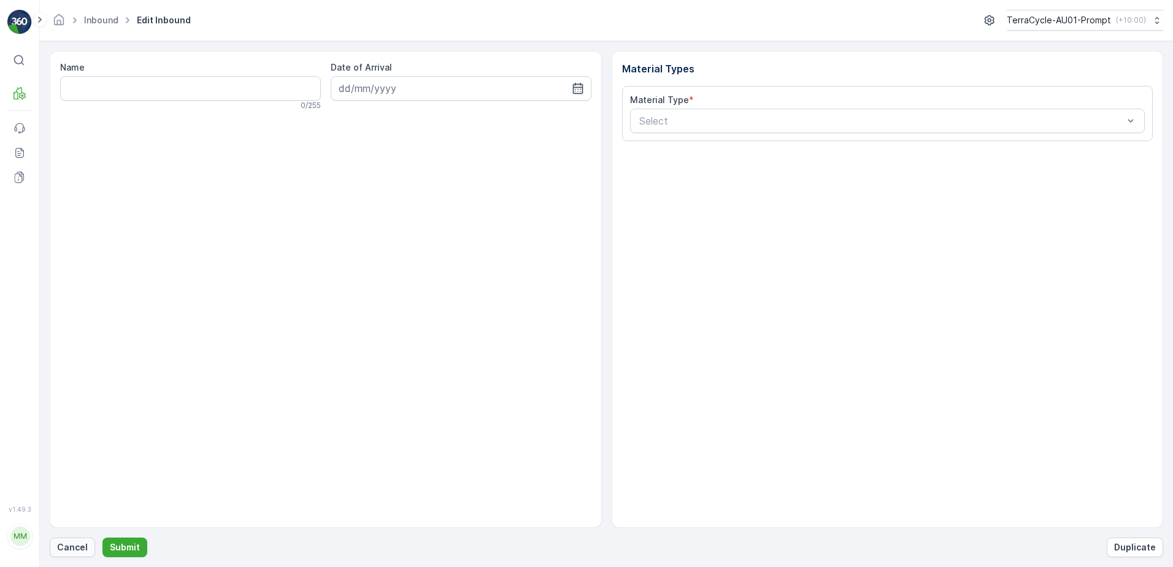
click at [74, 545] on p "Cancel" at bounding box center [72, 547] width 31 height 12
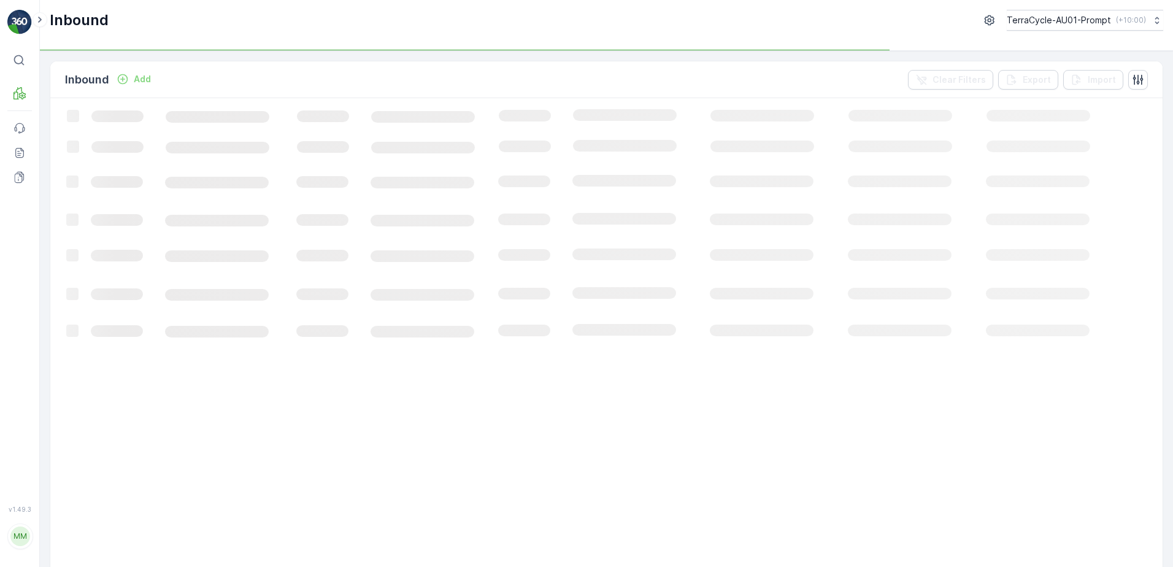
click at [144, 80] on p "Add" at bounding box center [142, 79] width 17 height 12
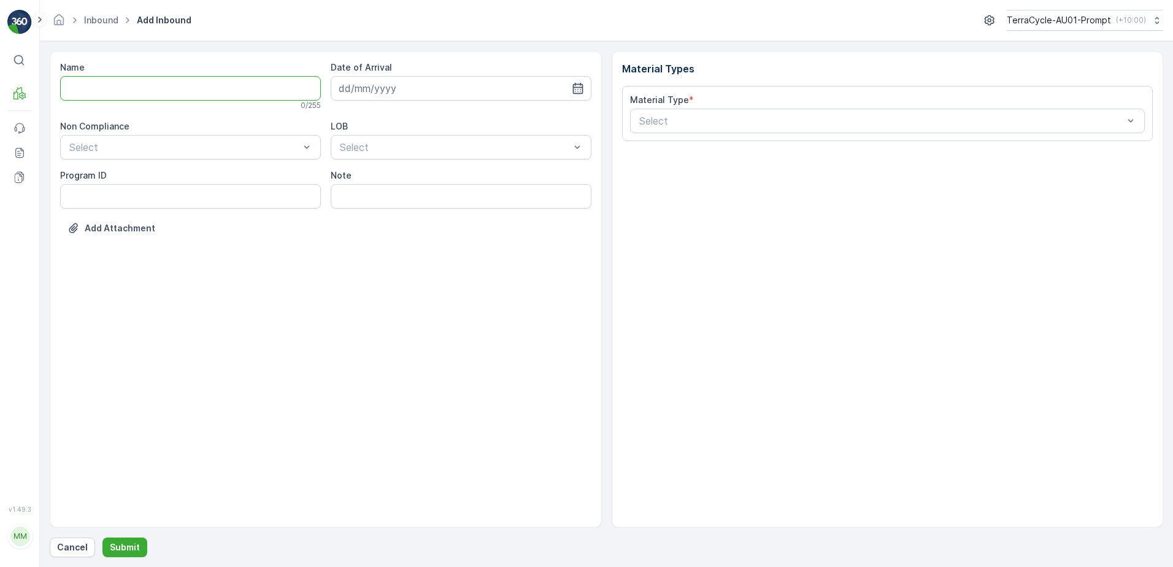
click at [139, 89] on input "Name" at bounding box center [190, 88] width 261 height 25
type input "019931265099999891ZX2000843001000650807"
click at [102, 537] on button "Submit" at bounding box center [124, 547] width 45 height 20
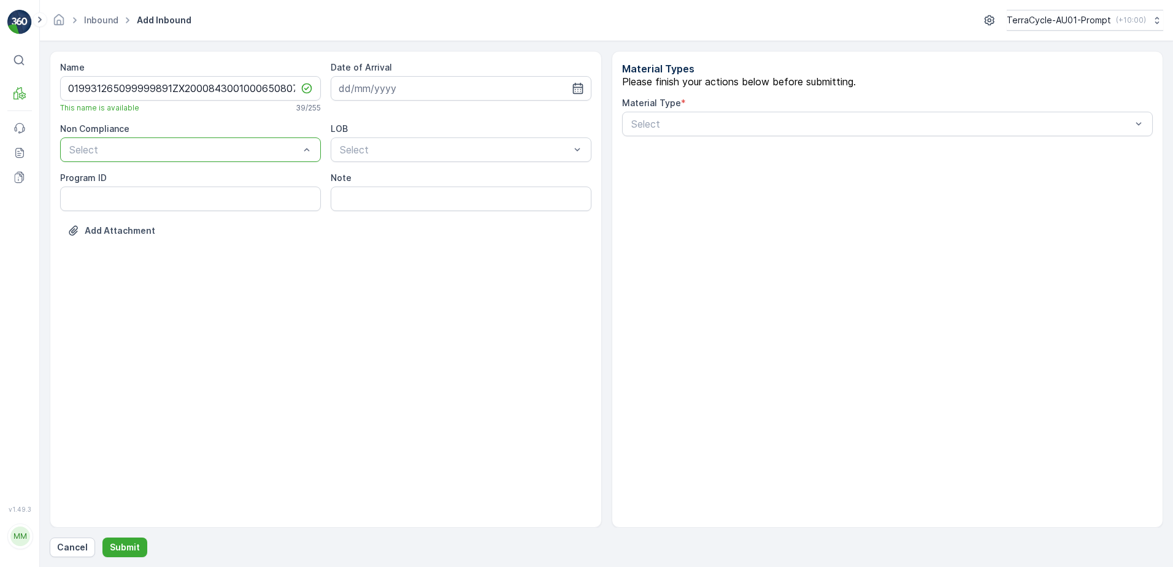
click at [85, 205] on ID "Program ID" at bounding box center [190, 198] width 261 height 25
type ID "CS45-M"
click at [467, 91] on input at bounding box center [461, 88] width 261 height 25
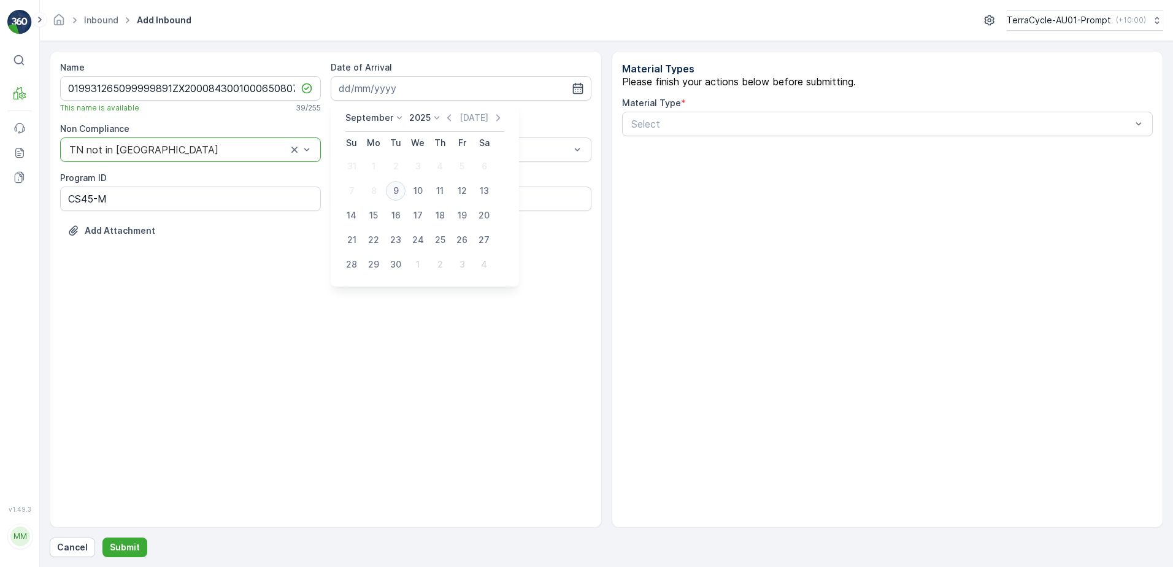
click at [396, 190] on div "9" at bounding box center [396, 191] width 20 height 20
type input "[DATE]"
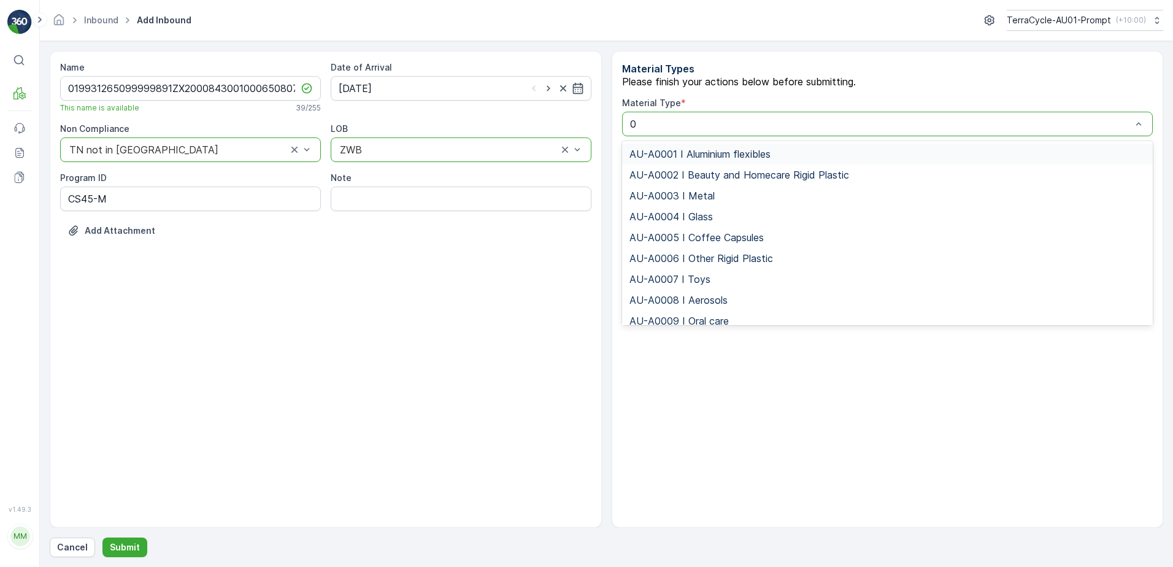
type input "00"
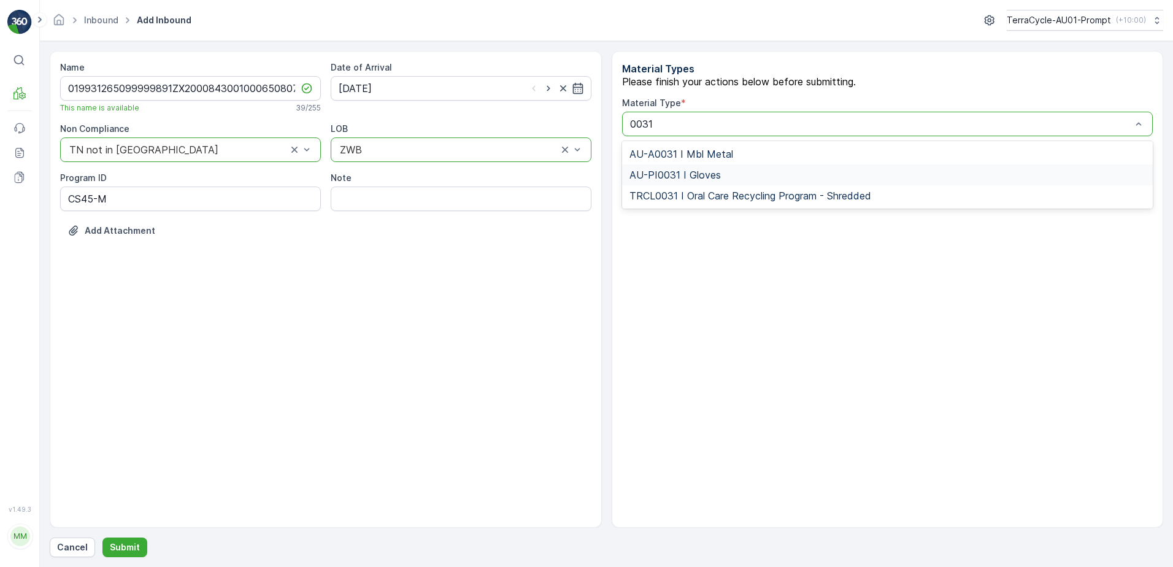
click at [729, 180] on div "AU-PI0031 I Gloves" at bounding box center [887, 174] width 516 height 11
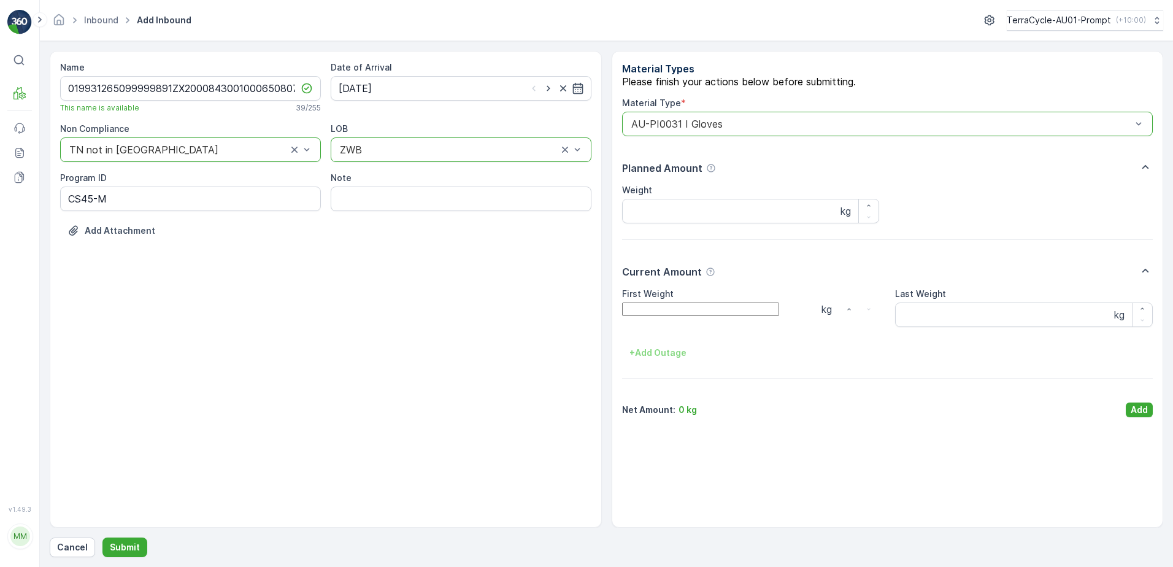
click at [721, 316] on Weight "First Weight" at bounding box center [700, 308] width 157 height 13
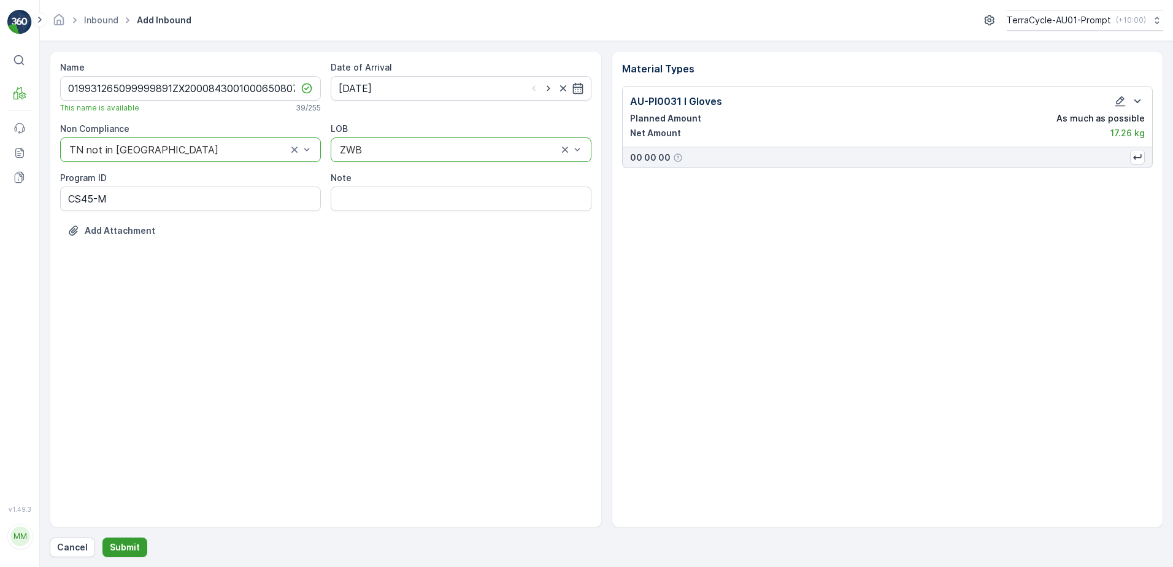
click at [110, 541] on p "Submit" at bounding box center [125, 547] width 30 height 12
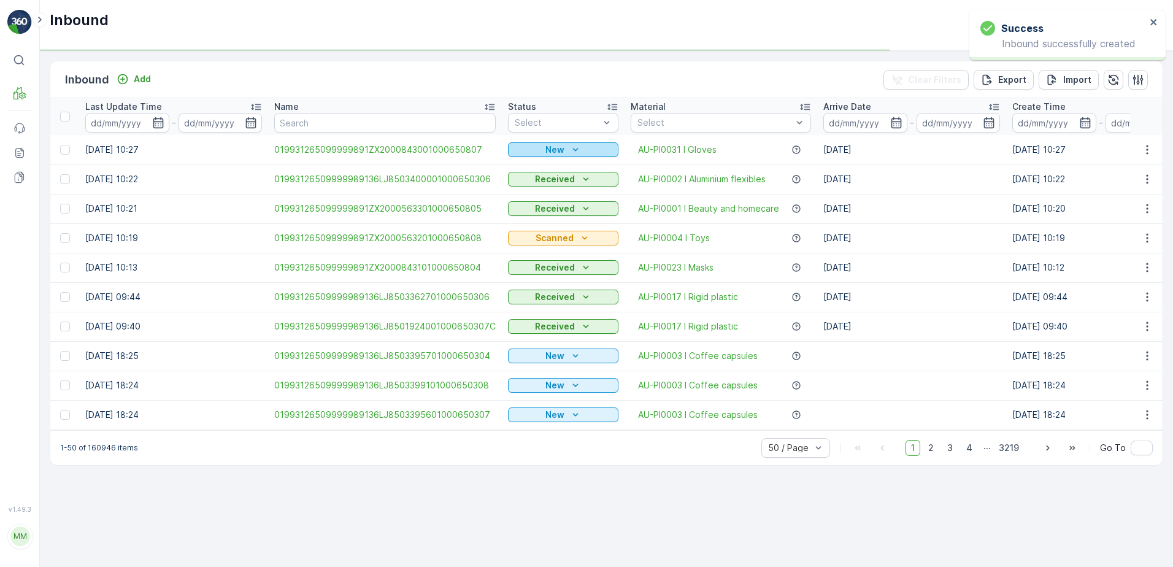
click at [569, 151] on icon "New" at bounding box center [575, 150] width 12 height 12
click at [531, 183] on span "Scanned" at bounding box center [536, 189] width 36 height 12
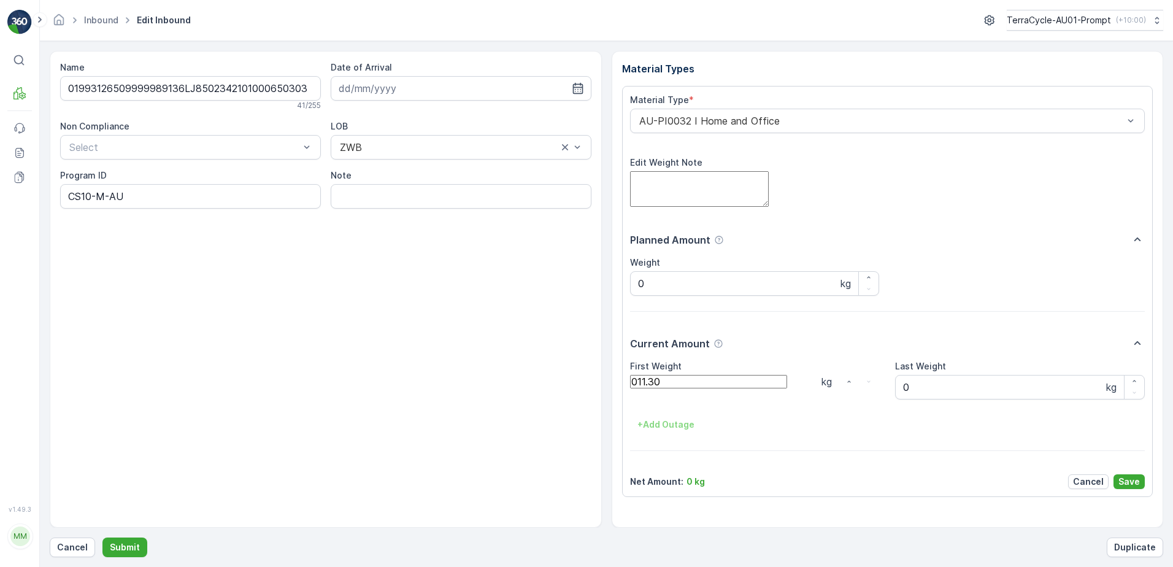
click button "Submit" at bounding box center [124, 547] width 45 height 20
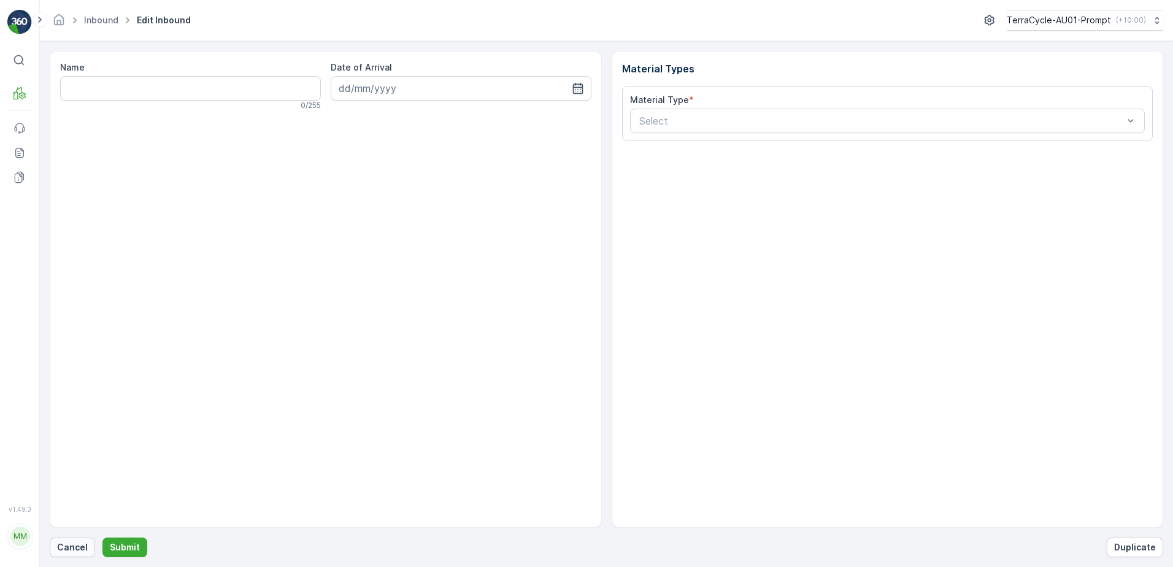
click at [77, 547] on p "Cancel" at bounding box center [72, 547] width 31 height 12
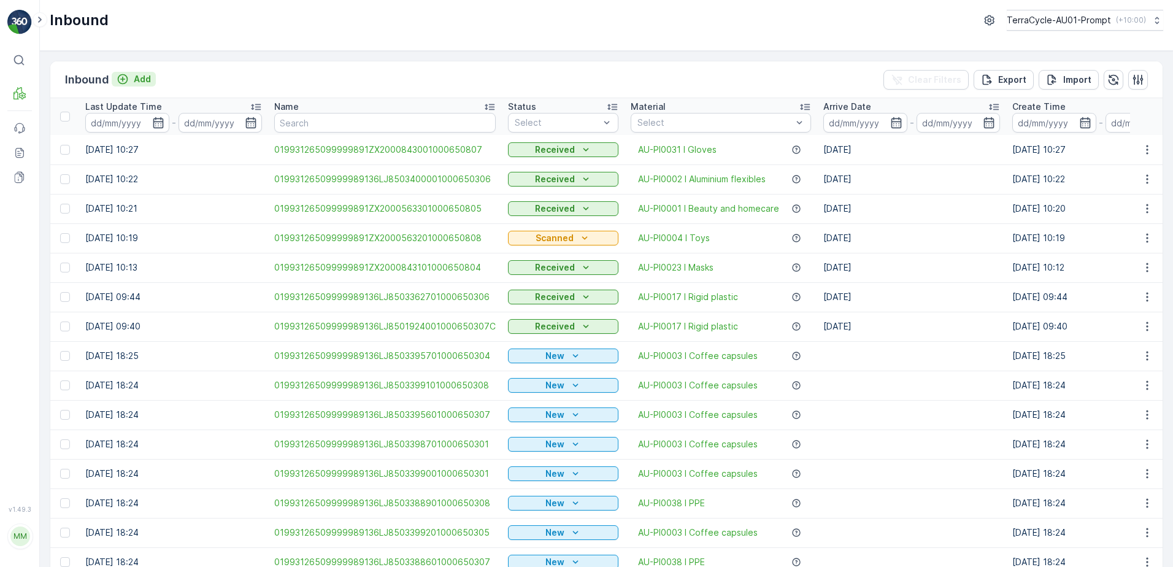
click at [144, 81] on p "Add" at bounding box center [142, 79] width 17 height 12
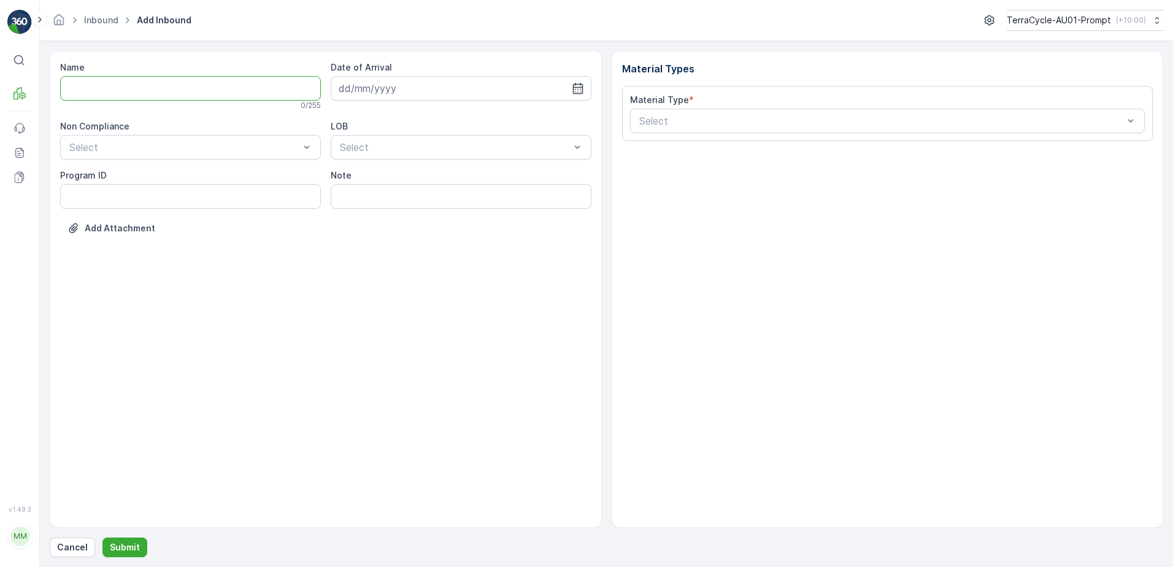
click at [142, 88] on input "Name" at bounding box center [190, 88] width 261 height 25
type input "019931265099999891ZX2000212701000650307"
click at [102, 537] on button "Submit" at bounding box center [124, 547] width 45 height 20
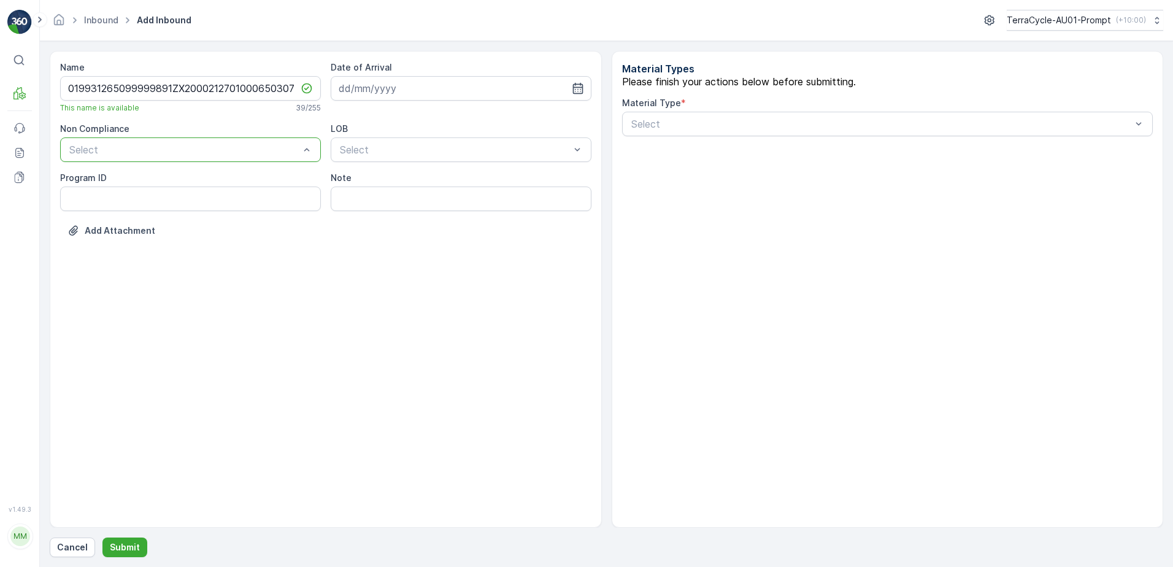
click at [88, 193] on ID "Program ID" at bounding box center [190, 198] width 261 height 25
type ID "CS111-M"
drag, startPoint x: 431, startPoint y: 86, endPoint x: 477, endPoint y: 84, distance: 46.0
click at [437, 86] on input at bounding box center [461, 88] width 261 height 25
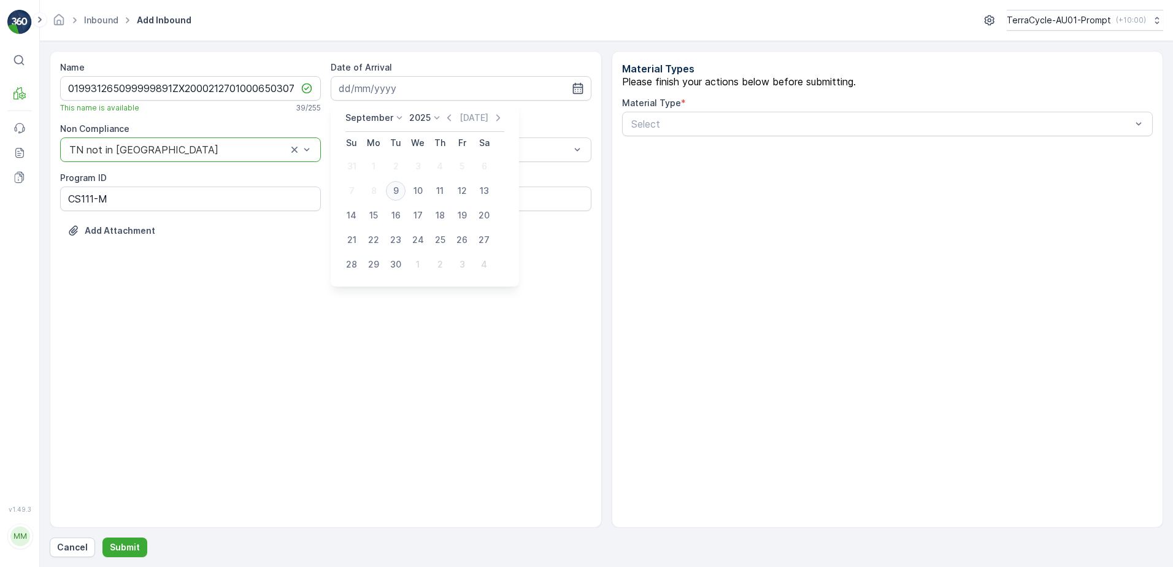
drag, startPoint x: 392, startPoint y: 191, endPoint x: 428, endPoint y: 171, distance: 40.6
click at [396, 190] on div "9" at bounding box center [396, 191] width 20 height 20
type input "[DATE]"
drag, startPoint x: 411, startPoint y: 197, endPoint x: 494, endPoint y: 197, distance: 82.8
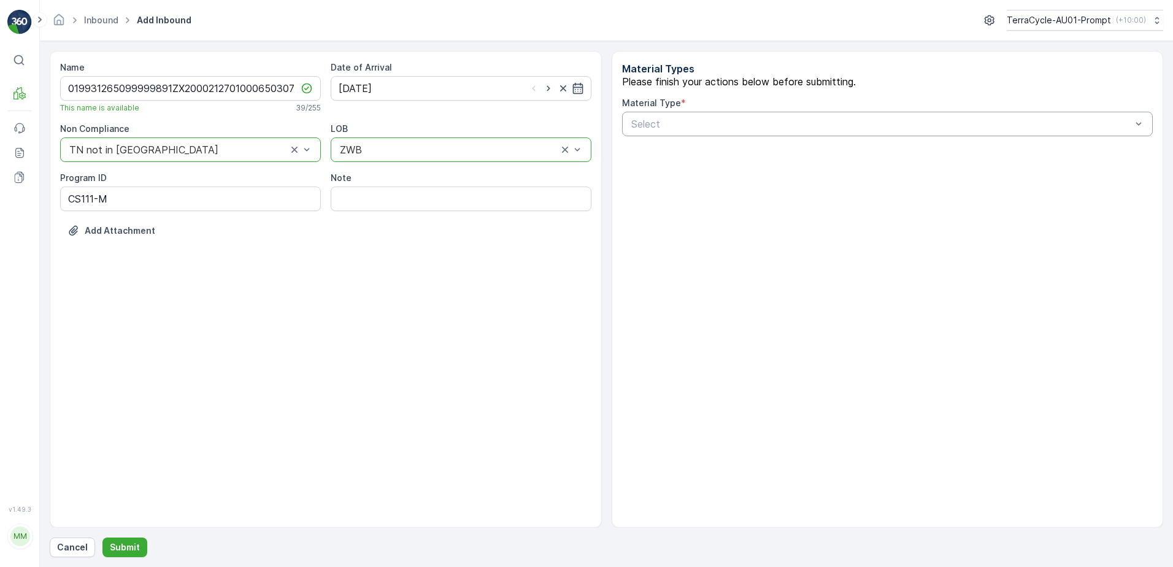
click at [661, 126] on div "Select" at bounding box center [887, 124] width 531 height 25
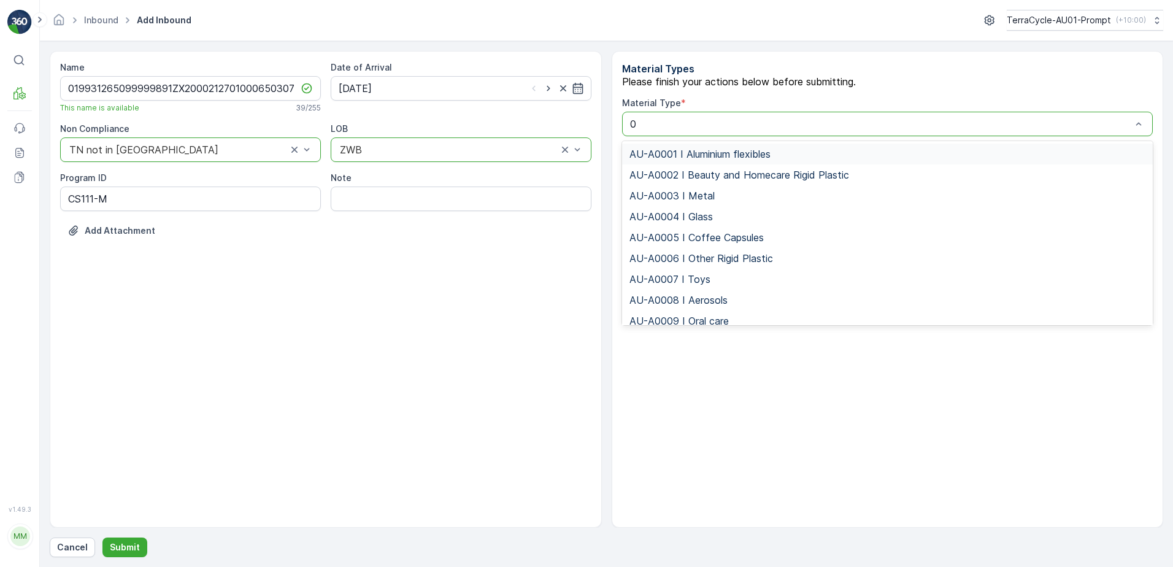
type input "00"
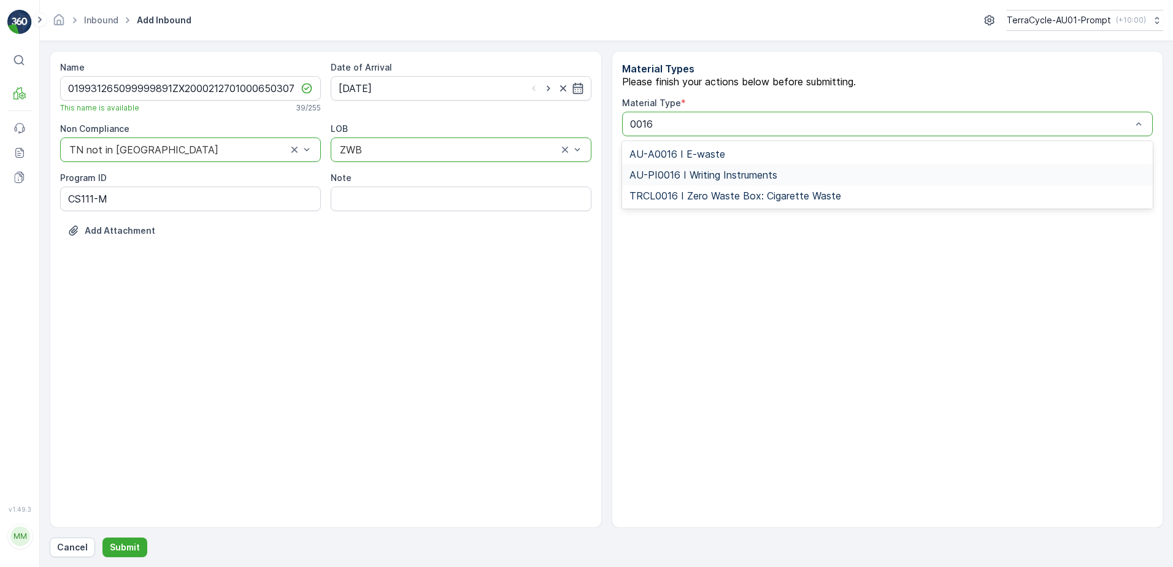
click at [748, 180] on span "AU-PI0016 I Writing Instruments" at bounding box center [703, 174] width 148 height 11
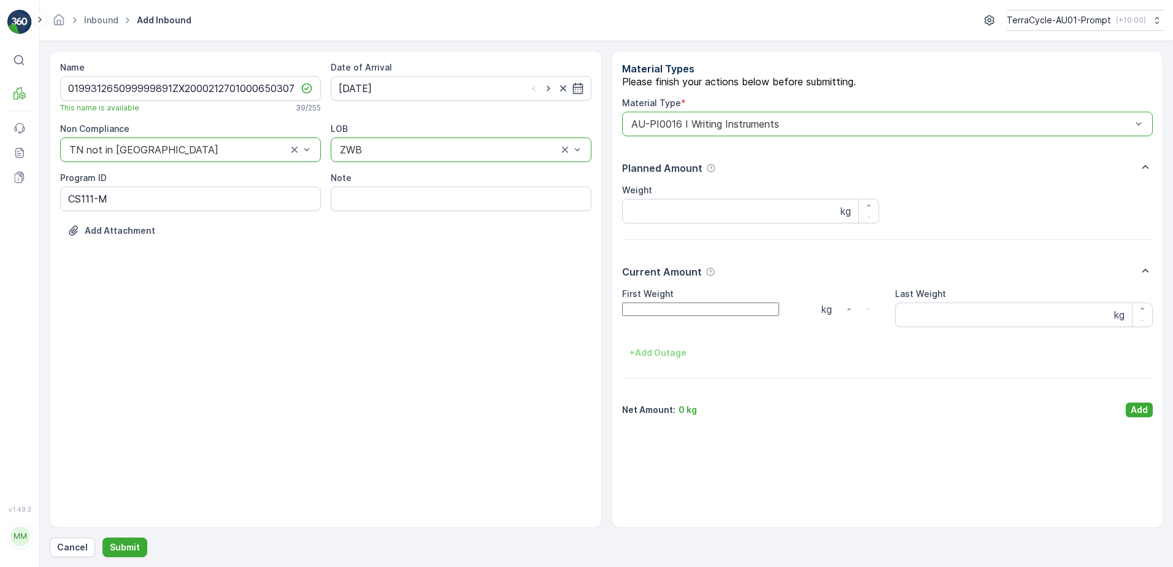
click at [766, 316] on Weight "First Weight" at bounding box center [700, 308] width 157 height 13
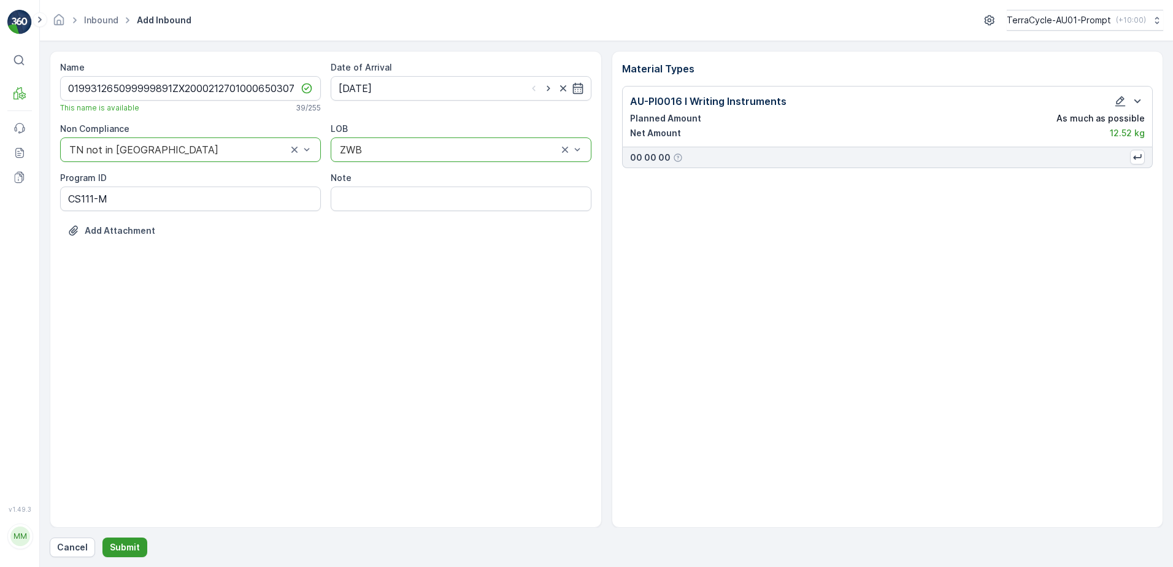
click at [124, 546] on p "Submit" at bounding box center [125, 547] width 30 height 12
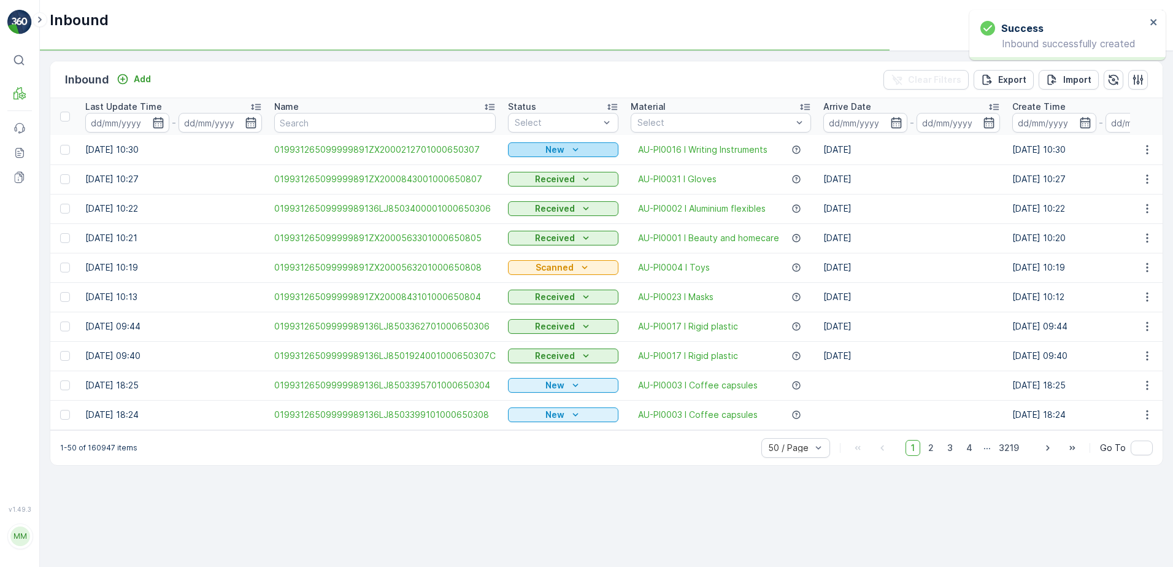
click at [552, 148] on p "New" at bounding box center [554, 150] width 19 height 12
click at [531, 185] on span "Scanned" at bounding box center [536, 189] width 36 height 12
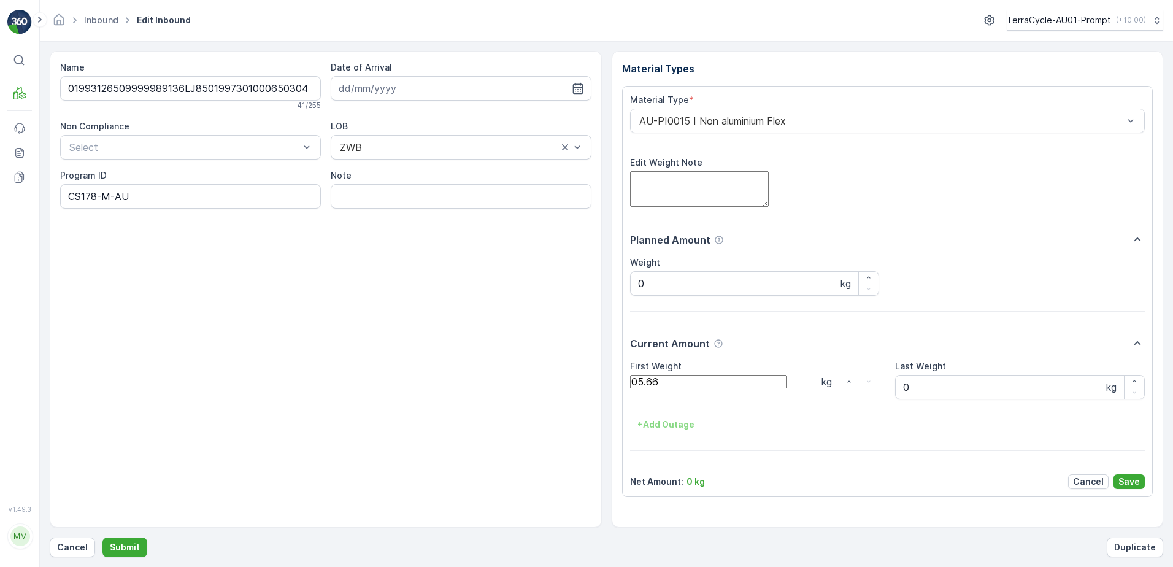
click button "Submit" at bounding box center [124, 547] width 45 height 20
click at [417, 188] on input "Note" at bounding box center [461, 196] width 261 height 25
type input "BOX TOO HEAVY !!"
click at [655, 388] on Weight "0" at bounding box center [708, 381] width 157 height 13
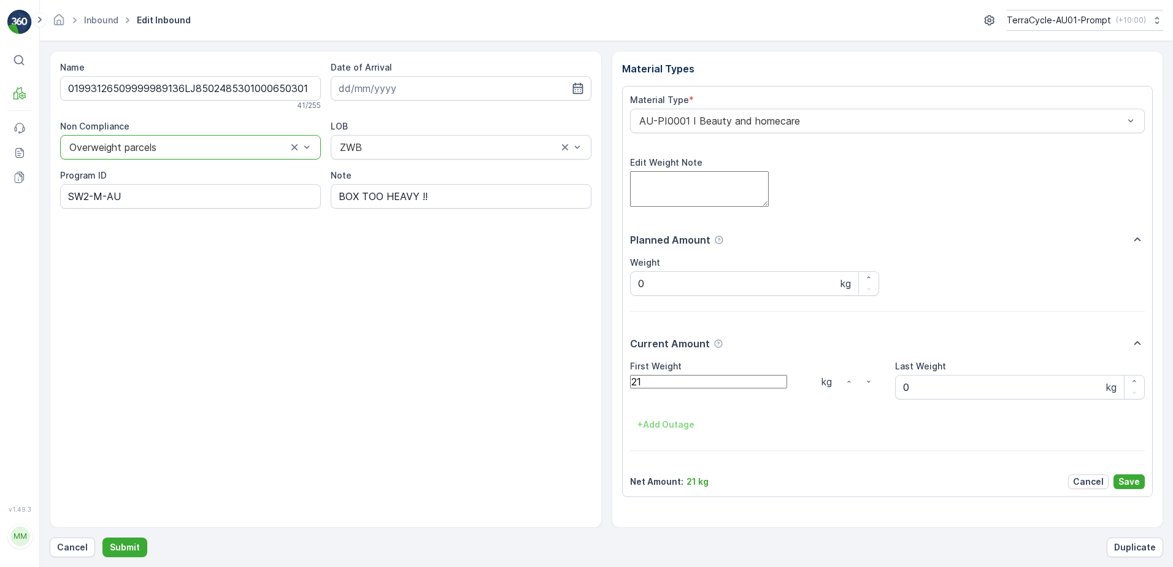
type Weight "21.0"
click at [1132, 484] on p "Save" at bounding box center [1128, 481] width 21 height 12
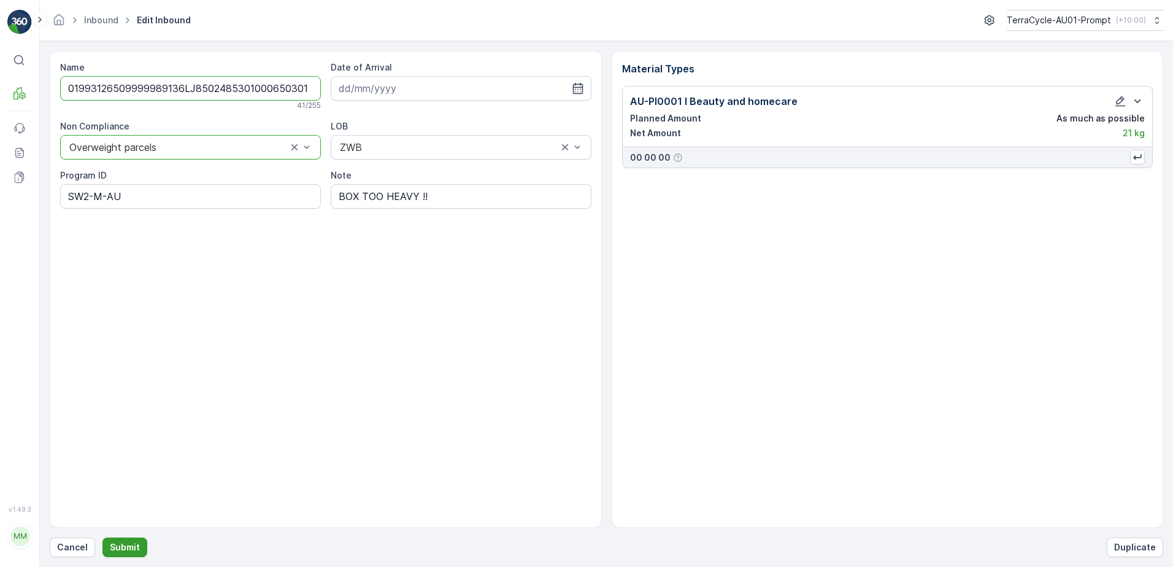
click at [123, 551] on p "Submit" at bounding box center [125, 547] width 30 height 12
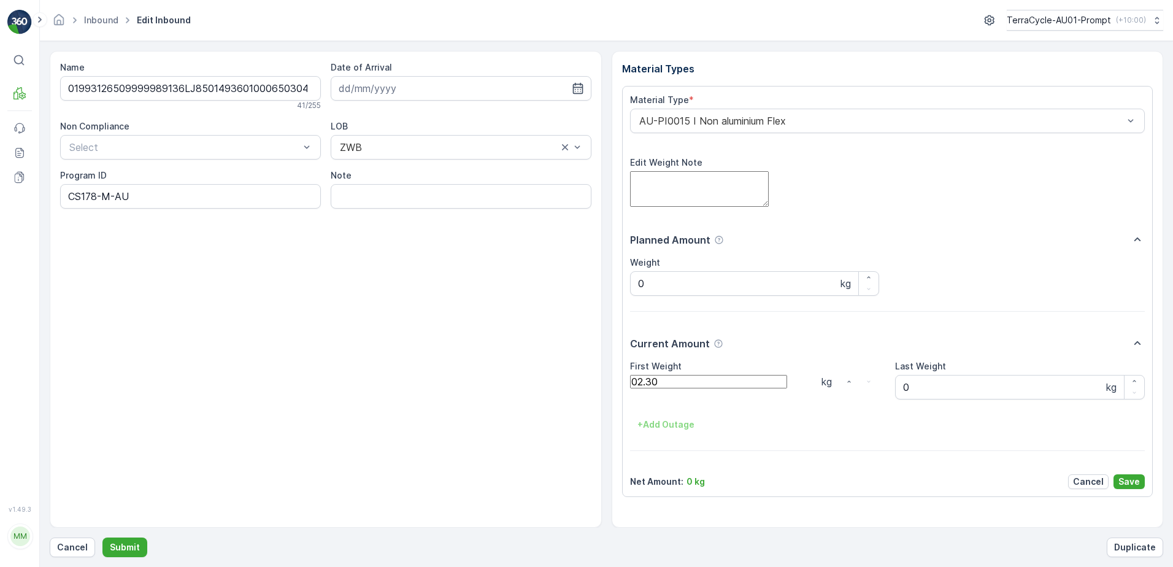
click button "Submit" at bounding box center [124, 547] width 45 height 20
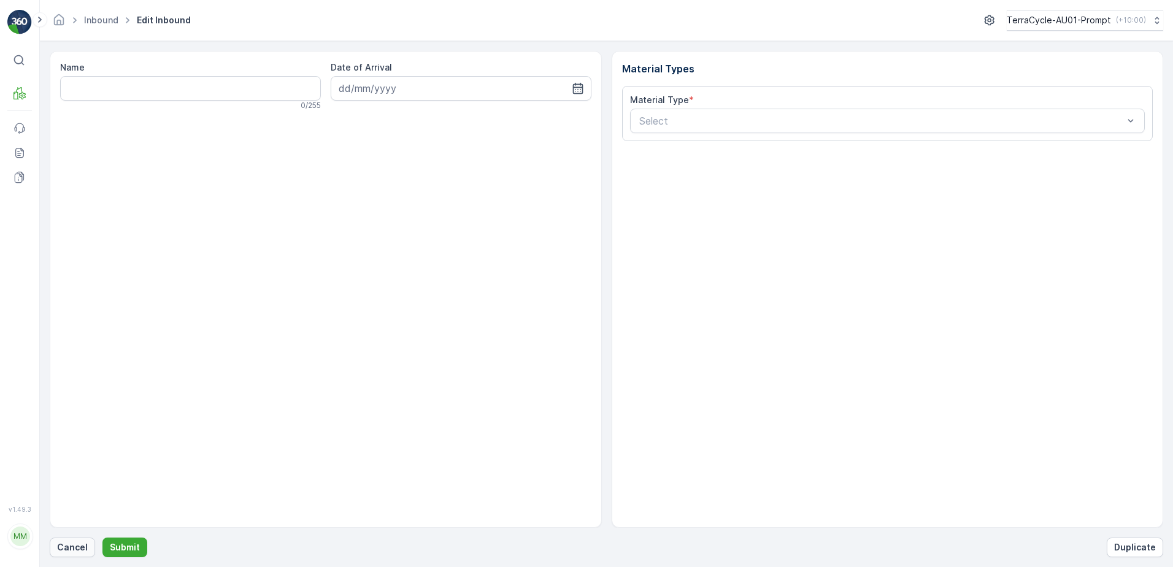
drag, startPoint x: 66, startPoint y: 552, endPoint x: 71, endPoint y: 546, distance: 7.9
click at [71, 546] on p "Cancel" at bounding box center [72, 547] width 31 height 12
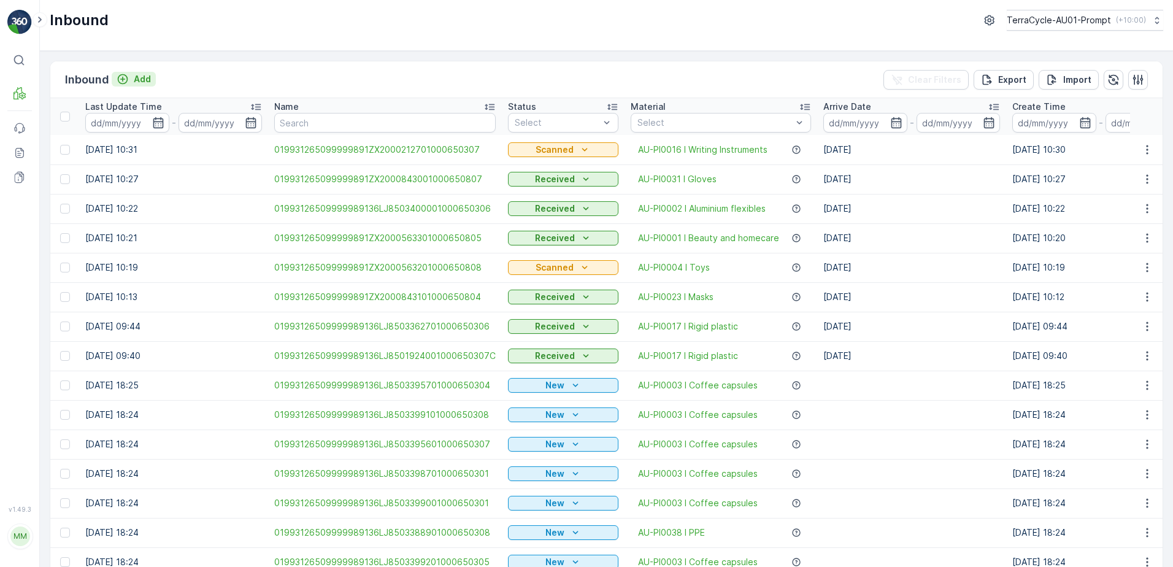
click at [145, 81] on p "Add" at bounding box center [142, 79] width 17 height 12
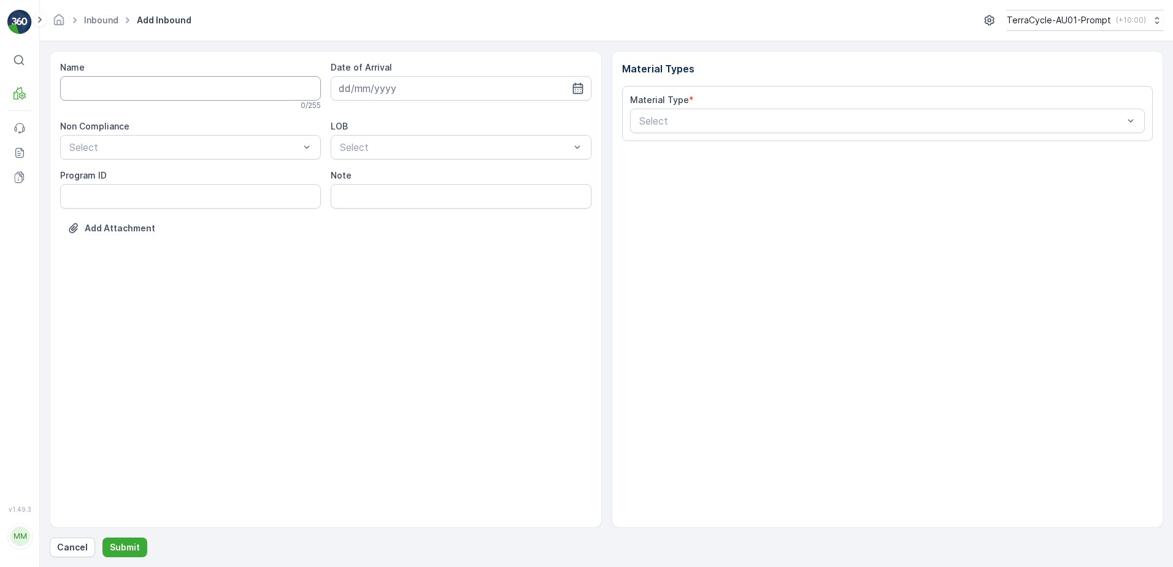
click at [115, 93] on input "Name" at bounding box center [190, 88] width 261 height 25
click at [102, 537] on button "Submit" at bounding box center [124, 547] width 45 height 20
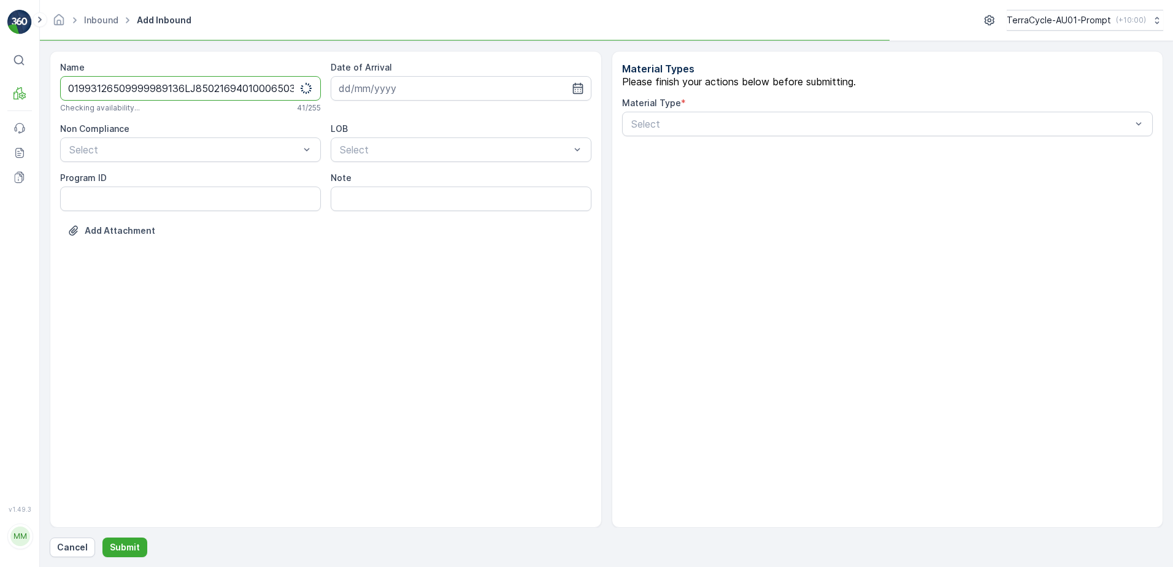
type input "01993126509999989136LJ850216940100065030301993126509999989136LJ8502169401000650…"
click at [102, 537] on button "Submit" at bounding box center [124, 547] width 45 height 20
click at [99, 201] on ID "Program ID" at bounding box center [190, 198] width 261 height 25
type ID "SW2-M"
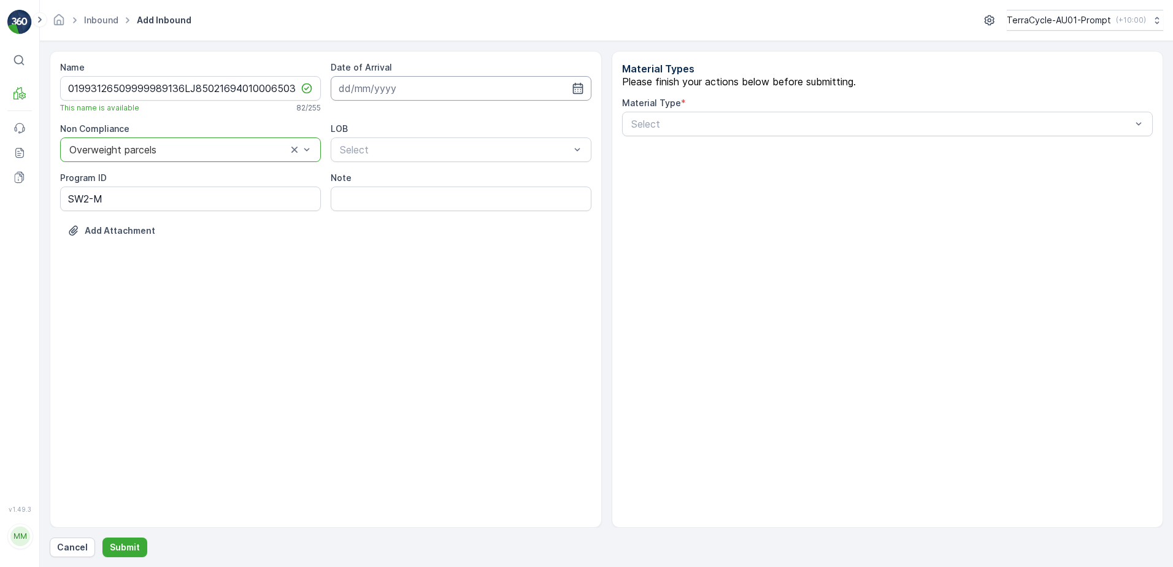
click at [397, 86] on input at bounding box center [461, 88] width 261 height 25
click at [402, 190] on div "9" at bounding box center [396, 191] width 20 height 20
type input "[DATE]"
click at [381, 199] on input "Note" at bounding box center [461, 198] width 261 height 25
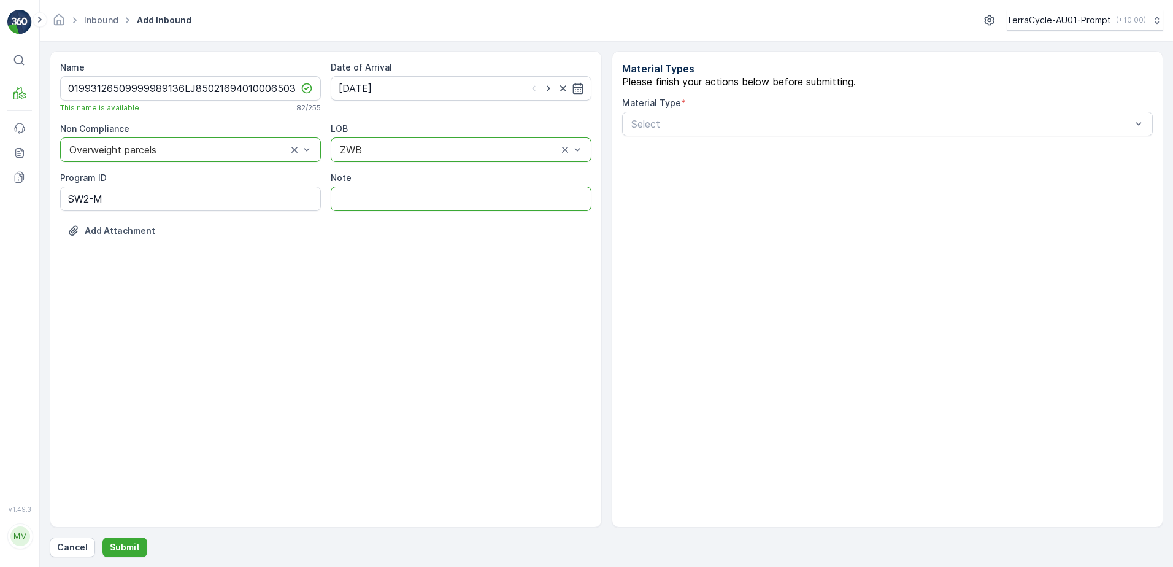
type input "BOX TOO HEAVY !!"
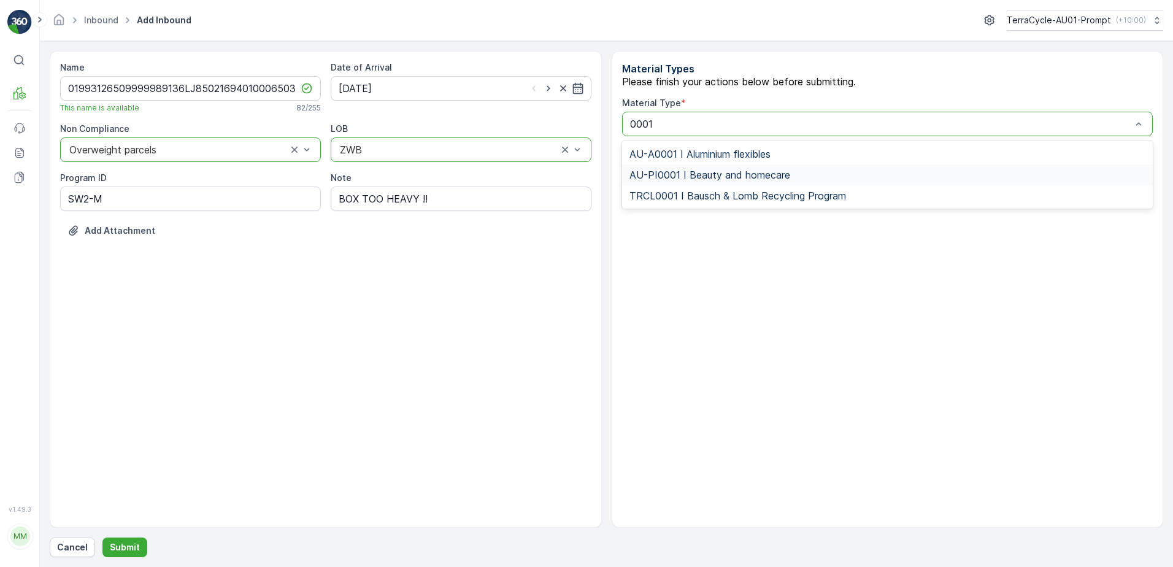
click at [785, 180] on span "AU-PI0001 I Beauty and homecare" at bounding box center [709, 174] width 161 height 11
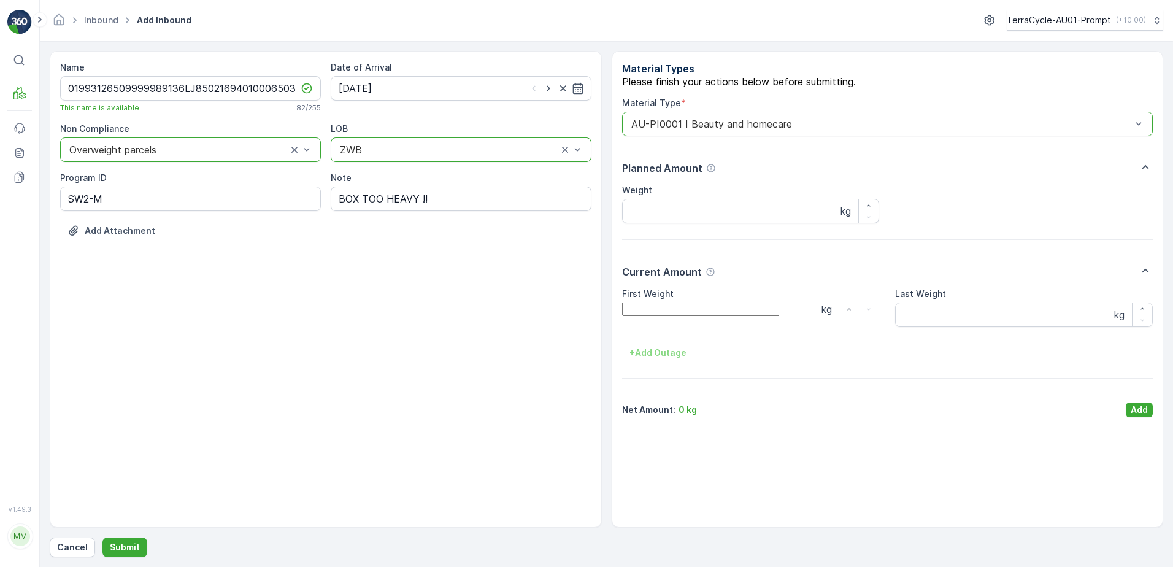
click at [670, 316] on Weight "First Weight" at bounding box center [700, 308] width 157 height 13
type Weight "27"
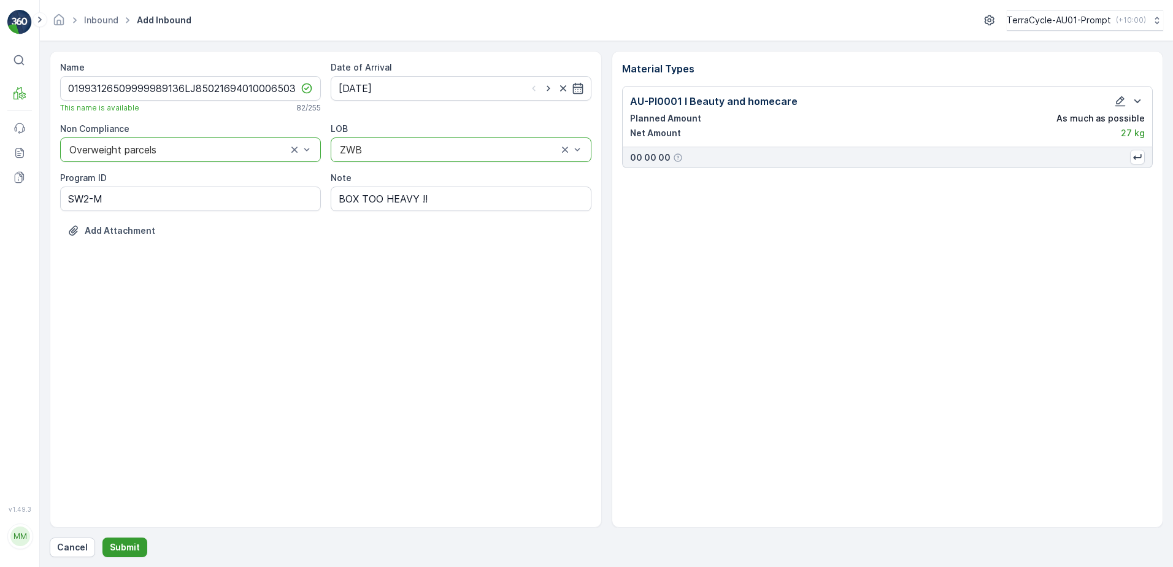
click at [127, 543] on p "Submit" at bounding box center [125, 547] width 30 height 12
click at [1121, 102] on icon "button" at bounding box center [1120, 101] width 10 height 10
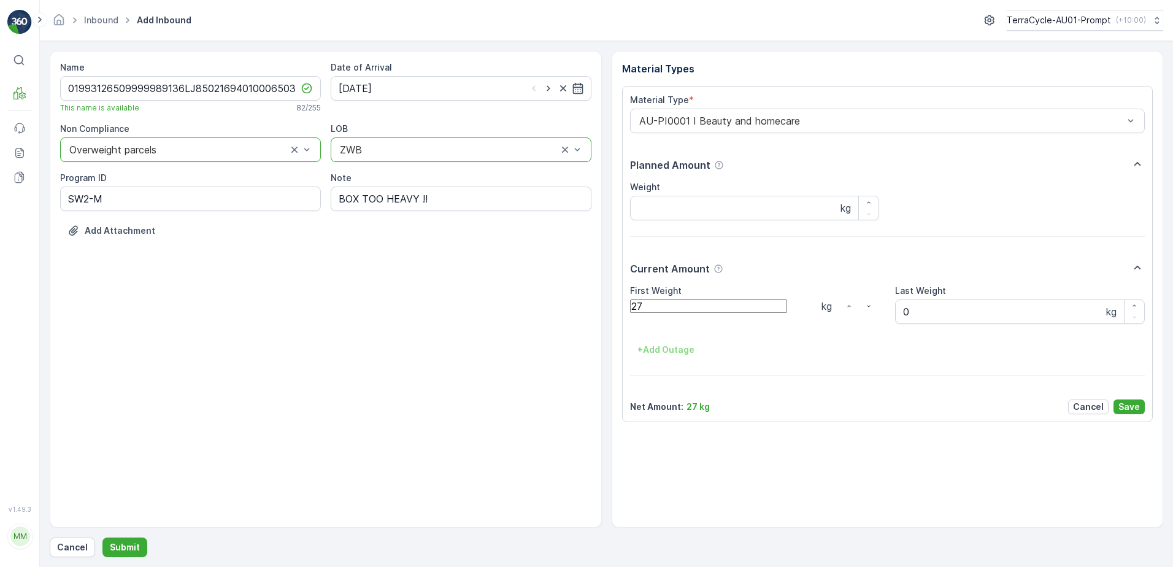
click at [653, 312] on Weight "27" at bounding box center [708, 305] width 157 height 13
type Weight "27.0"
click at [1132, 404] on p "Save" at bounding box center [1128, 407] width 21 height 12
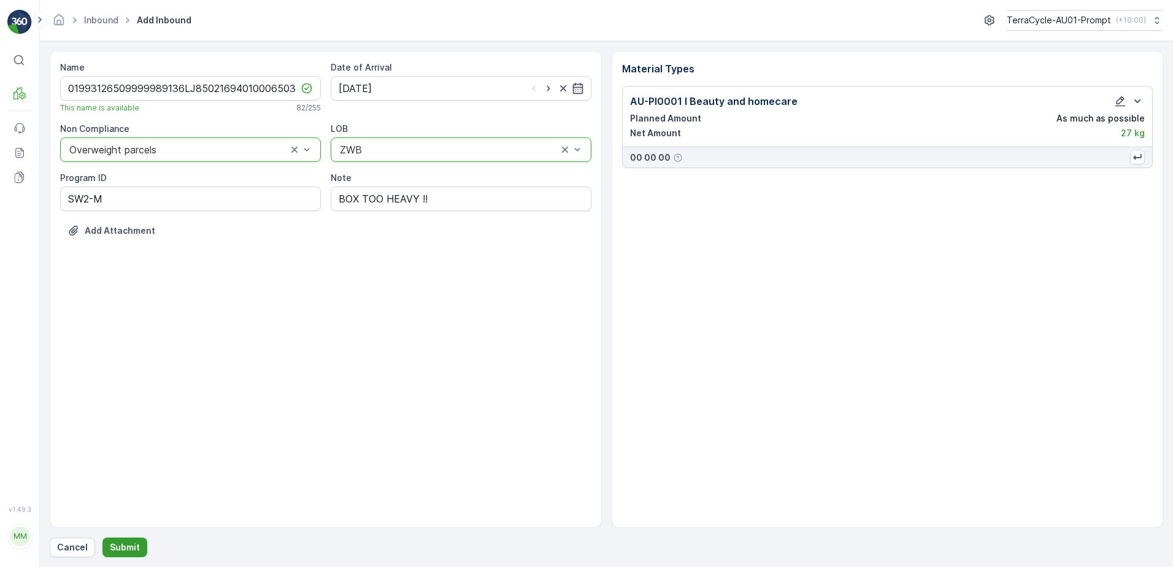
click at [131, 547] on p "Submit" at bounding box center [125, 547] width 30 height 12
click at [1116, 102] on icon "button" at bounding box center [1120, 101] width 10 height 10
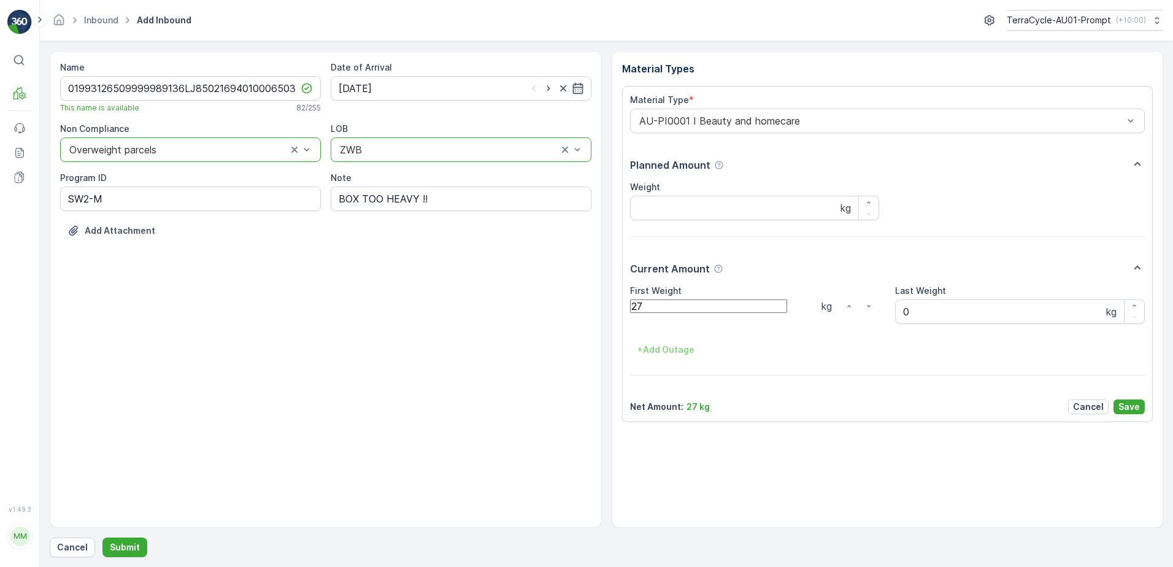
click at [664, 311] on Weight "27" at bounding box center [708, 305] width 157 height 13
type Weight "2"
type Weight "27.0"
drag, startPoint x: 1128, startPoint y: 407, endPoint x: 1140, endPoint y: 382, distance: 27.2
click at [1129, 407] on p "Save" at bounding box center [1128, 407] width 21 height 12
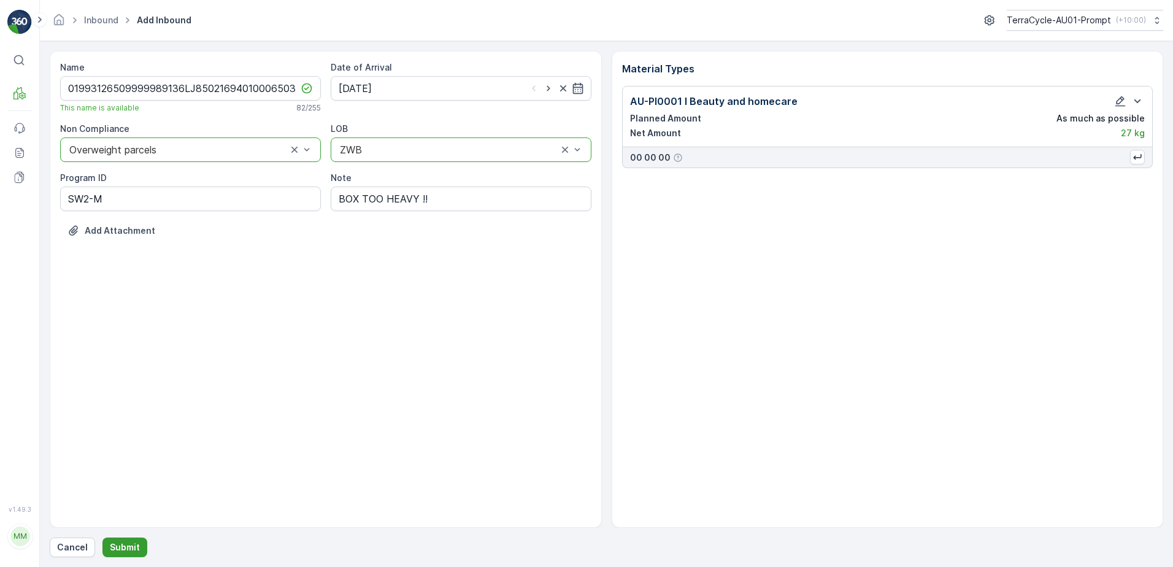
click at [128, 551] on p "Submit" at bounding box center [125, 547] width 30 height 12
click at [436, 199] on input "BOX TOO HEAVY !!" at bounding box center [461, 198] width 261 height 25
type input "BOX TOO HEAVY !! eVREKA NOT ALLOWING ME TO PUT CORRECT WEIGHT OF 27KGS"
click at [118, 541] on p "Submit" at bounding box center [125, 547] width 30 height 12
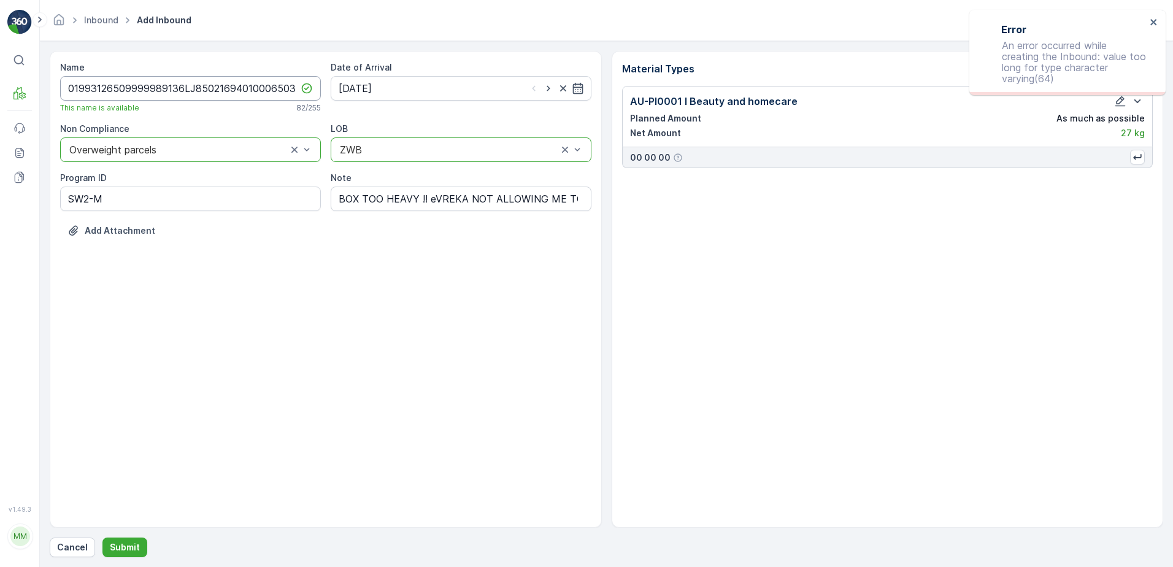
click at [66, 90] on input "01993126509999989136LJ850216940100065030301993126509999989136LJ8502169401000650…" at bounding box center [190, 88] width 261 height 25
click at [299, 93] on input "01993126509999989136LJ850216940100065030301993126509999989136LJ8502169401000650…" at bounding box center [190, 88] width 261 height 25
click at [296, 86] on input "01993126509999989136LJ850216940100065030301993126136LJ8502169401000650303" at bounding box center [190, 88] width 261 height 25
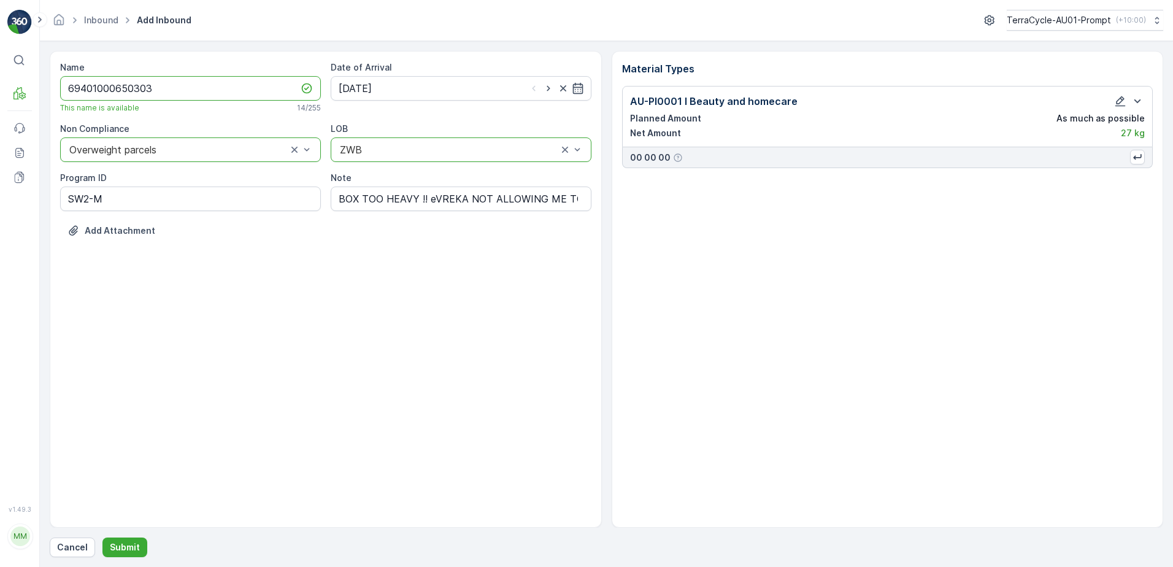
click at [180, 90] on input "69401000650303" at bounding box center [190, 88] width 261 height 25
type input "6"
type input "01993126509999989136LJ8502169401000650303"
click at [102, 537] on button "Submit" at bounding box center [124, 547] width 45 height 20
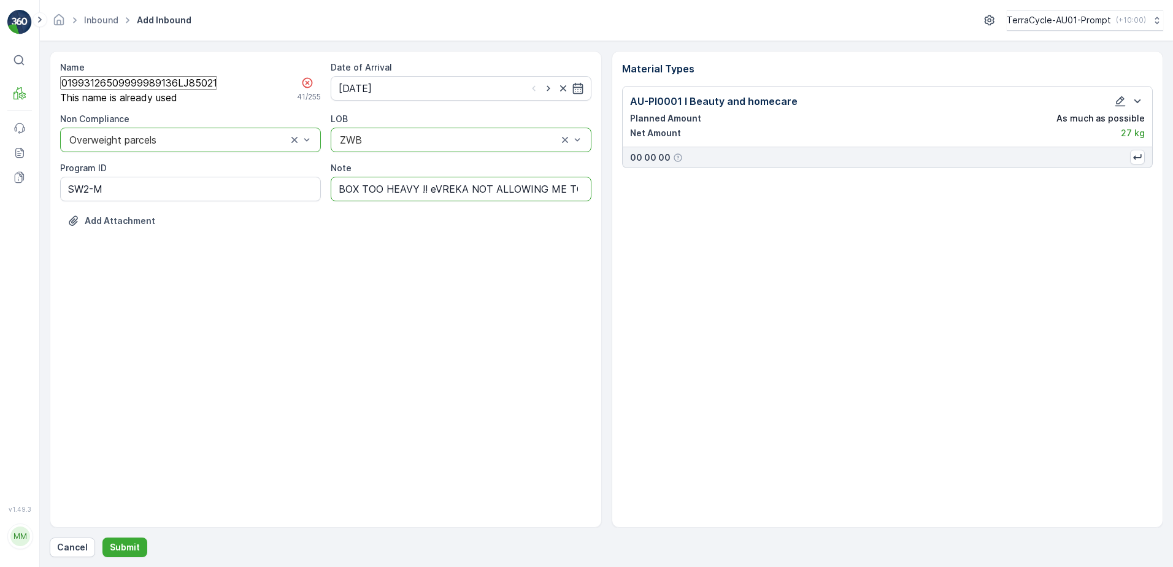
click at [582, 198] on input "BOX TOO HEAVY !! eVREKA NOT ALLOWING ME TO PUT CORRECT WEIGHT OF 27KGS" at bounding box center [461, 189] width 261 height 25
type input "BOX TOO HEAVY !!"
click at [217, 90] on input "01993126509999989136LJ8502169401000650303" at bounding box center [138, 82] width 157 height 13
click at [87, 88] on input "01993126509999989136LJ8502169401000650303" at bounding box center [138, 82] width 157 height 13
click at [217, 89] on input "01993126509999989136LJ8502169401000650303" at bounding box center [138, 82] width 157 height 13
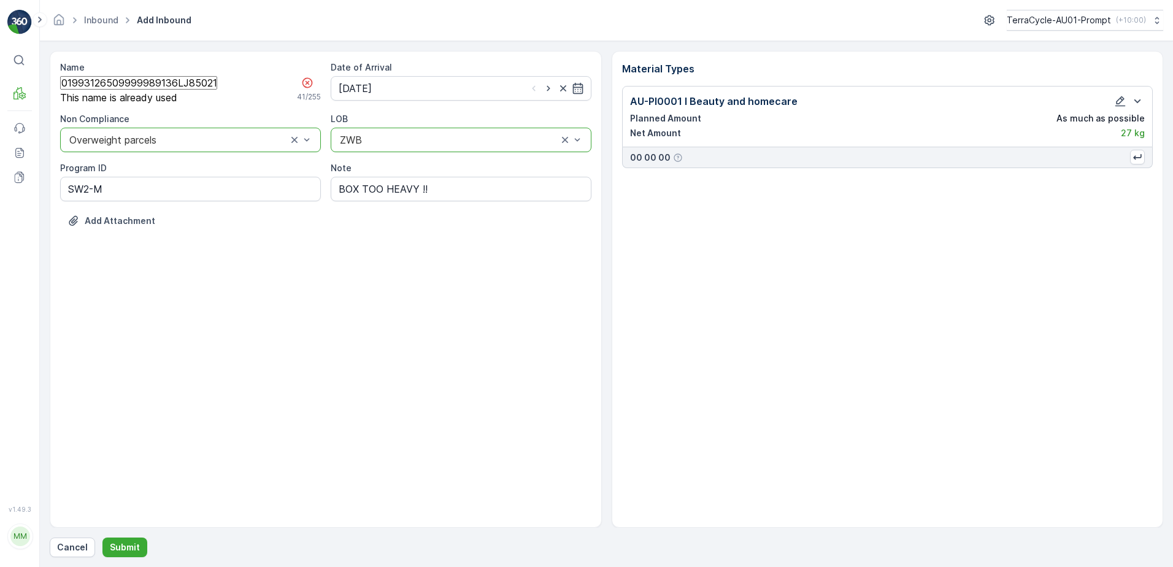
type input "01993126509999989136LJ8502169401000650303A"
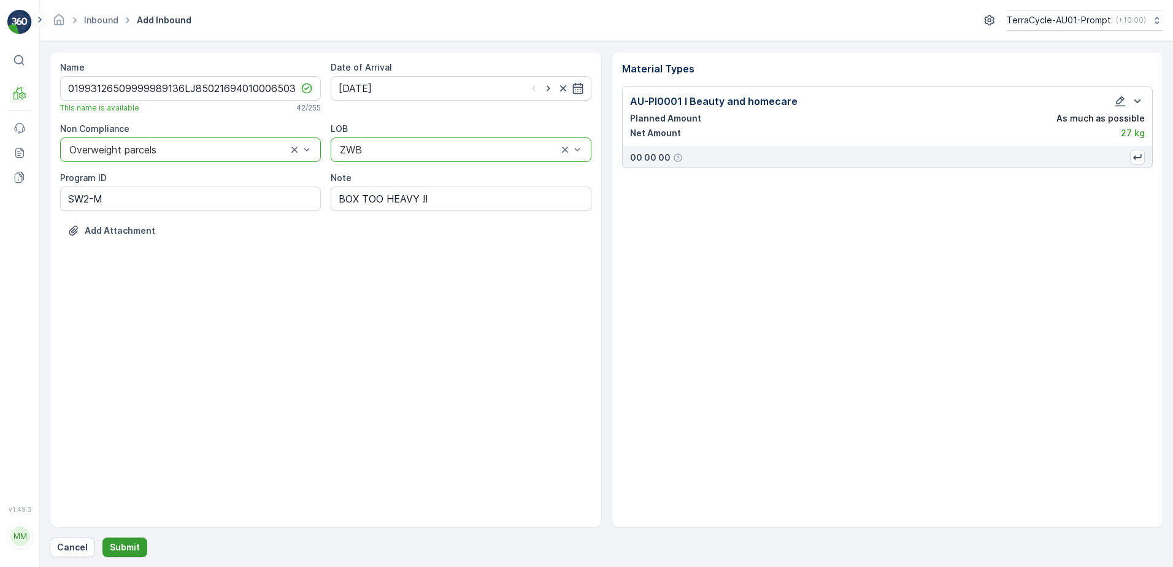
click at [122, 542] on p "Submit" at bounding box center [125, 547] width 30 height 12
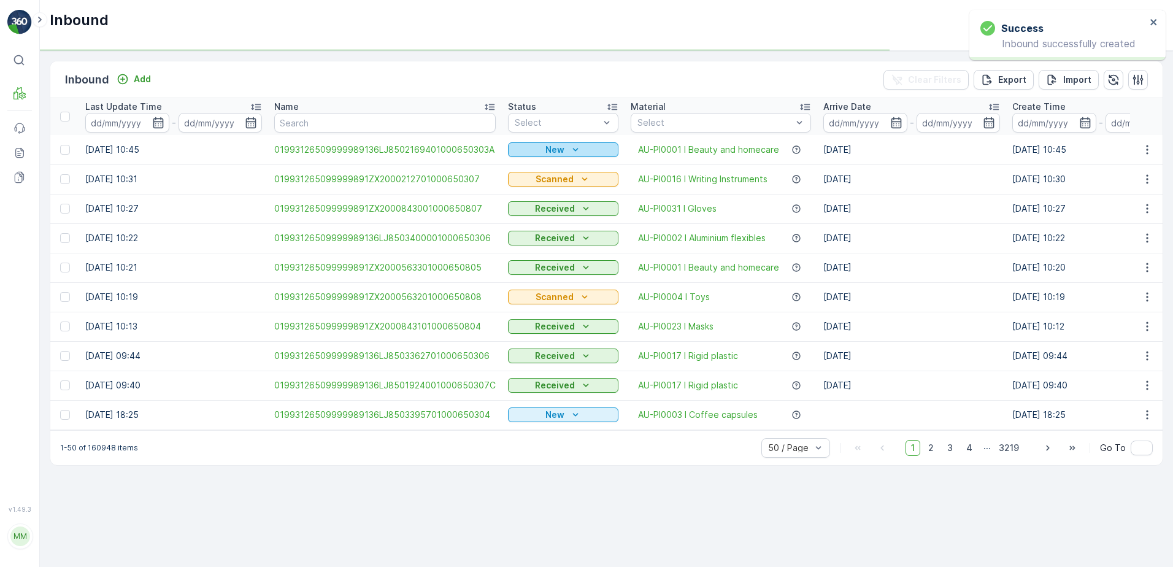
click at [569, 144] on icon "New" at bounding box center [575, 150] width 12 height 12
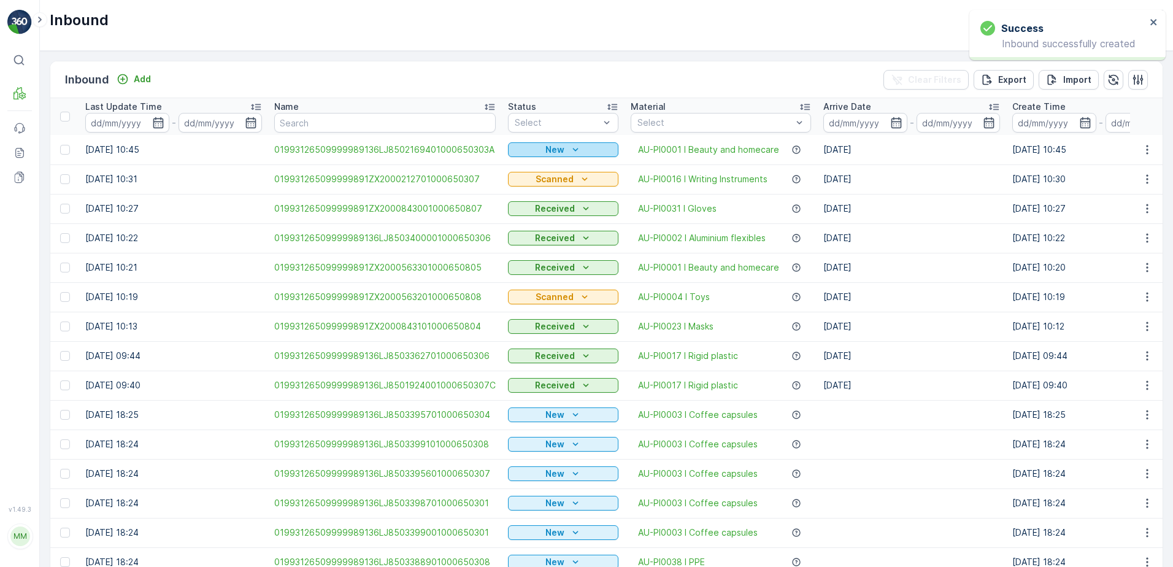
click at [554, 148] on p "New" at bounding box center [554, 150] width 19 height 12
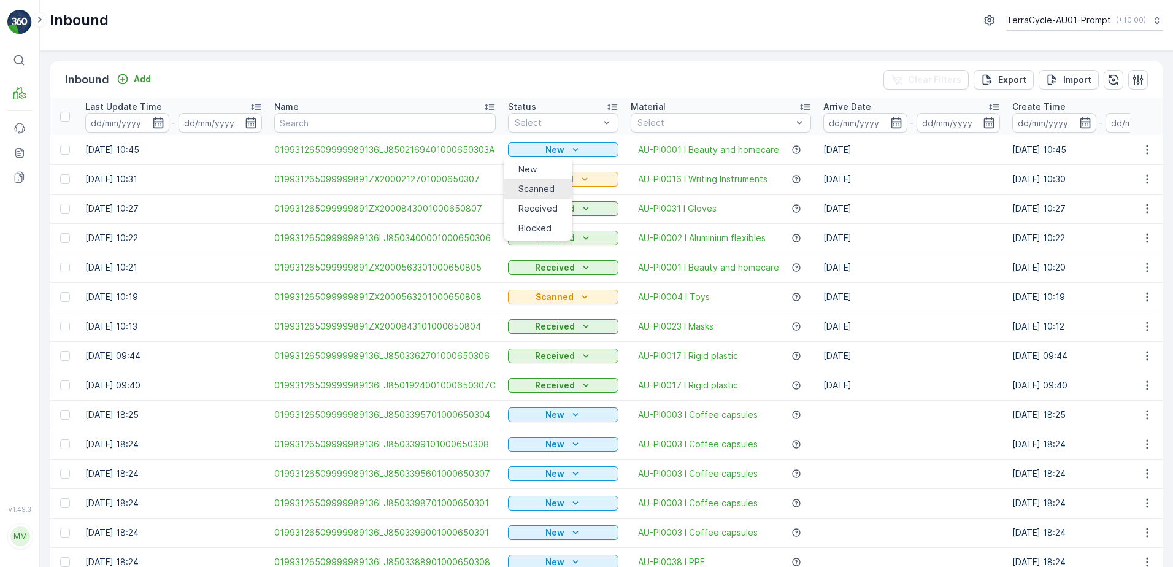
click at [534, 185] on span "Scanned" at bounding box center [536, 189] width 36 height 12
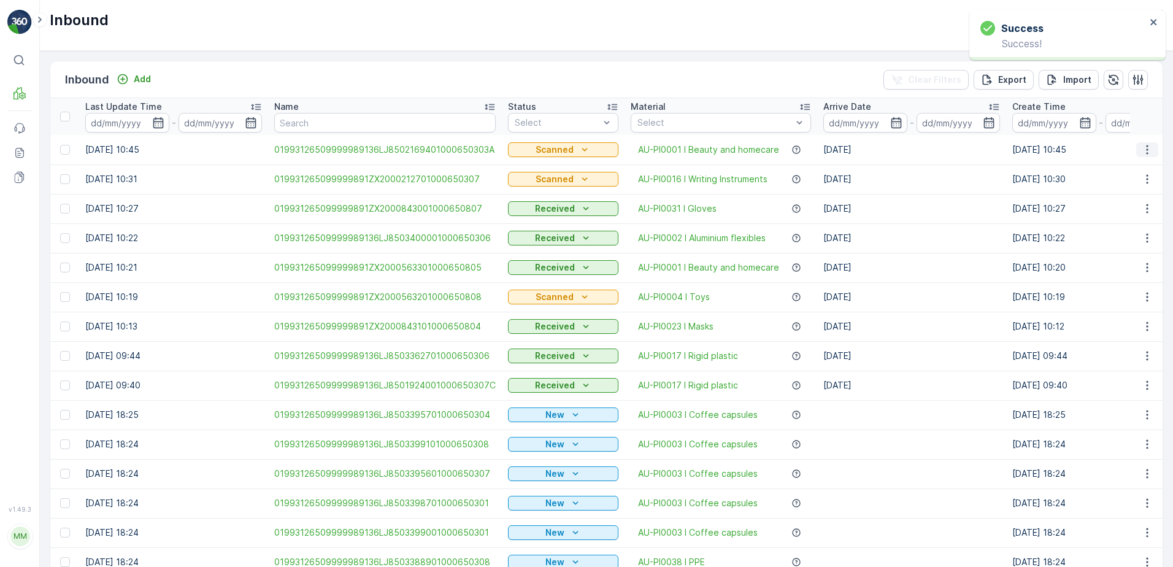
click at [1141, 152] on icon "button" at bounding box center [1147, 150] width 12 height 12
click at [1112, 242] on span "Print QR" at bounding box center [1105, 248] width 34 height 12
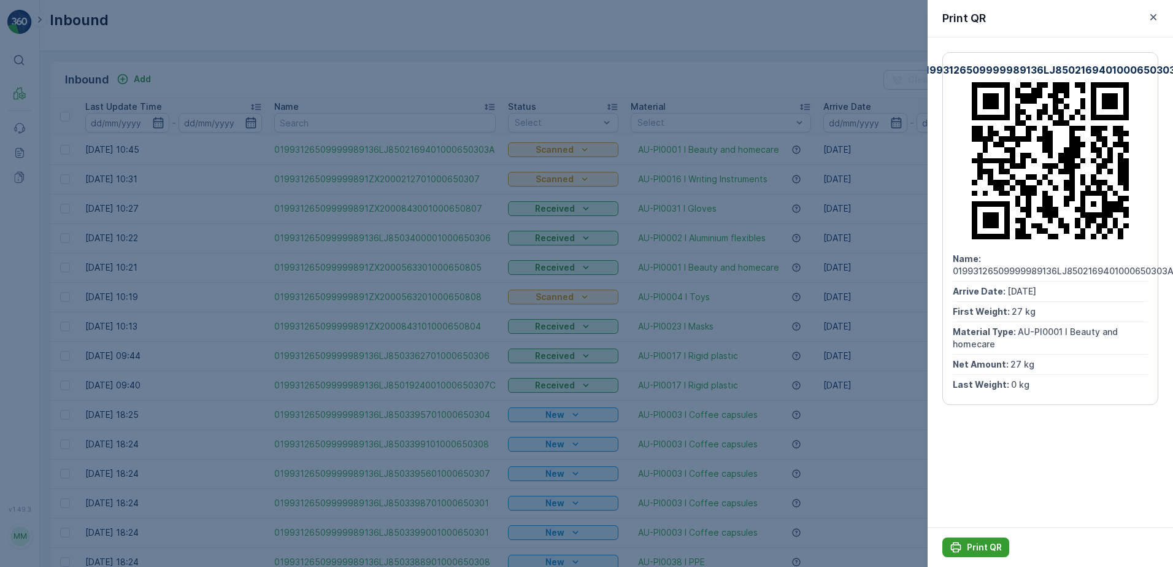
click at [976, 544] on p "Print QR" at bounding box center [984, 547] width 35 height 12
click at [1156, 18] on icon "button" at bounding box center [1153, 17] width 12 height 12
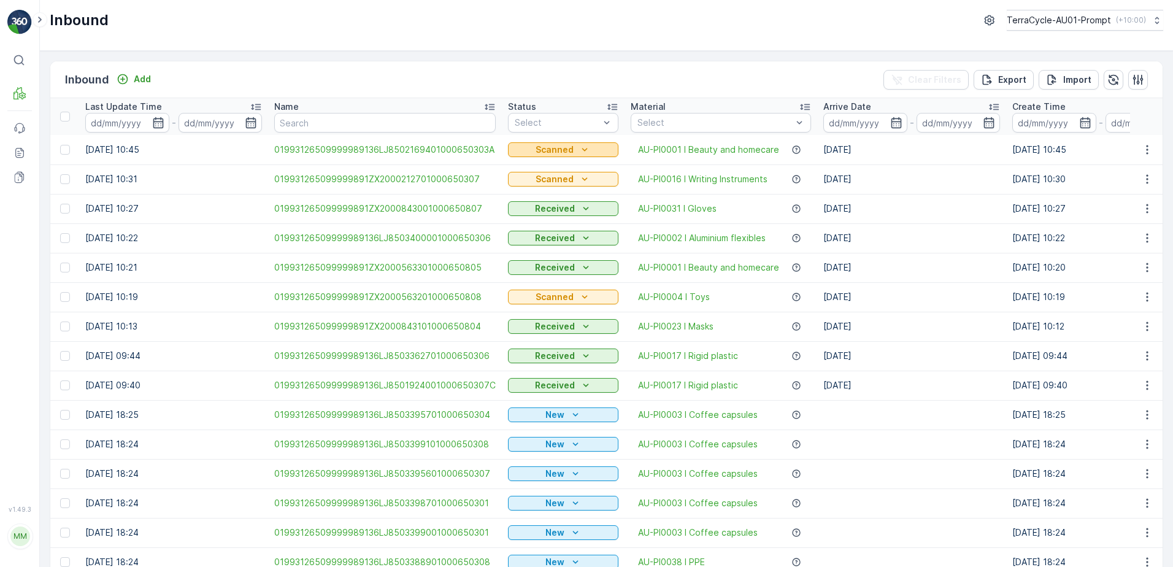
click at [578, 148] on icon "Scanned" at bounding box center [584, 150] width 12 height 12
click at [540, 203] on span "Received" at bounding box center [530, 202] width 39 height 12
